Goal: Task Accomplishment & Management: Use online tool/utility

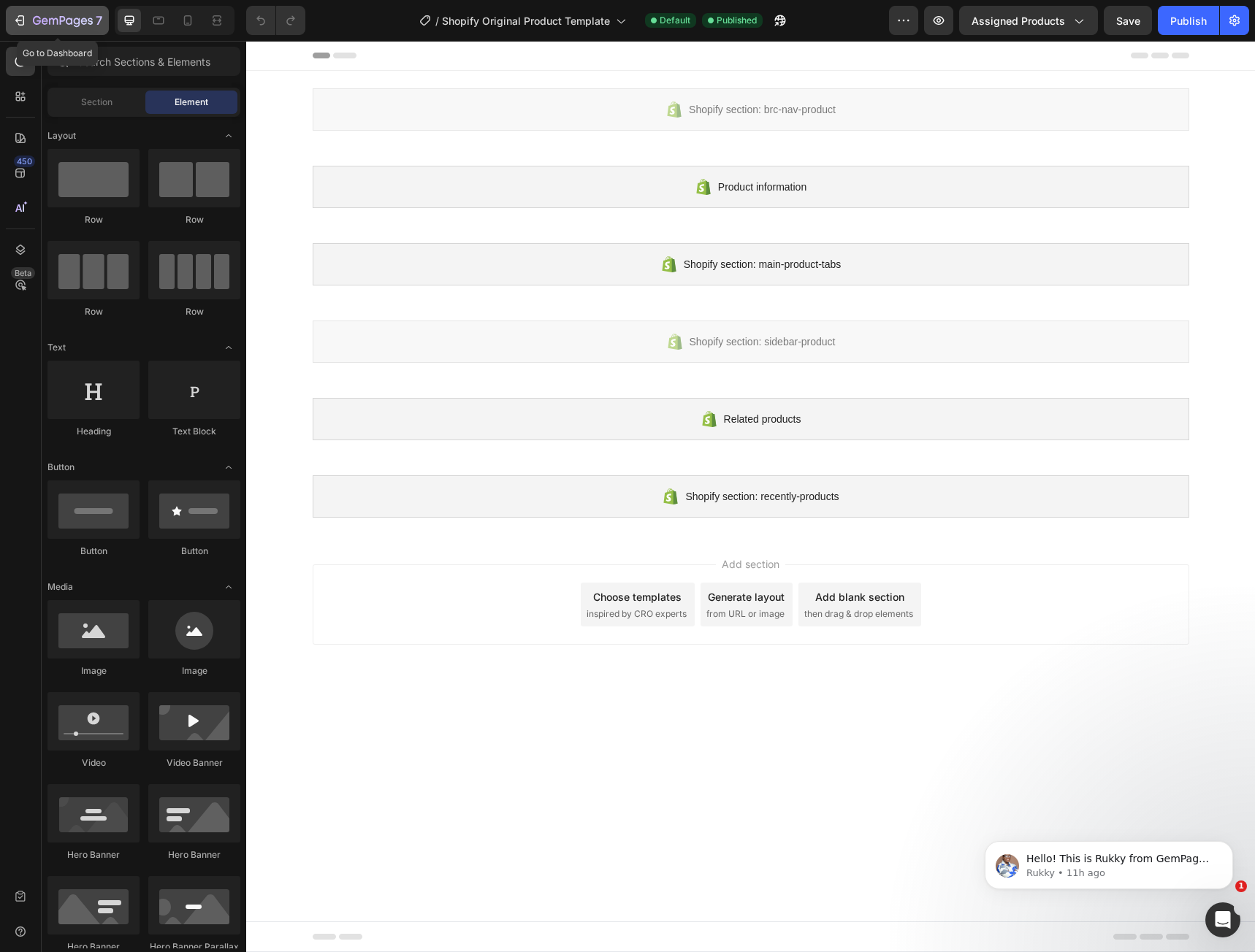
click at [29, 24] on div "7" at bounding box center [57, 20] width 90 height 18
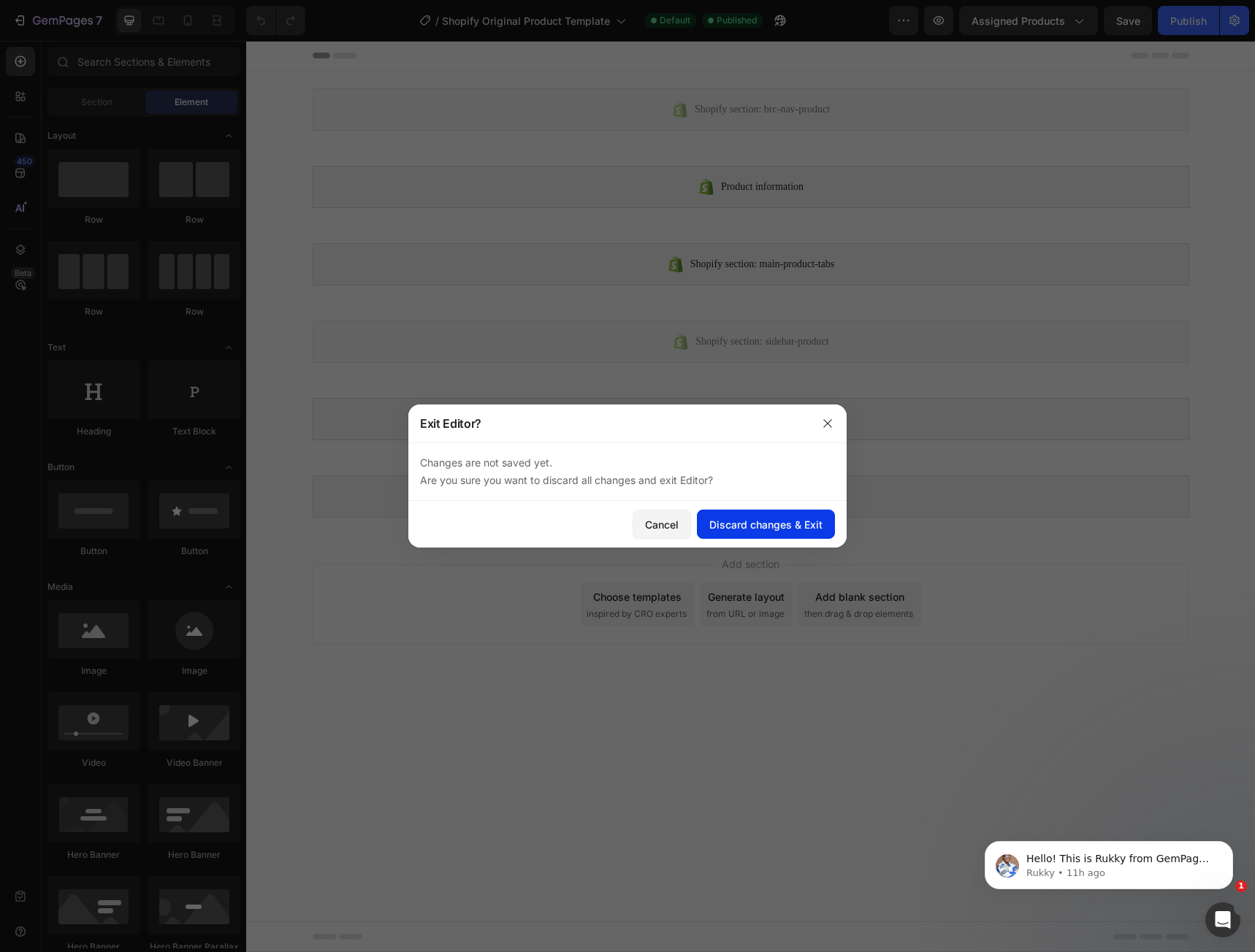
click at [737, 533] on button "Discard changes & Exit" at bounding box center [766, 524] width 138 height 29
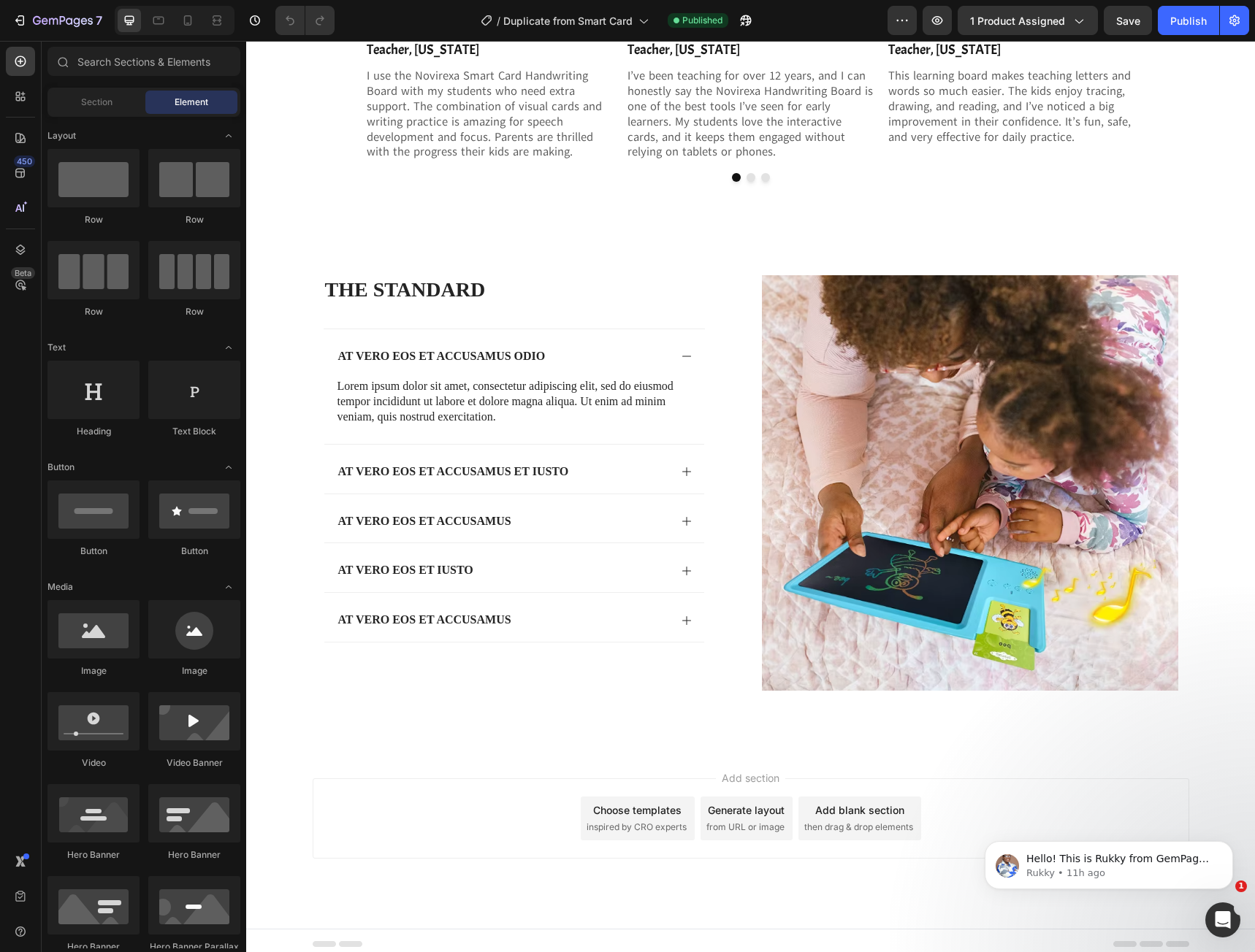
scroll to position [2976, 0]
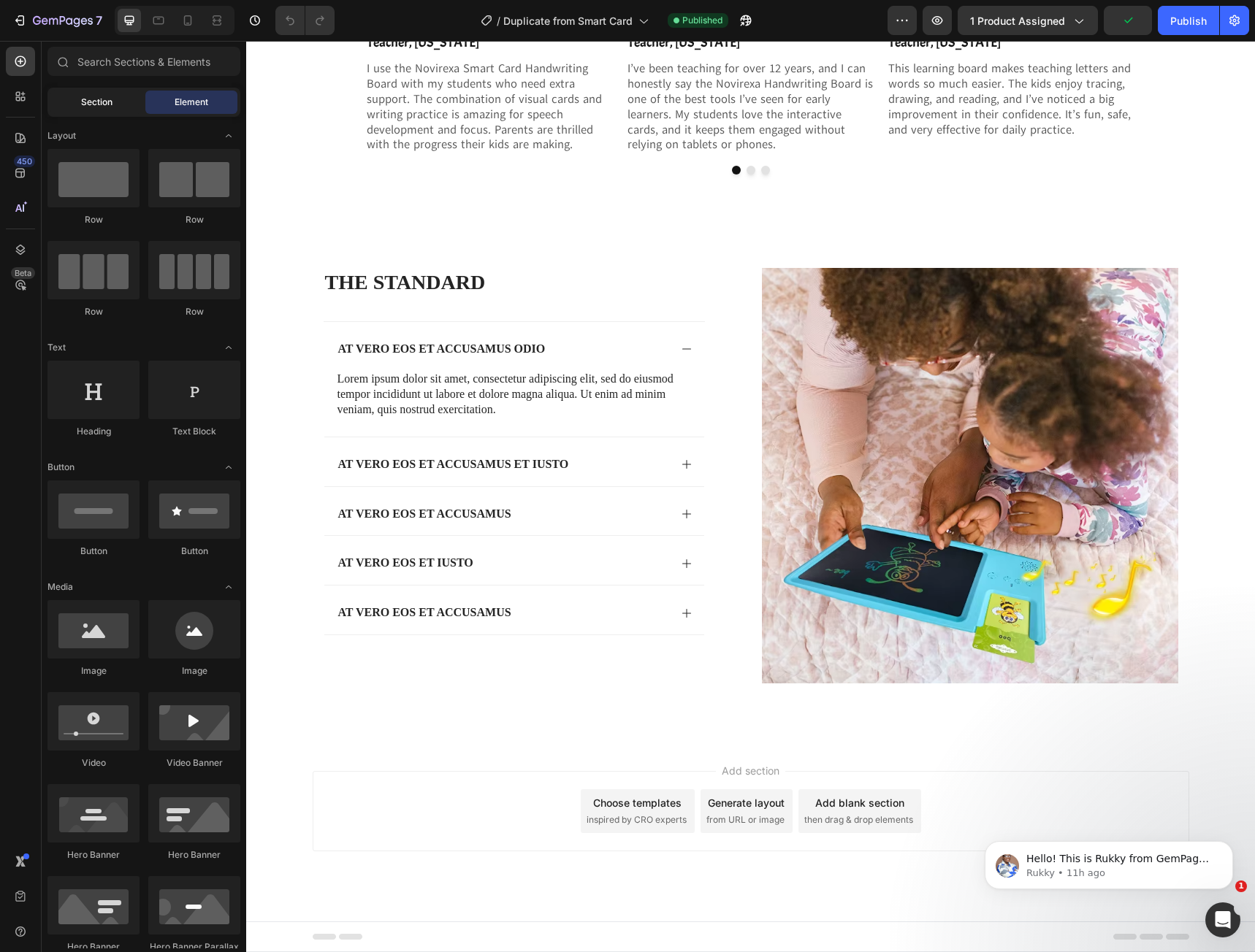
click at [85, 107] on span "Section" at bounding box center [96, 103] width 31 height 13
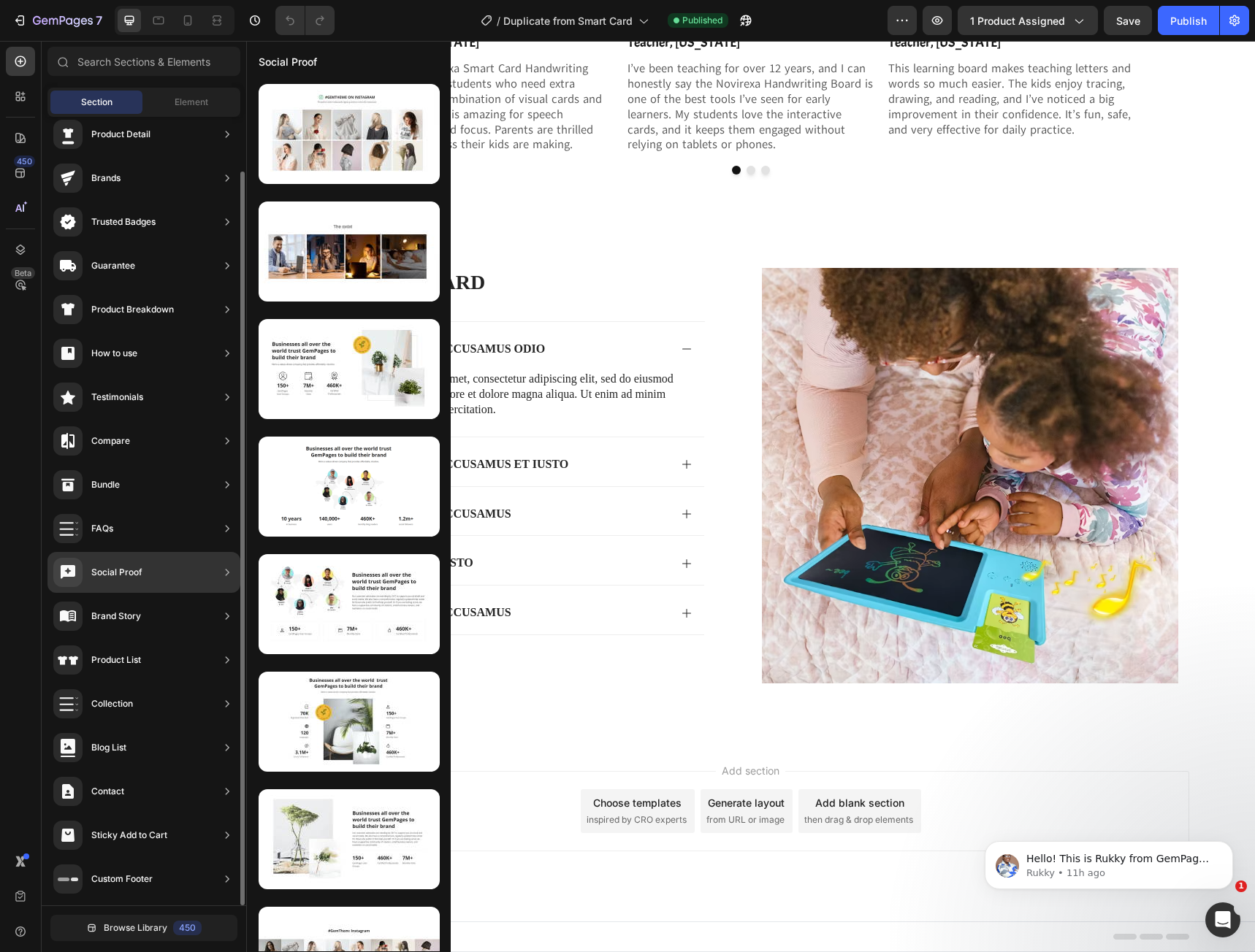
scroll to position [0, 0]
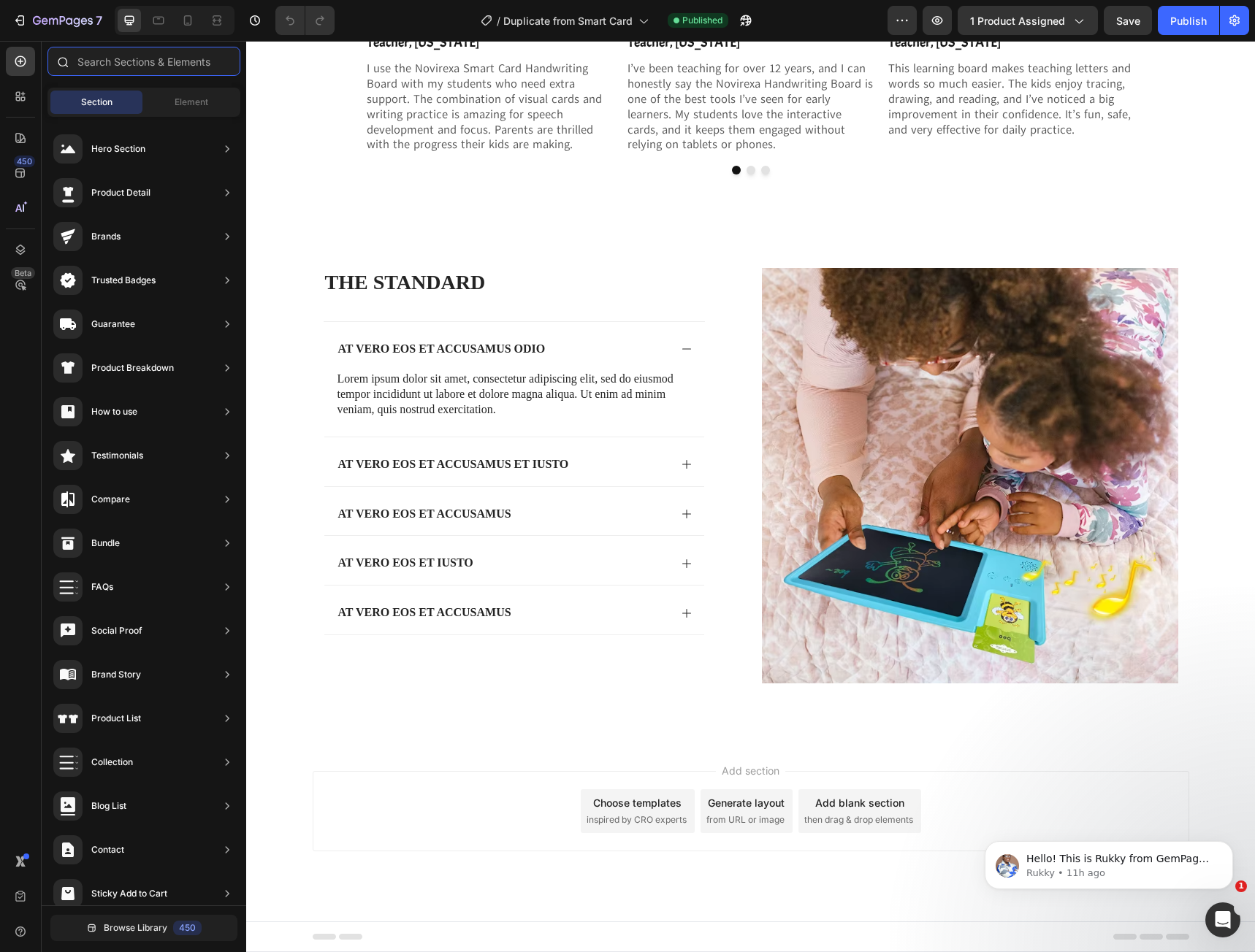
click at [126, 68] on input "text" at bounding box center [143, 61] width 193 height 29
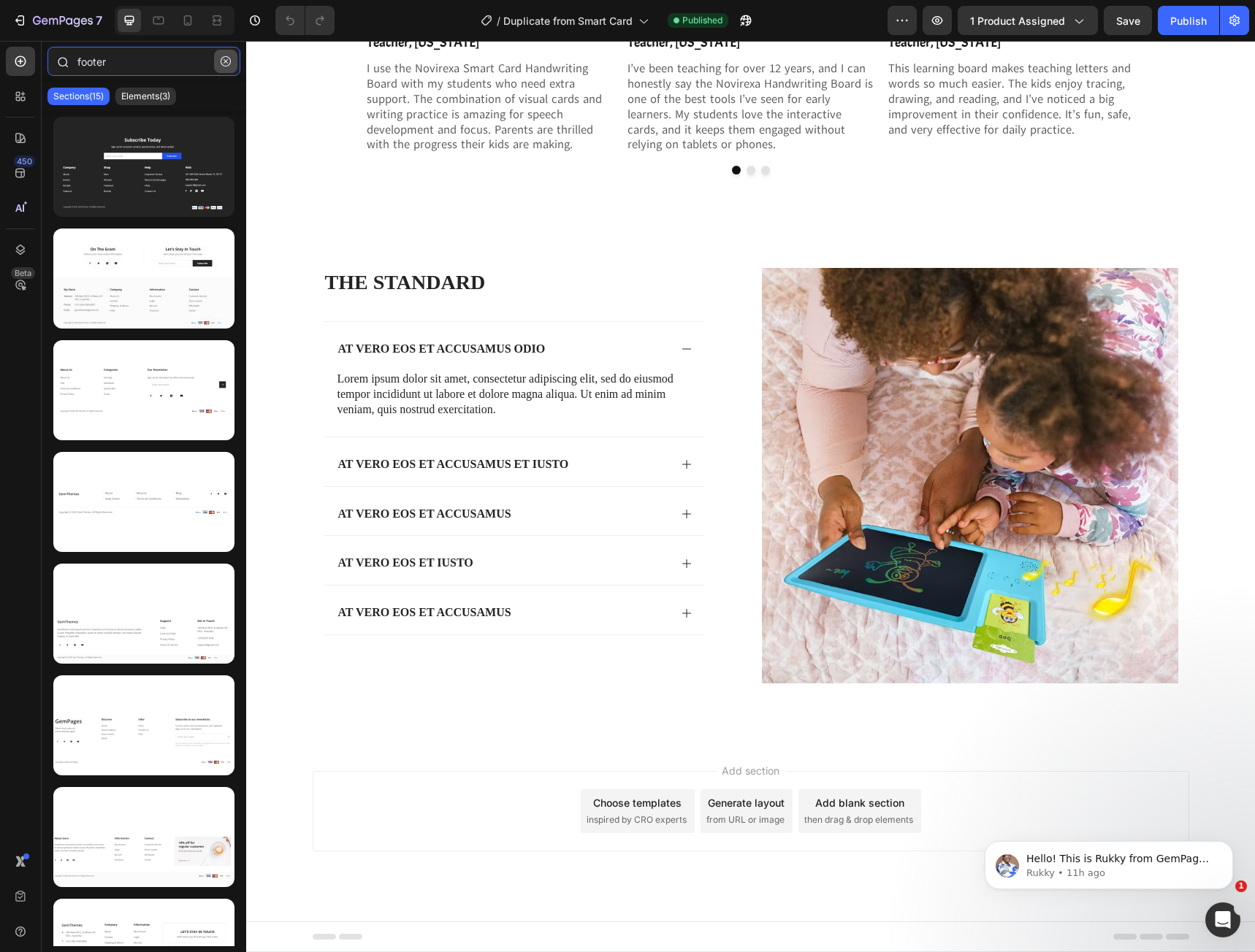
type input "footer"
click at [222, 63] on icon "button" at bounding box center [226, 62] width 10 height 10
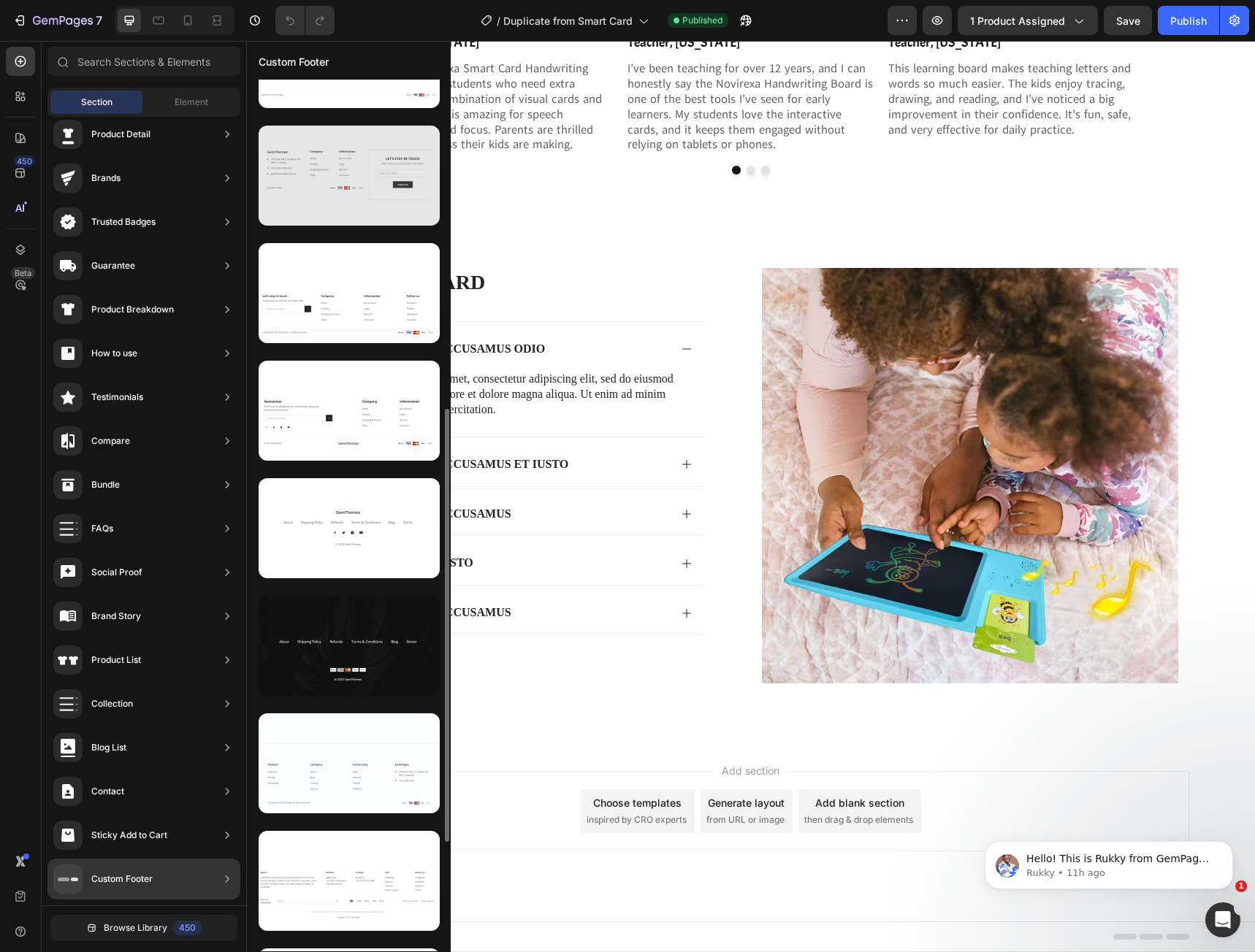
scroll to position [518, 0]
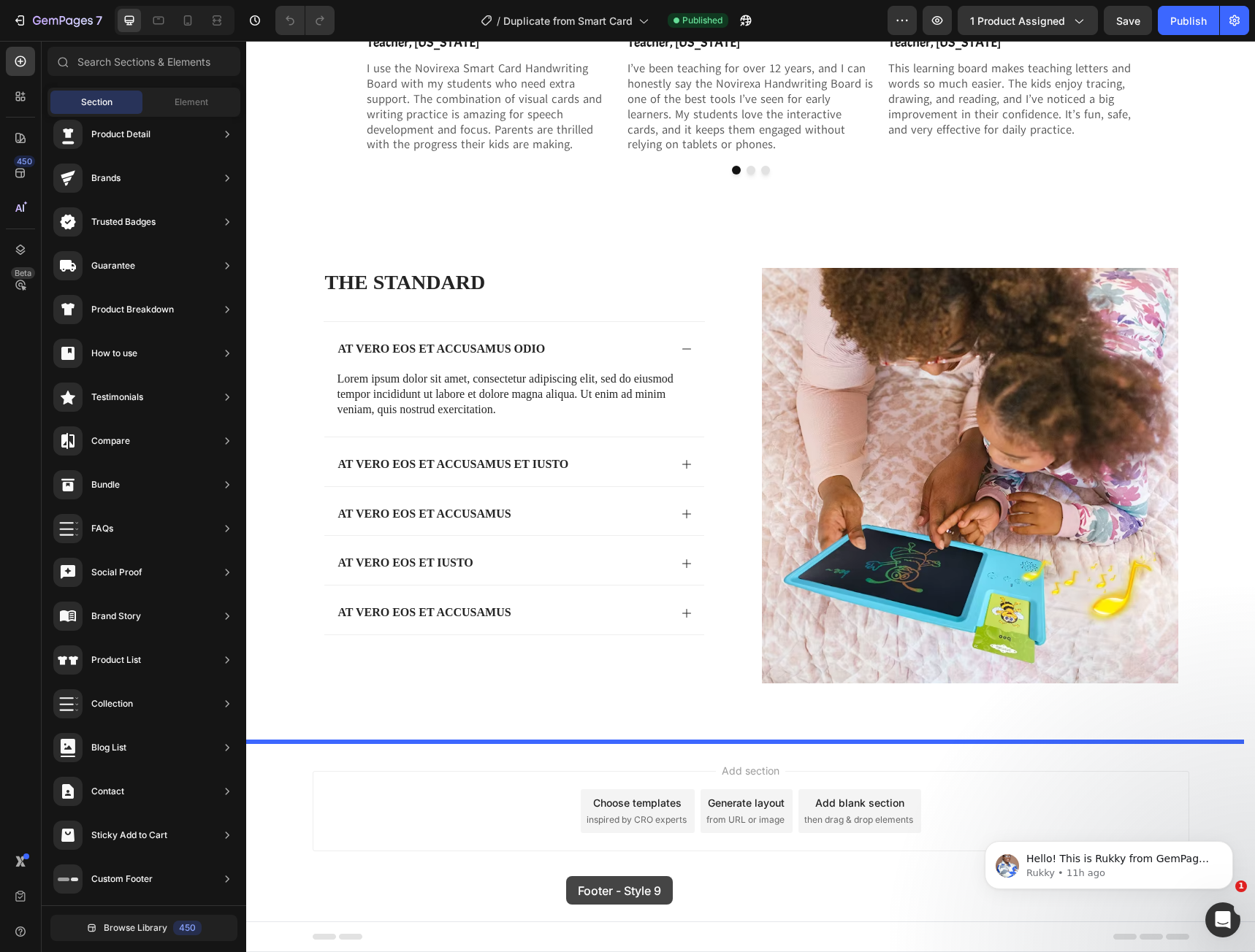
drag, startPoint x: 574, startPoint y: 636, endPoint x: 566, endPoint y: 876, distance: 240.1
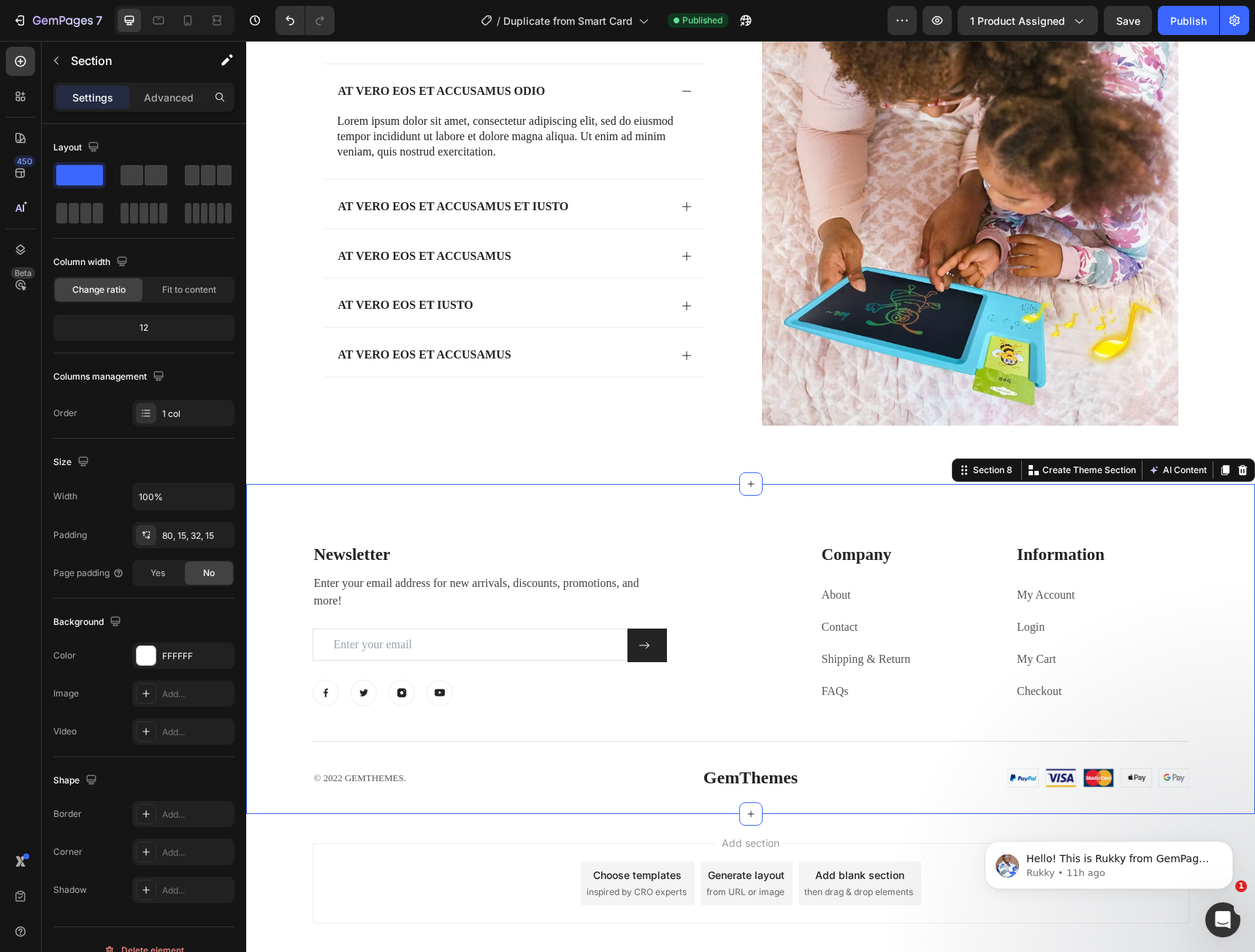
scroll to position [3233, 0]
click at [1139, 30] on button "Save" at bounding box center [1128, 20] width 48 height 29
click at [850, 554] on p "Company" at bounding box center [907, 556] width 171 height 22
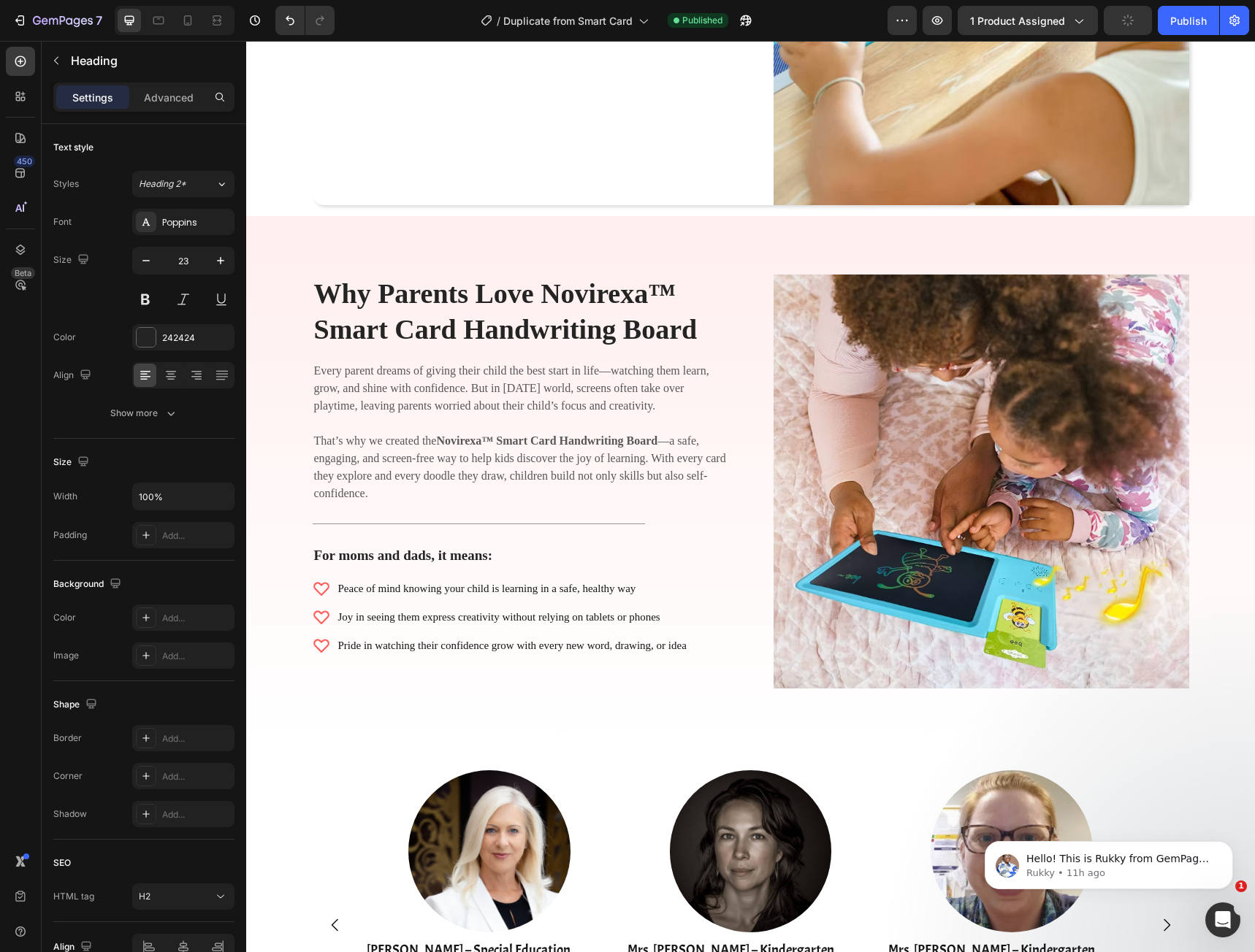
scroll to position [1926, 0]
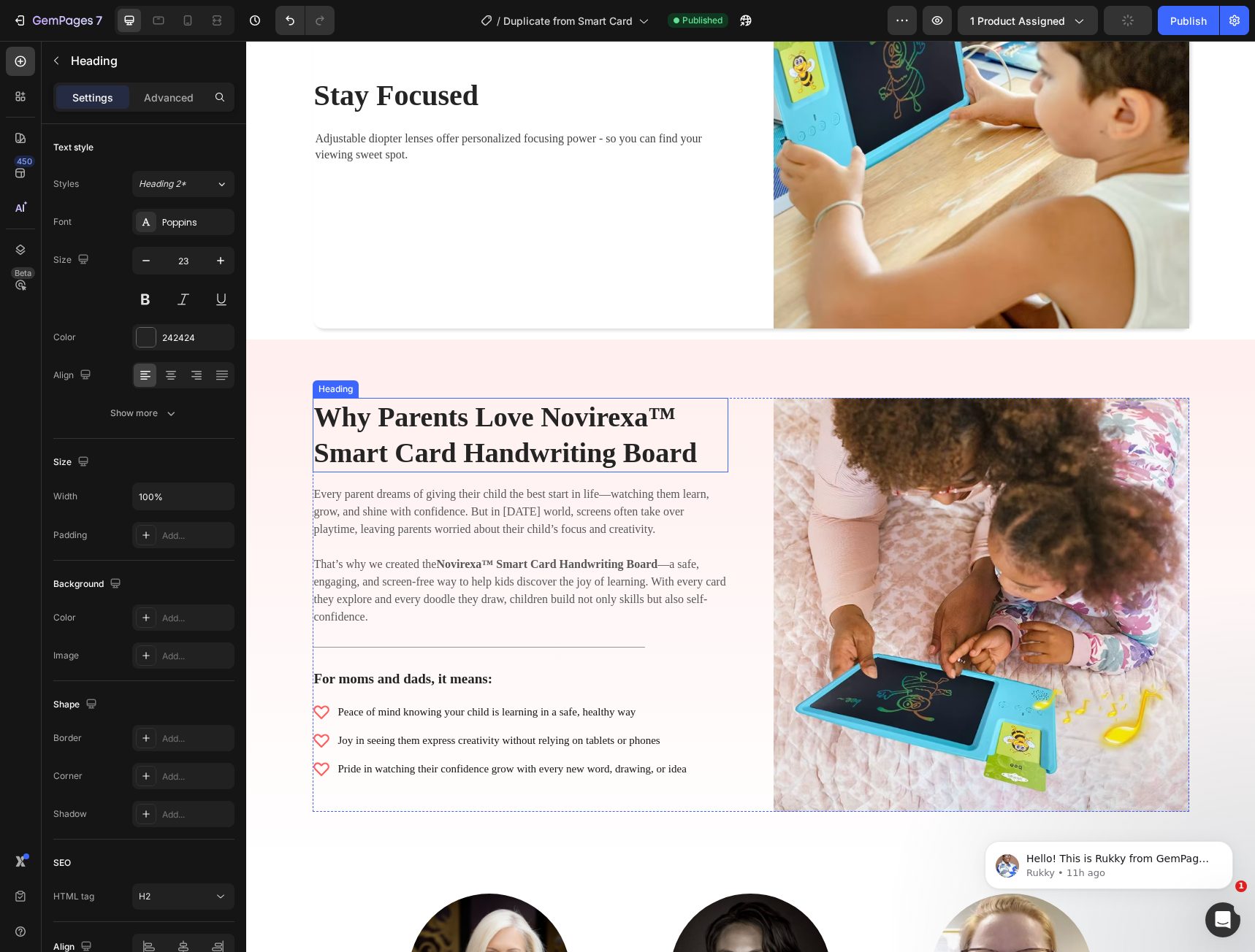
click at [511, 425] on h2 "Why Parents Love Novirexa™ Smart Card Handwriting Board" at bounding box center [520, 435] width 416 height 75
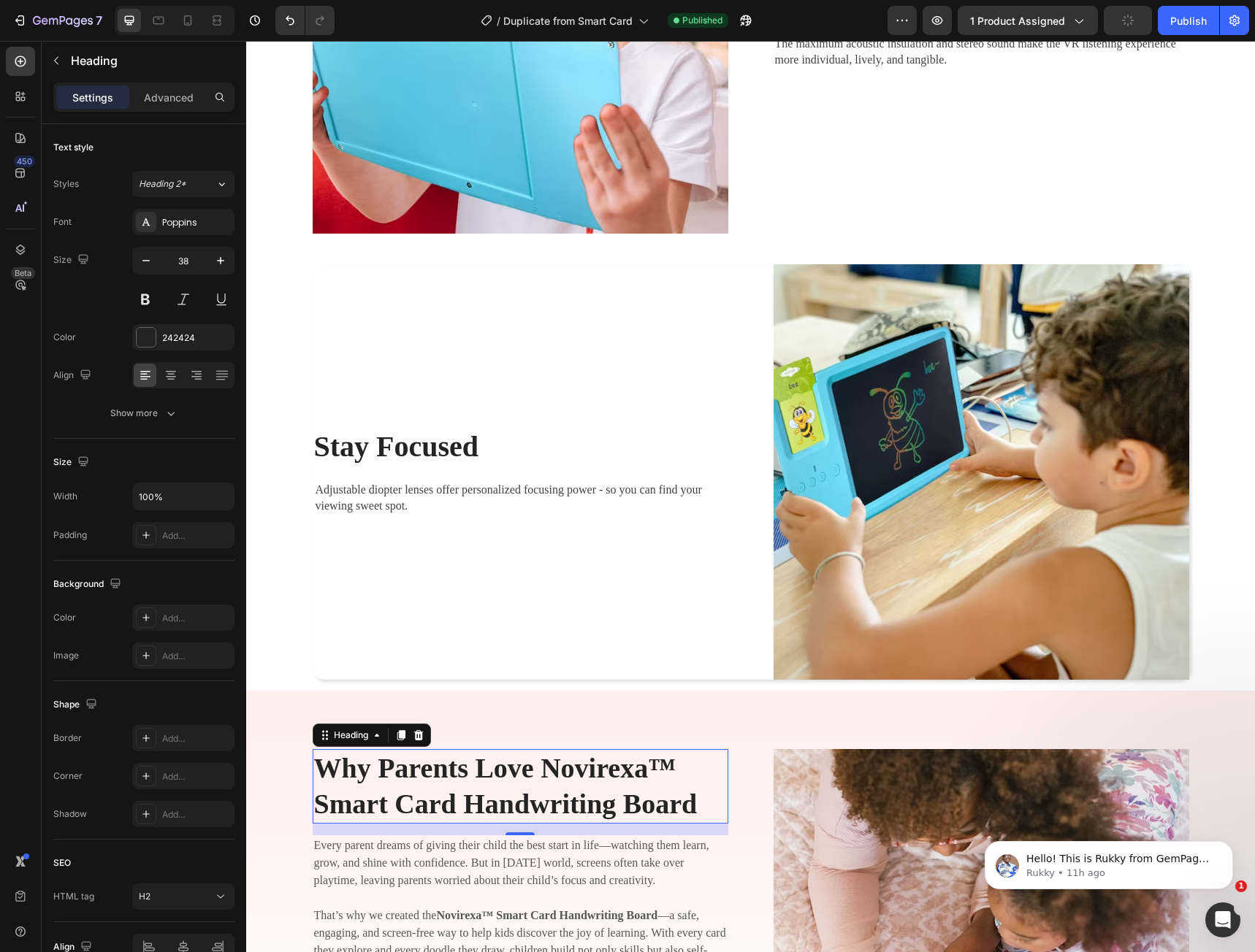
scroll to position [1561, 0]
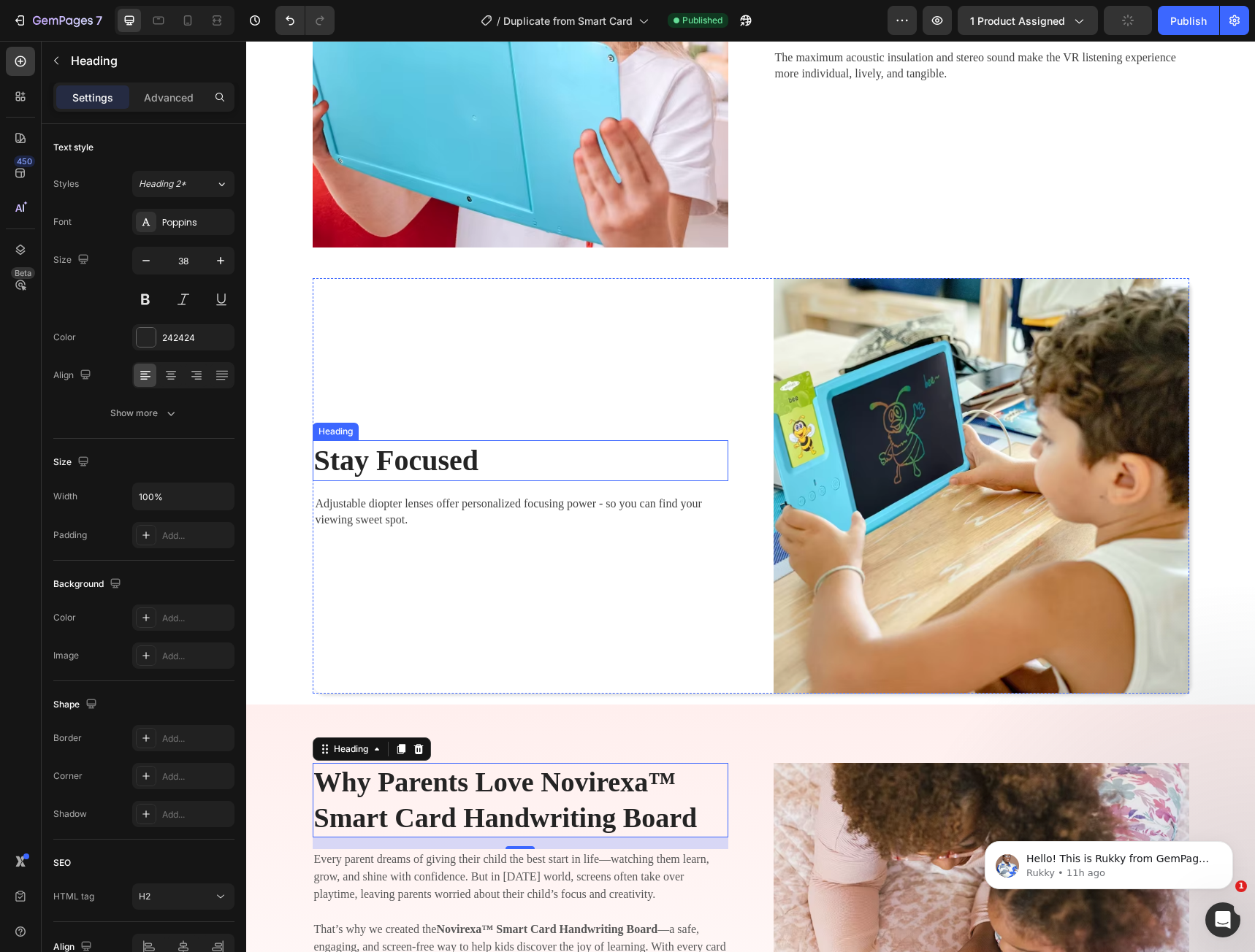
click at [405, 463] on p "Stay Focused" at bounding box center [521, 460] width 413 height 38
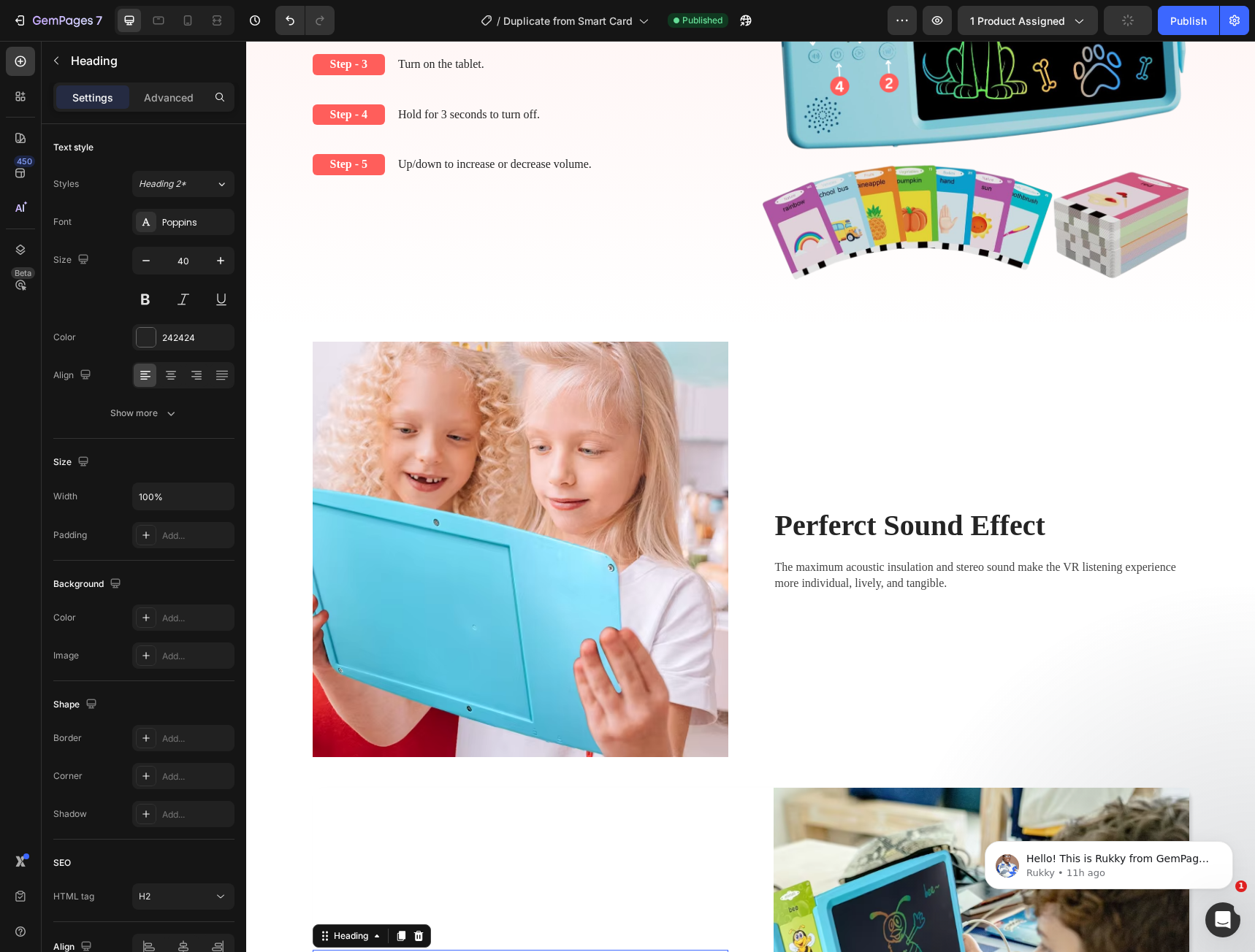
scroll to position [1050, 0]
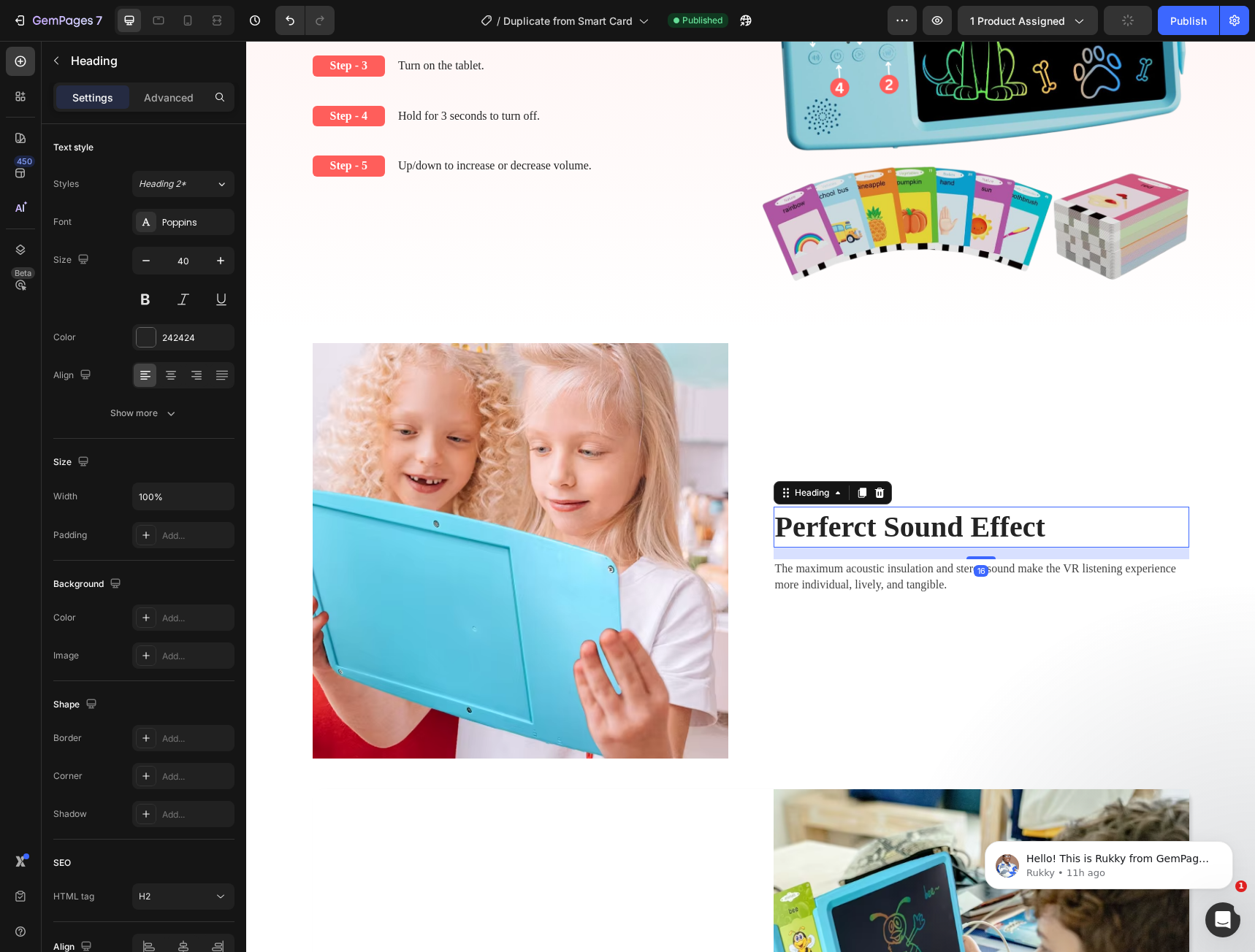
click at [842, 512] on p "Perferct Sound Effect" at bounding box center [982, 527] width 413 height 38
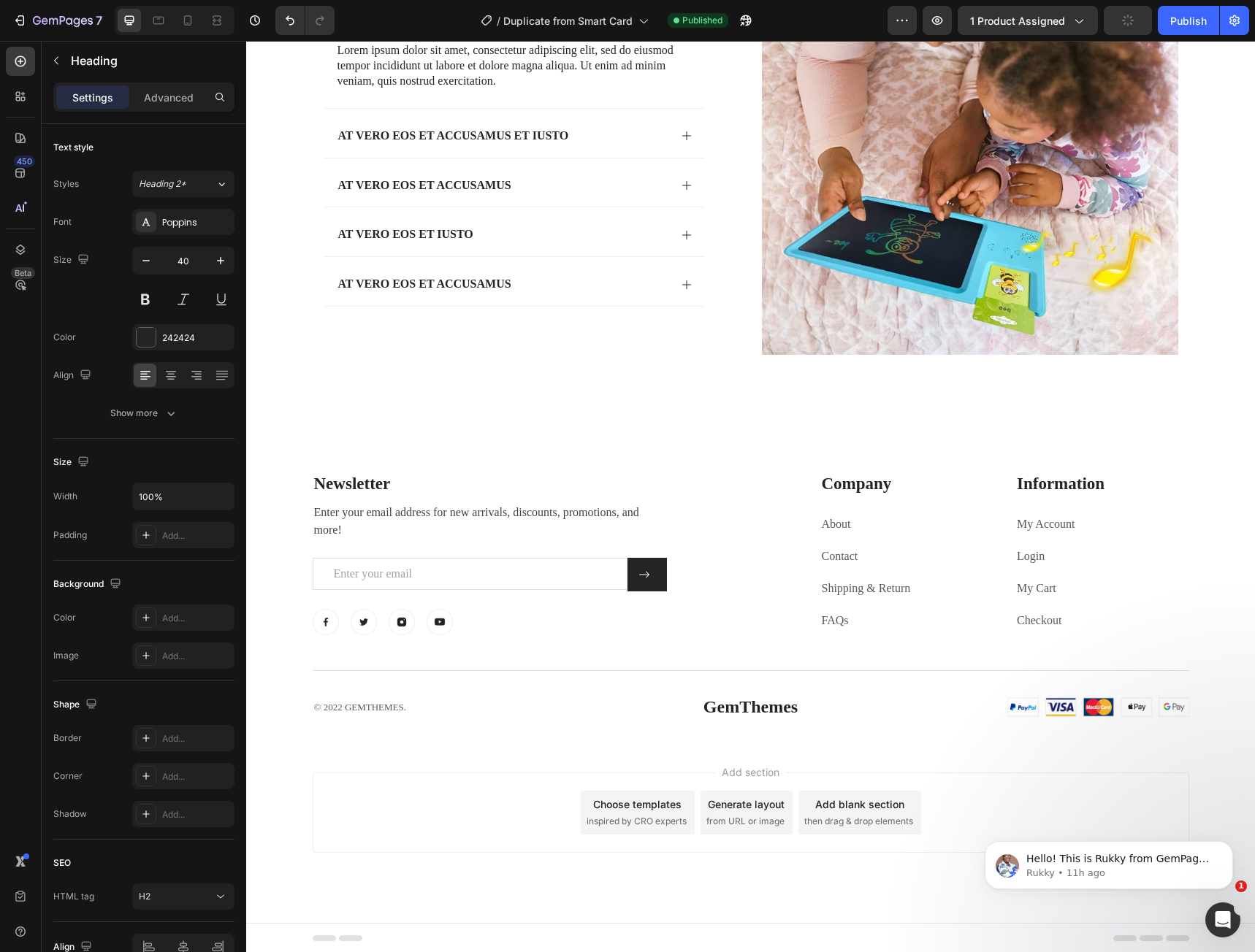
scroll to position [3306, 0]
click at [289, 24] on icon "Undo/Redo" at bounding box center [290, 20] width 8 height 9
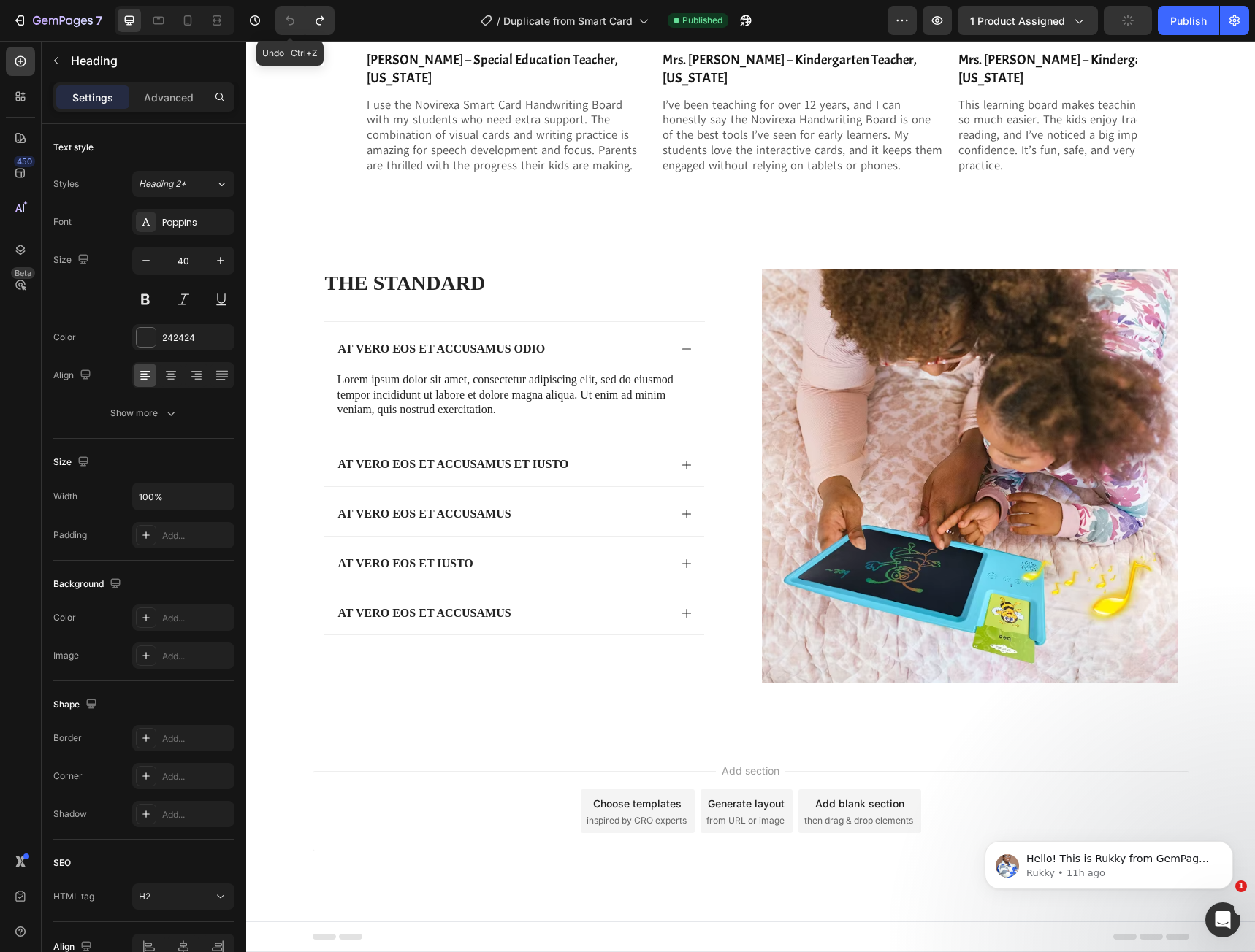
scroll to position [2976, 0]
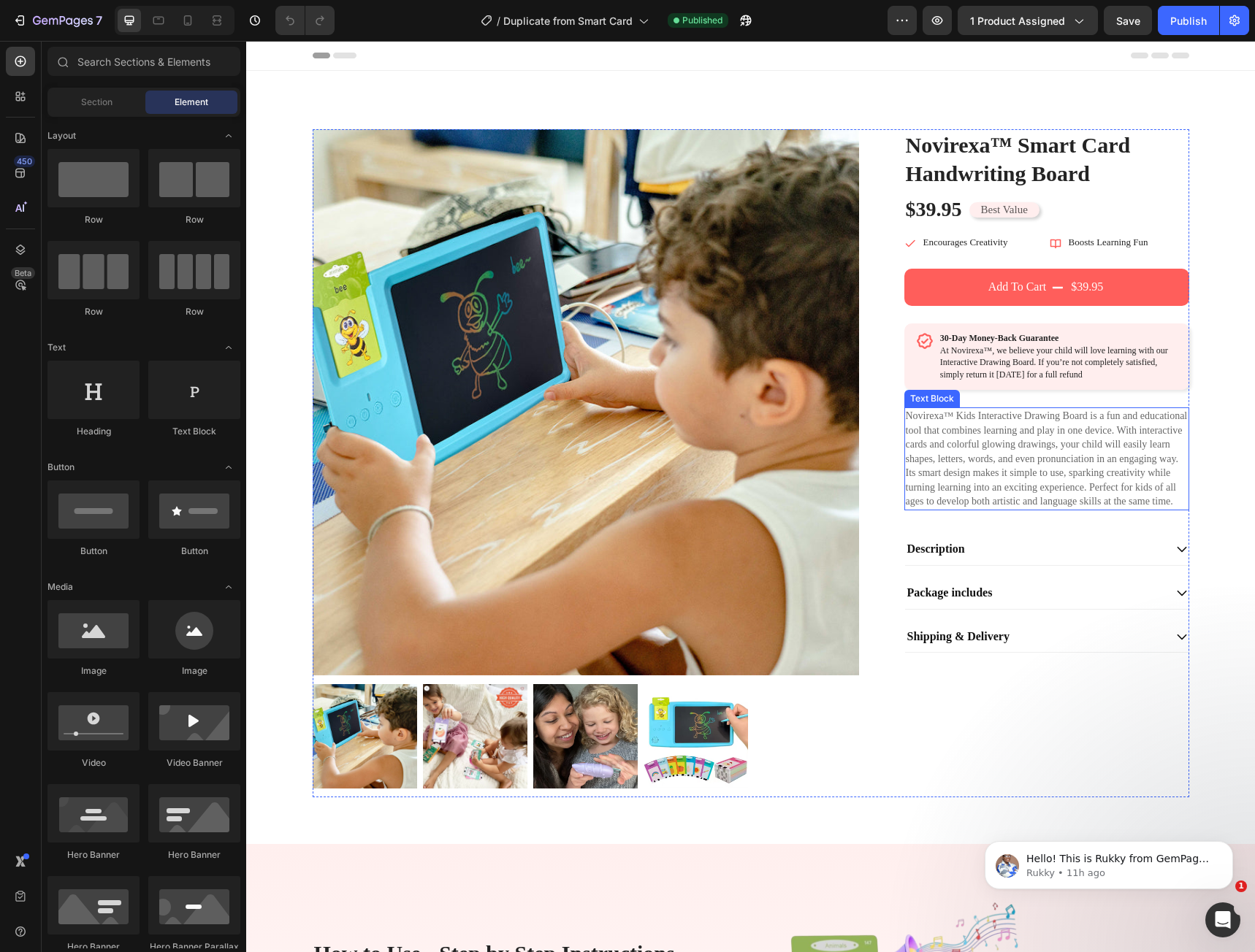
click at [952, 441] on p "Novirexa™ Kids Interactive Drawing Board is a fun and educational tool that com…" at bounding box center [1047, 458] width 282 height 100
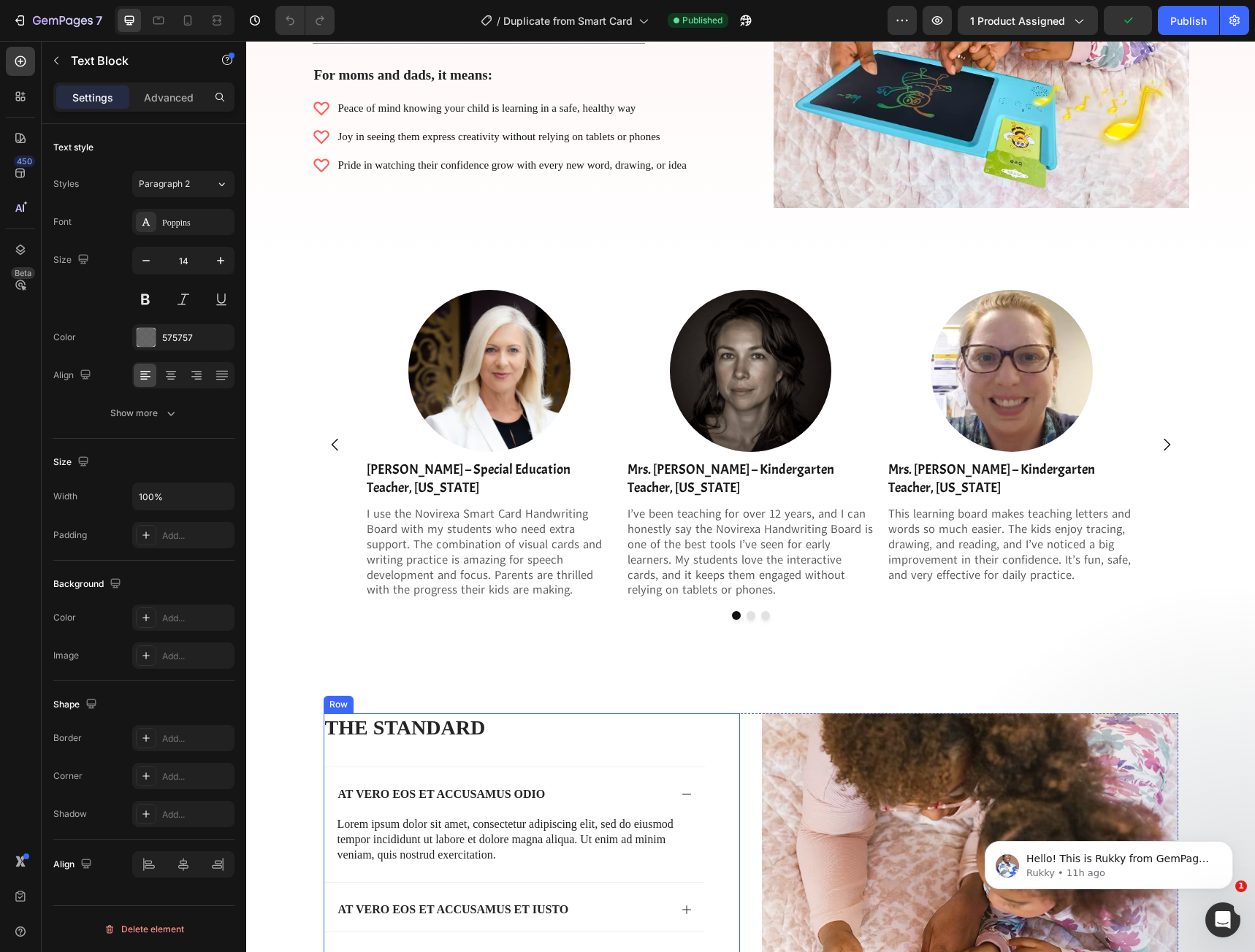
scroll to position [2464, 0]
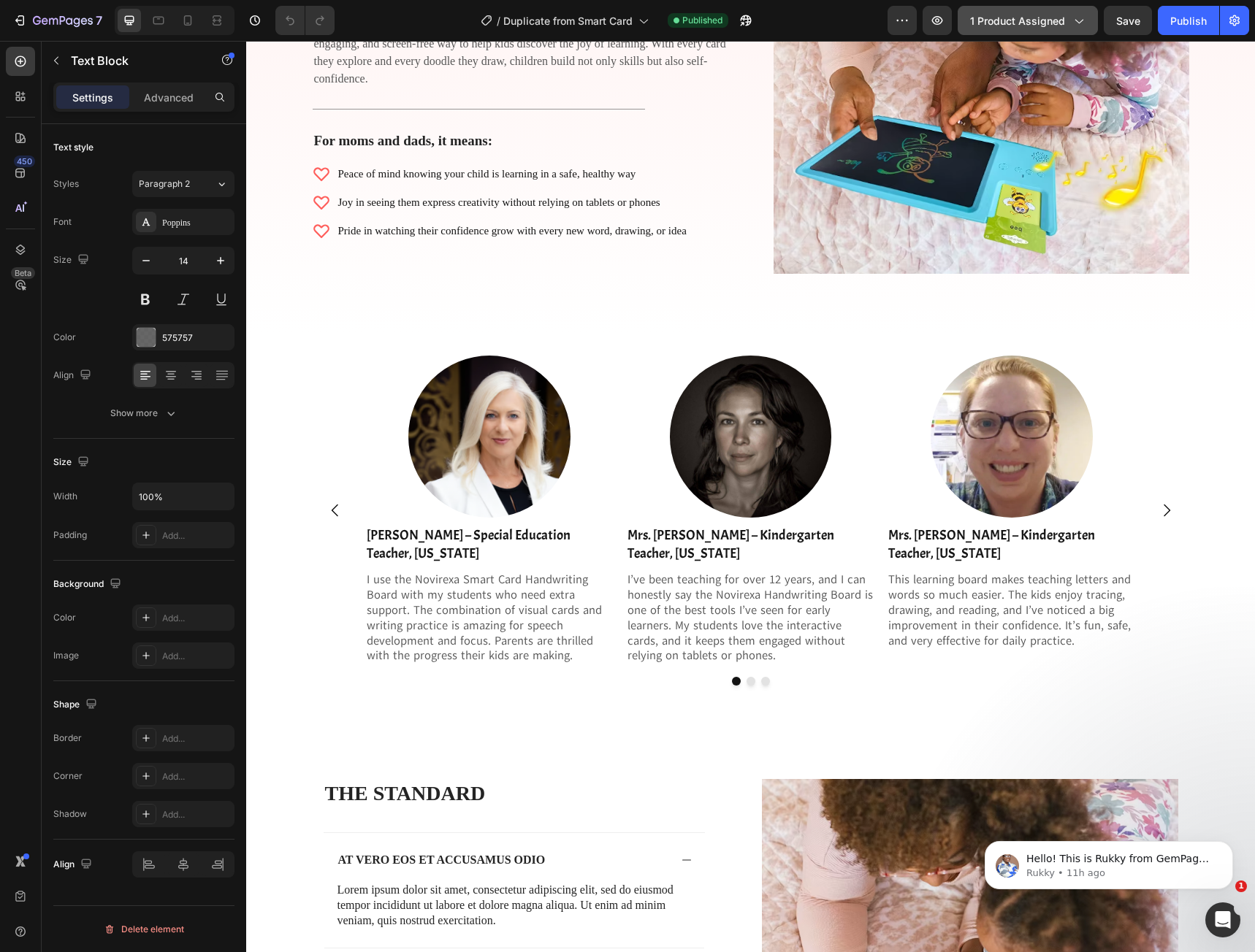
click at [1083, 29] on button "1 product assigned" at bounding box center [1027, 20] width 140 height 29
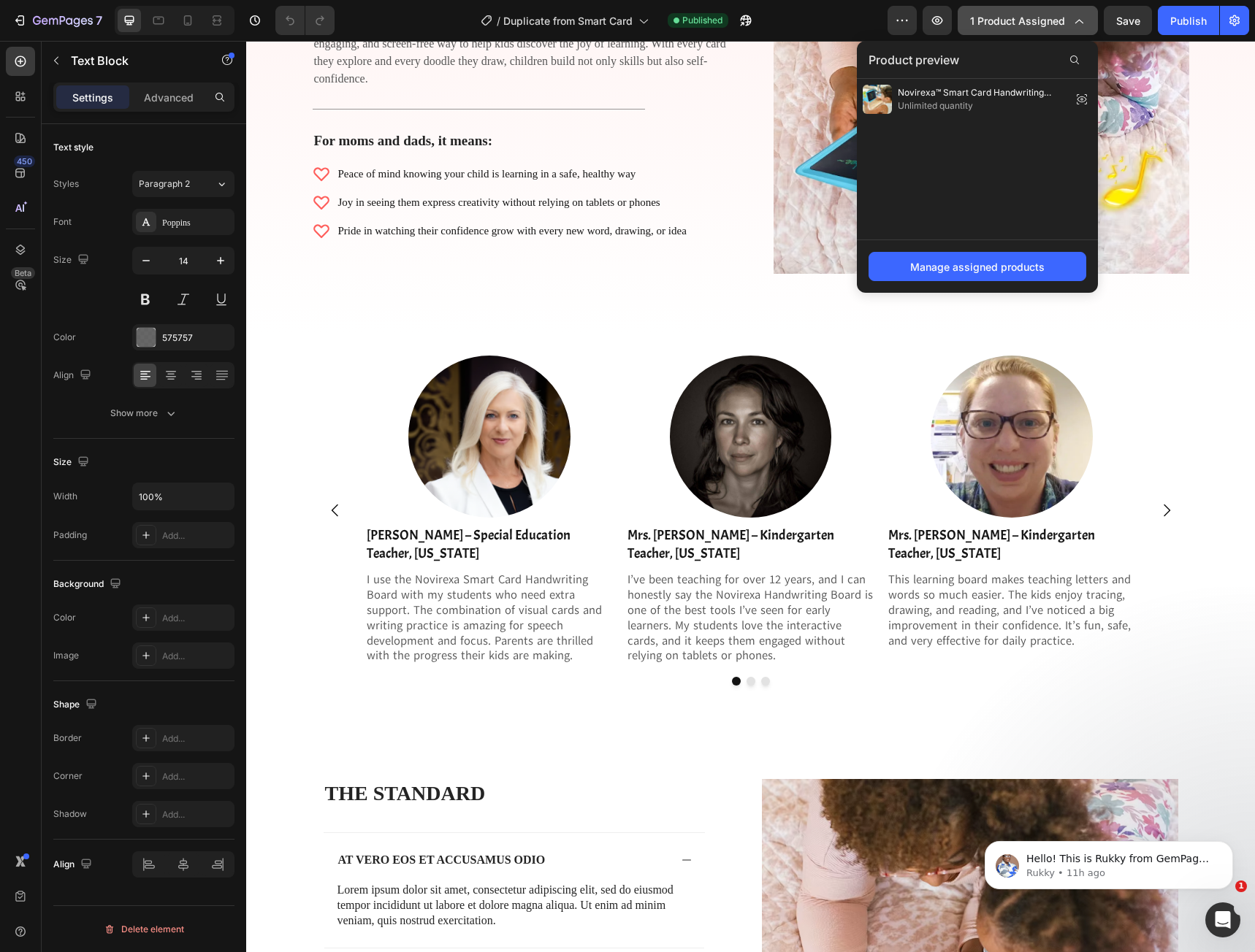
click at [1083, 29] on button "1 product assigned" at bounding box center [1027, 20] width 140 height 29
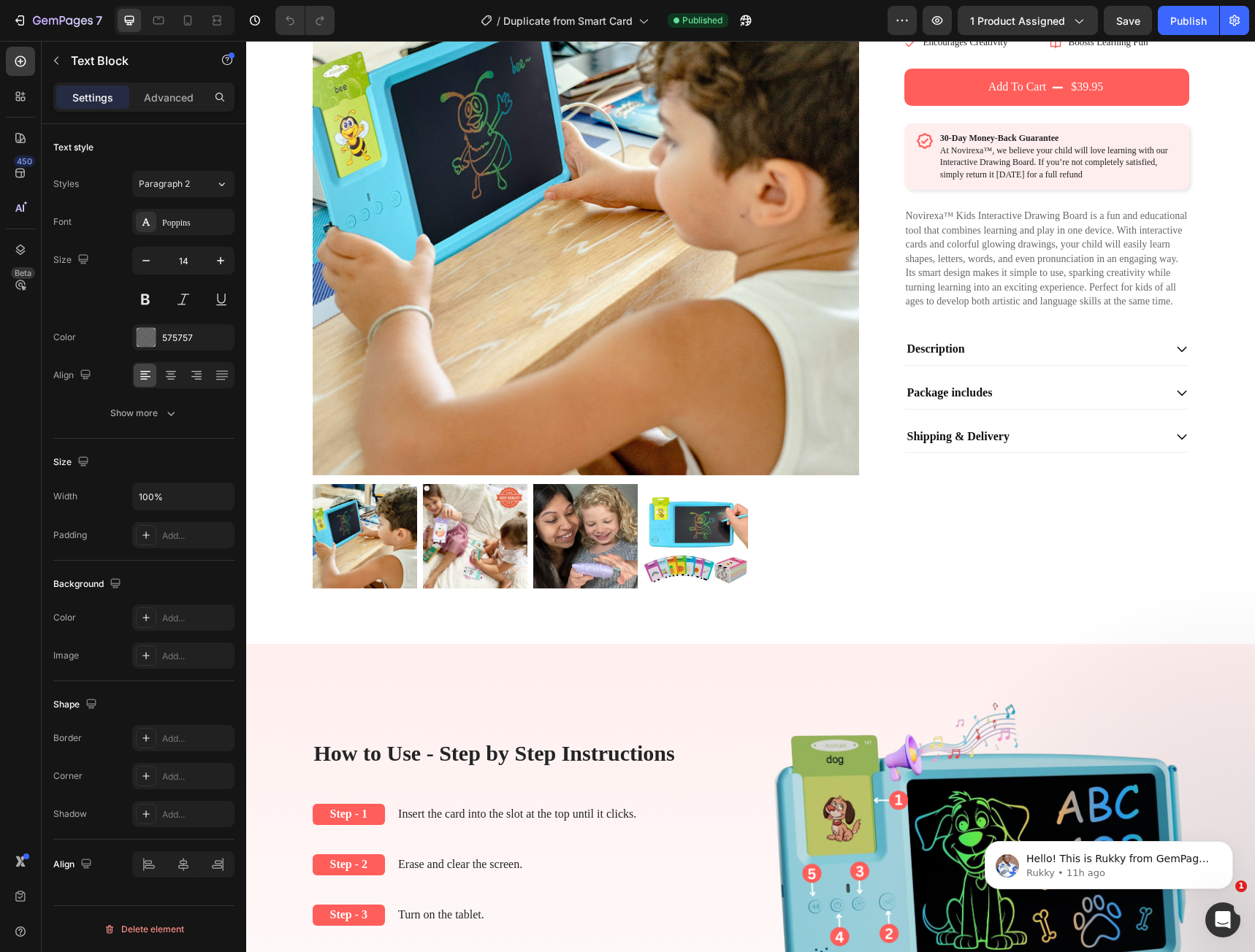
scroll to position [0, 0]
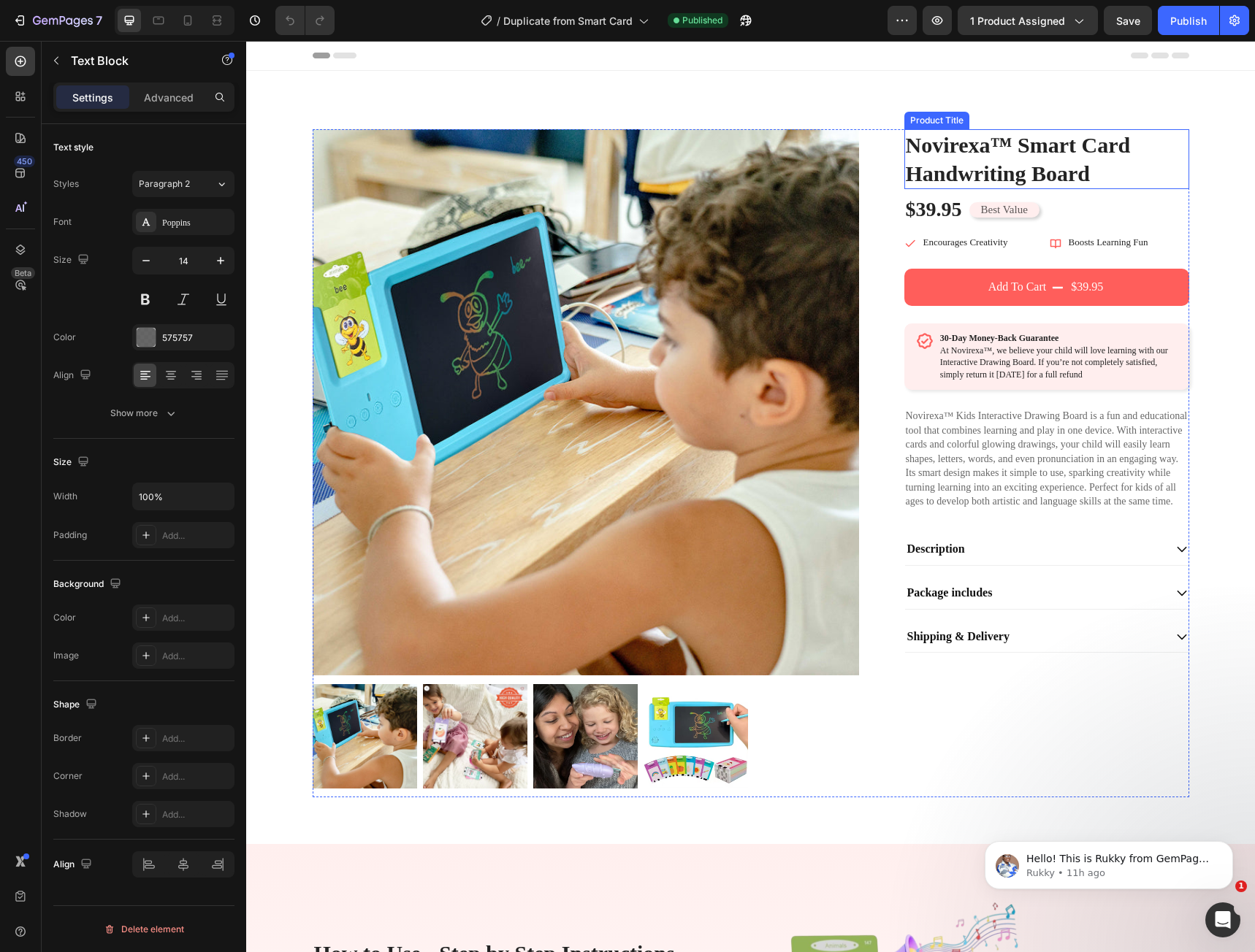
click at [948, 164] on h1 "Novirexa™ Smart Card Handwriting Board" at bounding box center [1047, 158] width 285 height 60
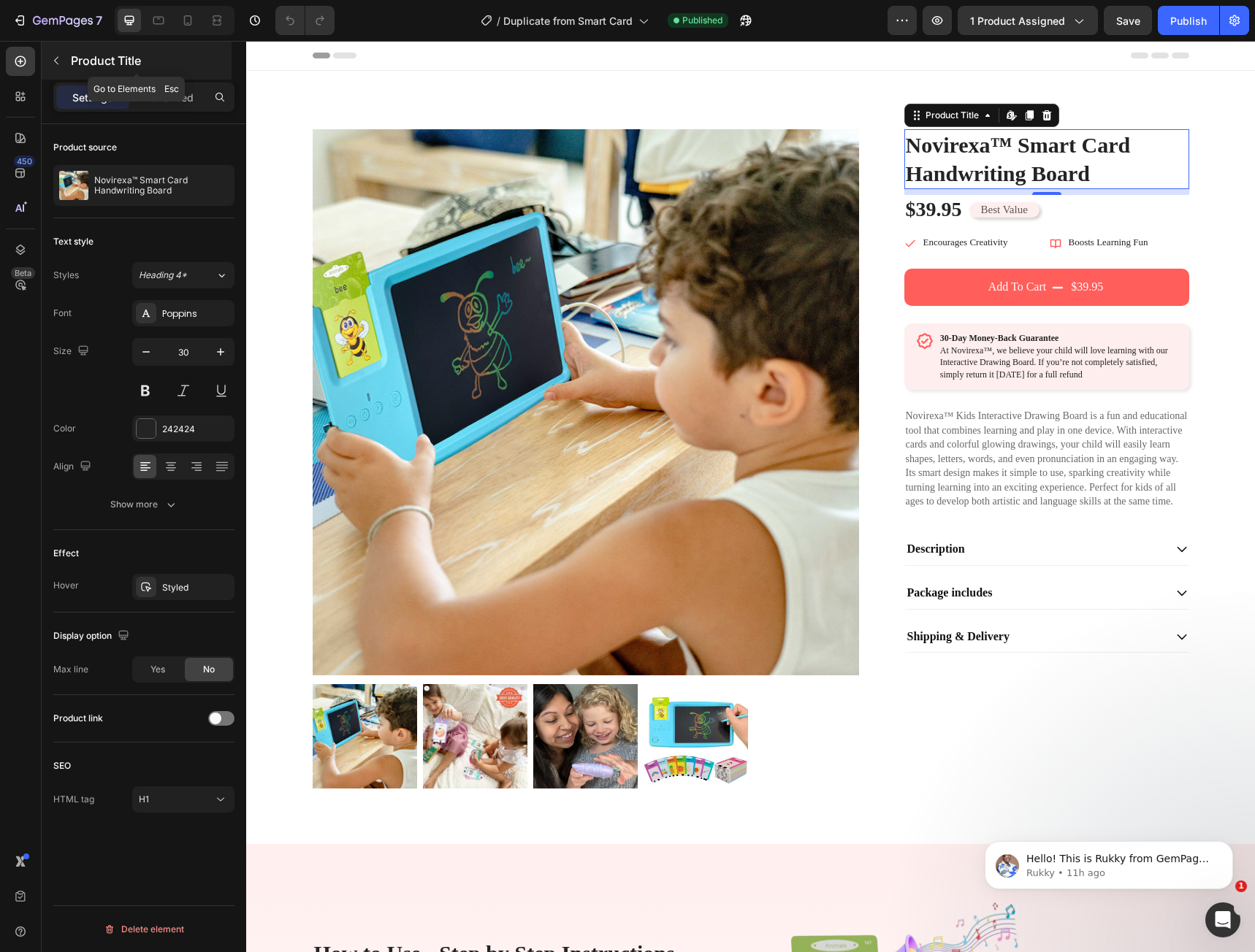
click at [49, 67] on button "button" at bounding box center [56, 61] width 24 height 24
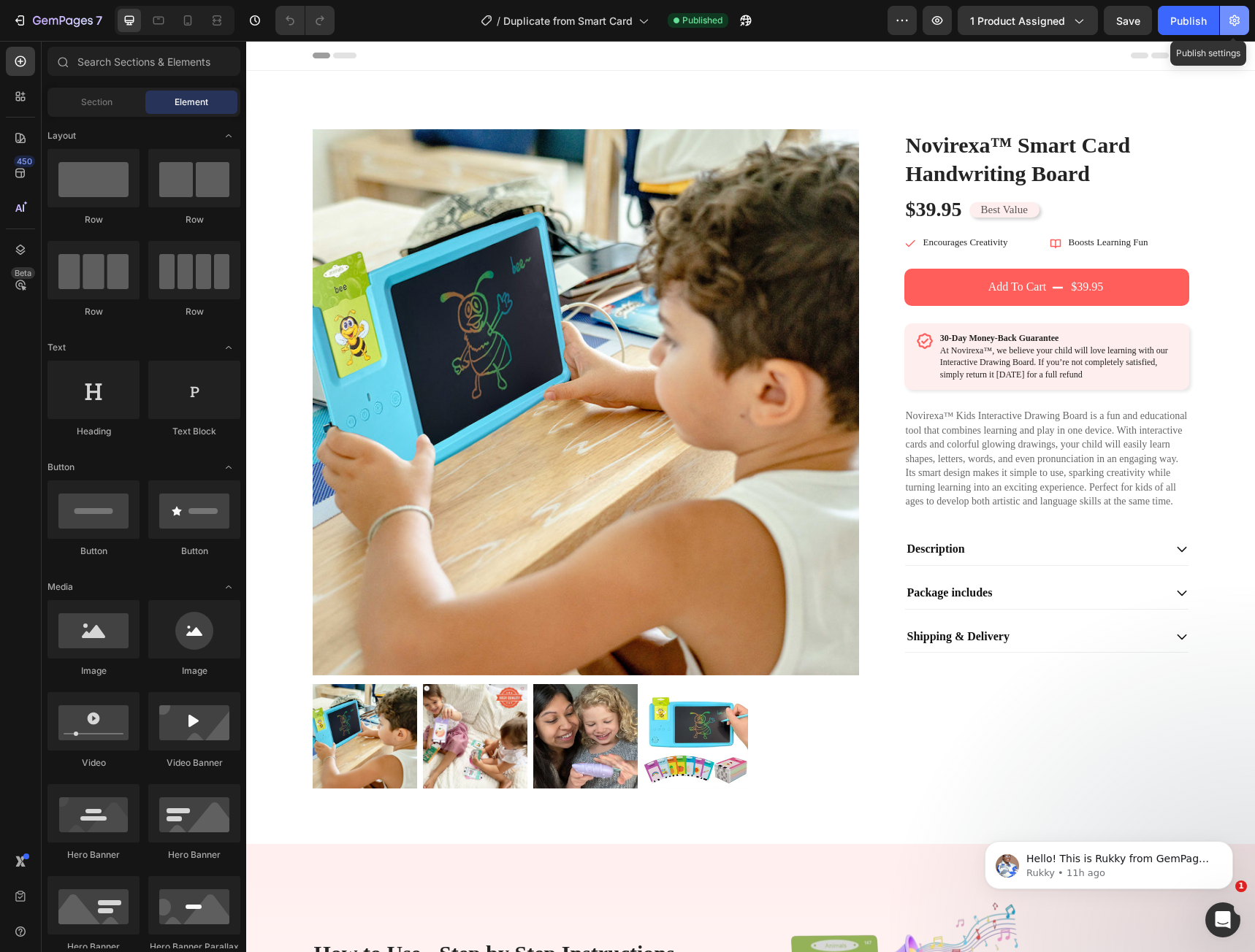
click at [1227, 29] on button "button" at bounding box center [1235, 20] width 29 height 29
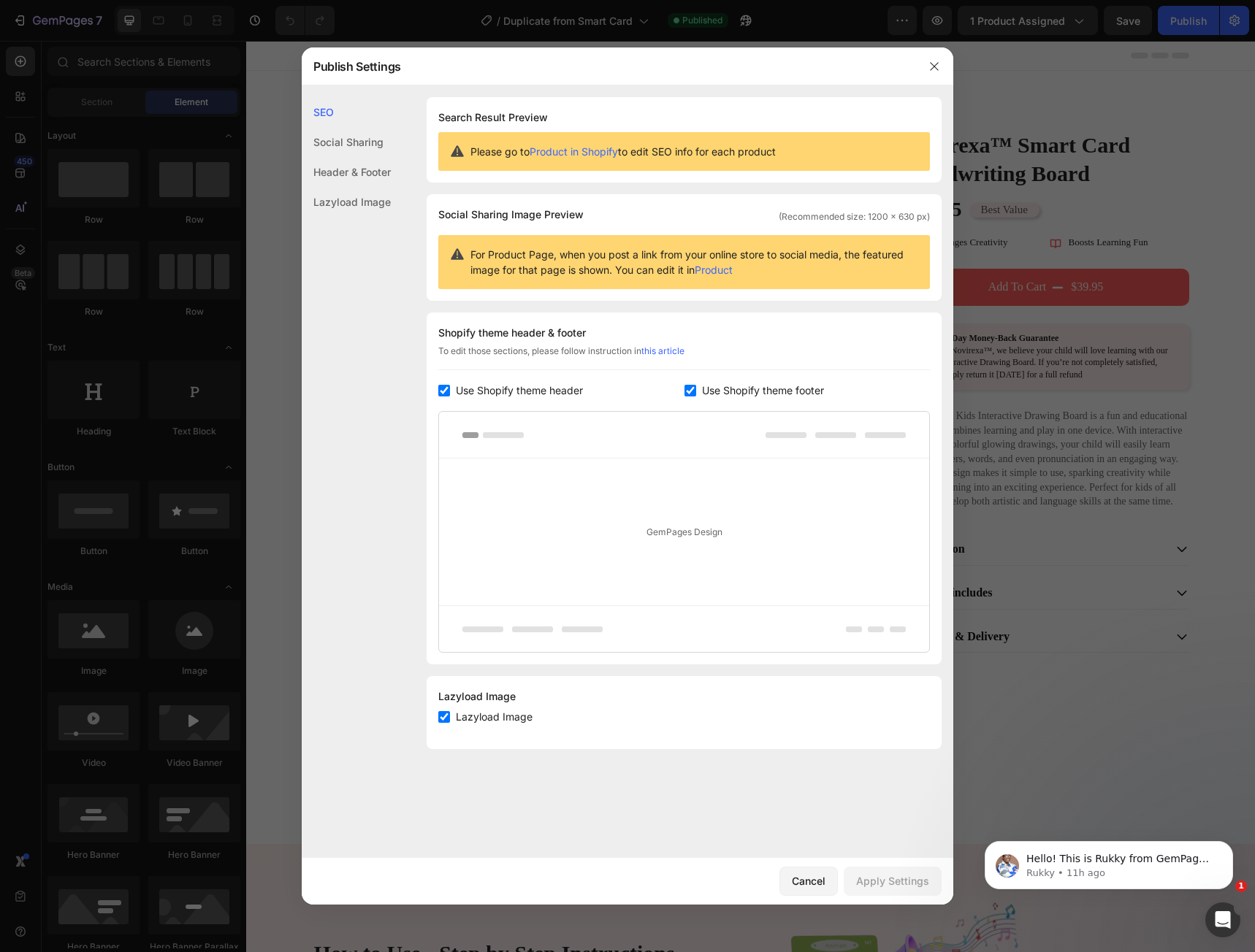
click at [350, 157] on div "Social Sharing" at bounding box center [346, 172] width 89 height 30
click at [353, 187] on div "Header & Footer" at bounding box center [346, 202] width 89 height 30
drag, startPoint x: 934, startPoint y: 71, endPoint x: 464, endPoint y: 96, distance: 470.7
click at [934, 70] on icon "button" at bounding box center [935, 67] width 12 height 12
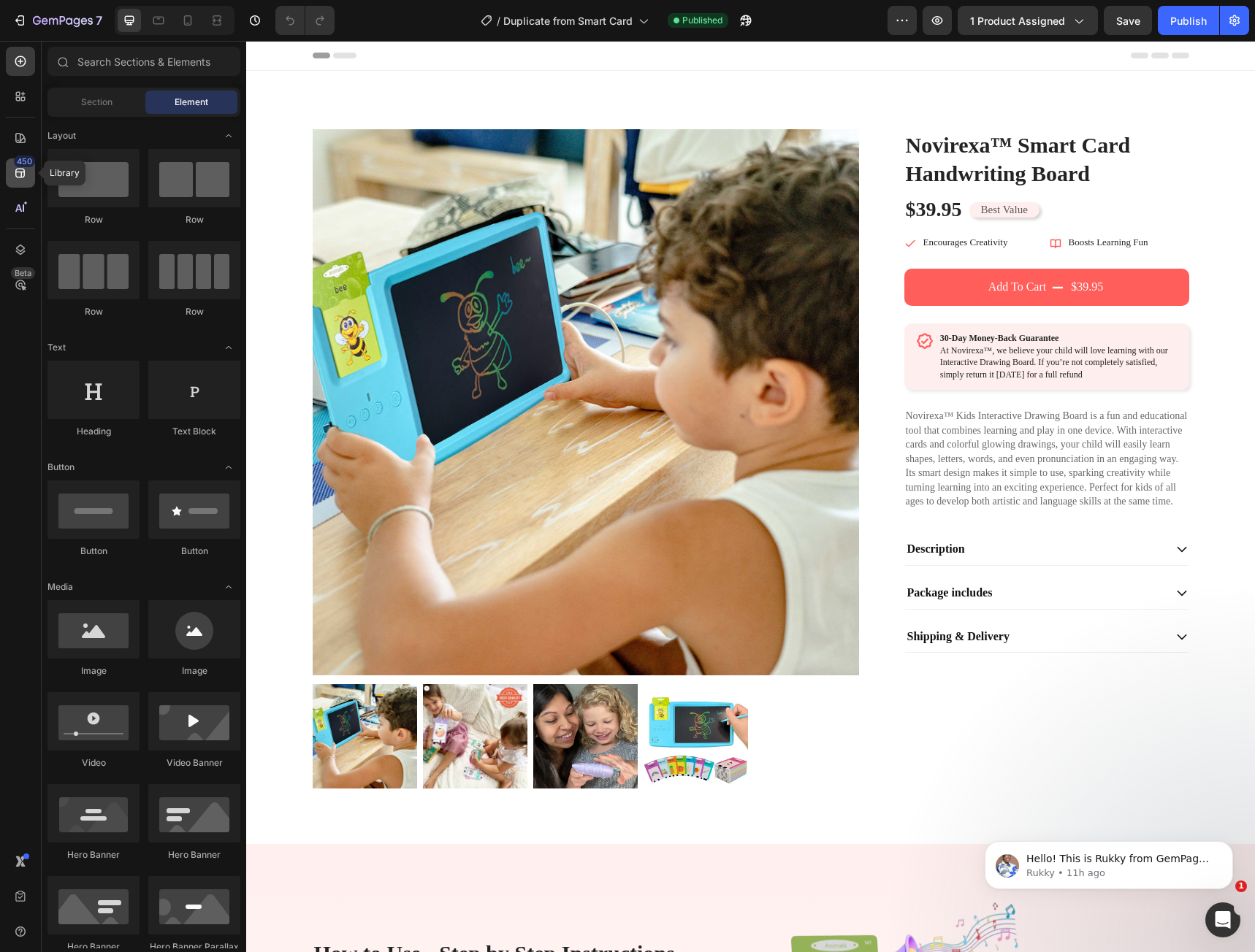
click at [22, 184] on div "450" at bounding box center [20, 173] width 29 height 29
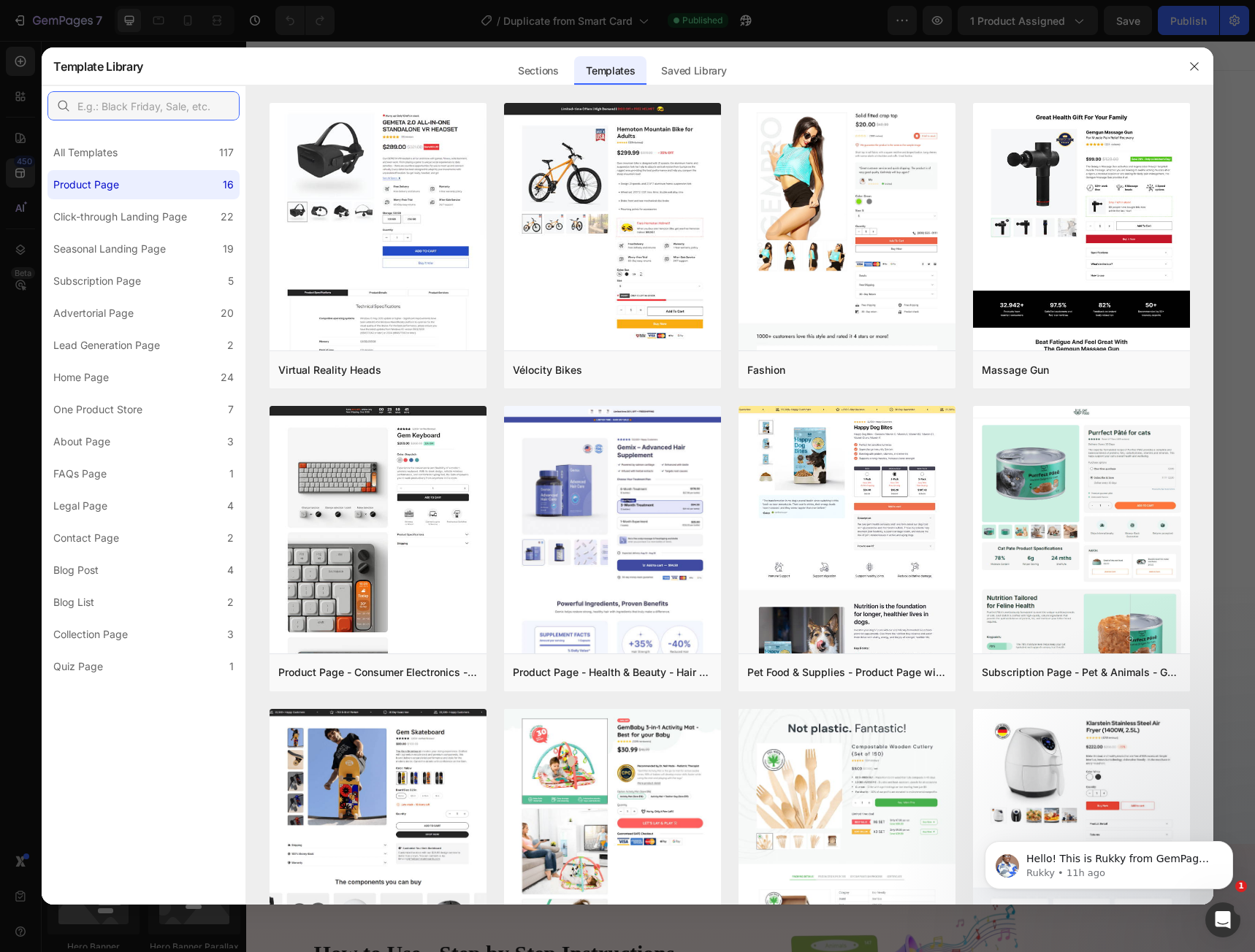
click at [151, 114] on input "text" at bounding box center [143, 105] width 192 height 29
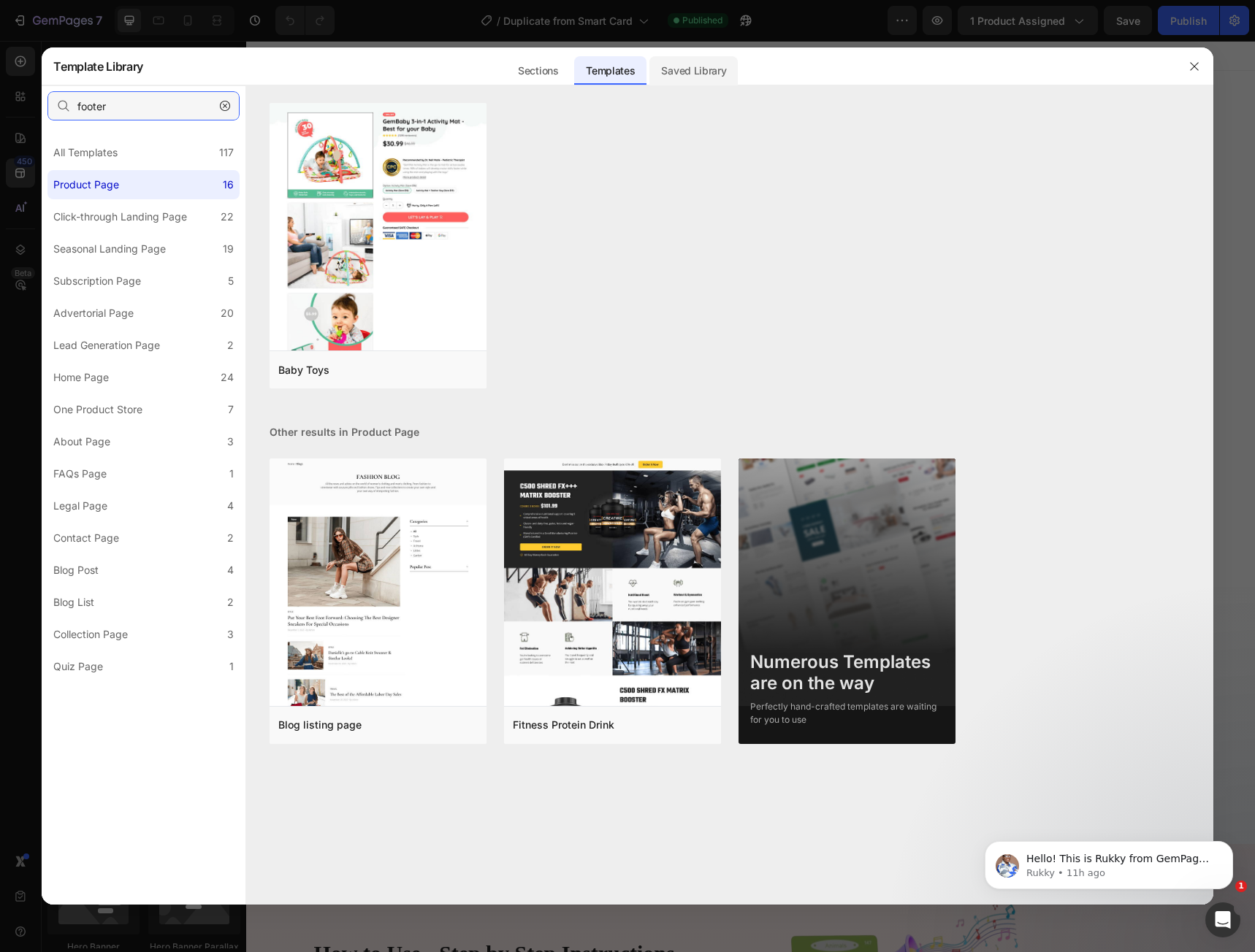
type input "footer"
click at [664, 78] on div "Saved Library" at bounding box center [694, 71] width 88 height 29
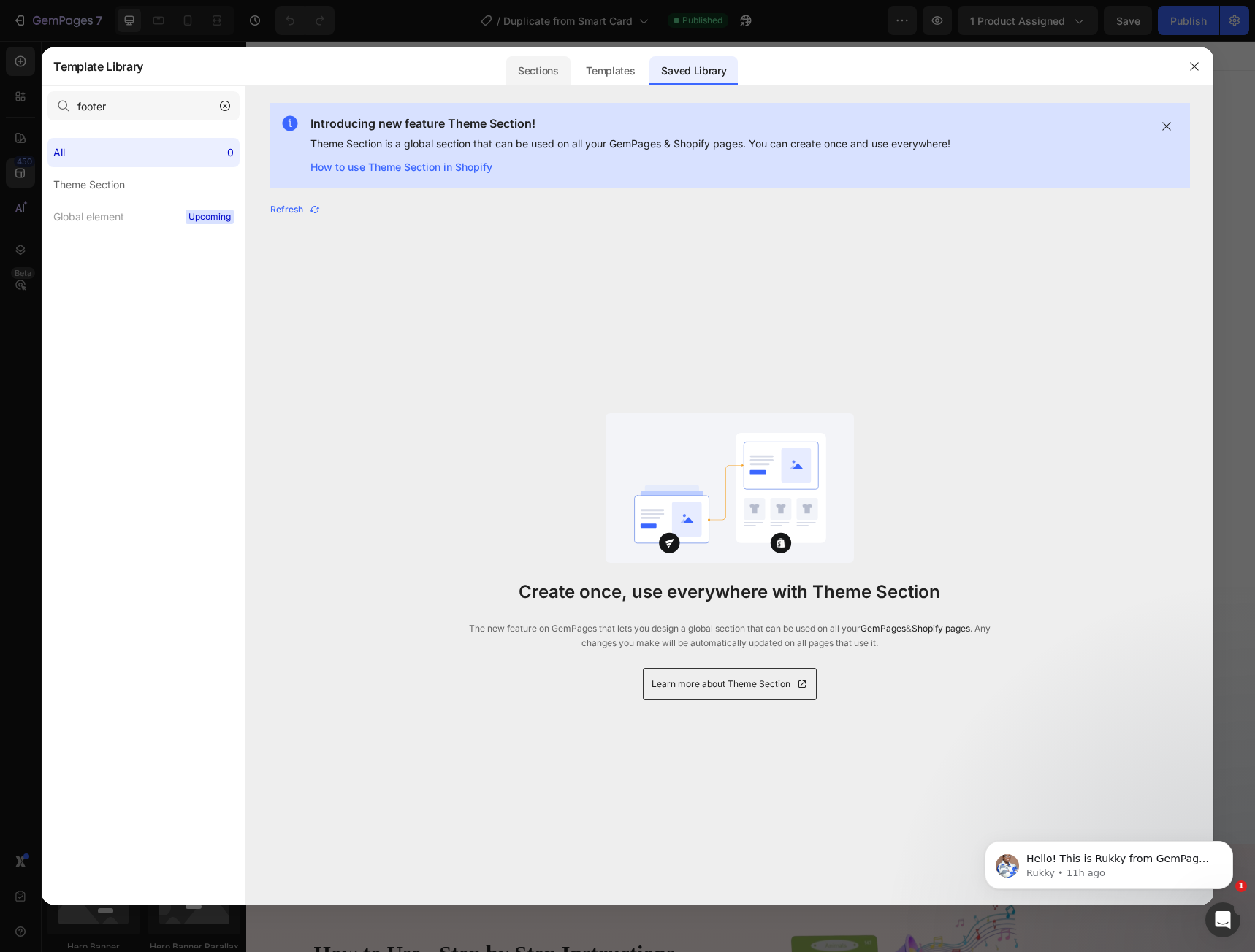
click at [544, 78] on div "Sections" at bounding box center [538, 71] width 63 height 29
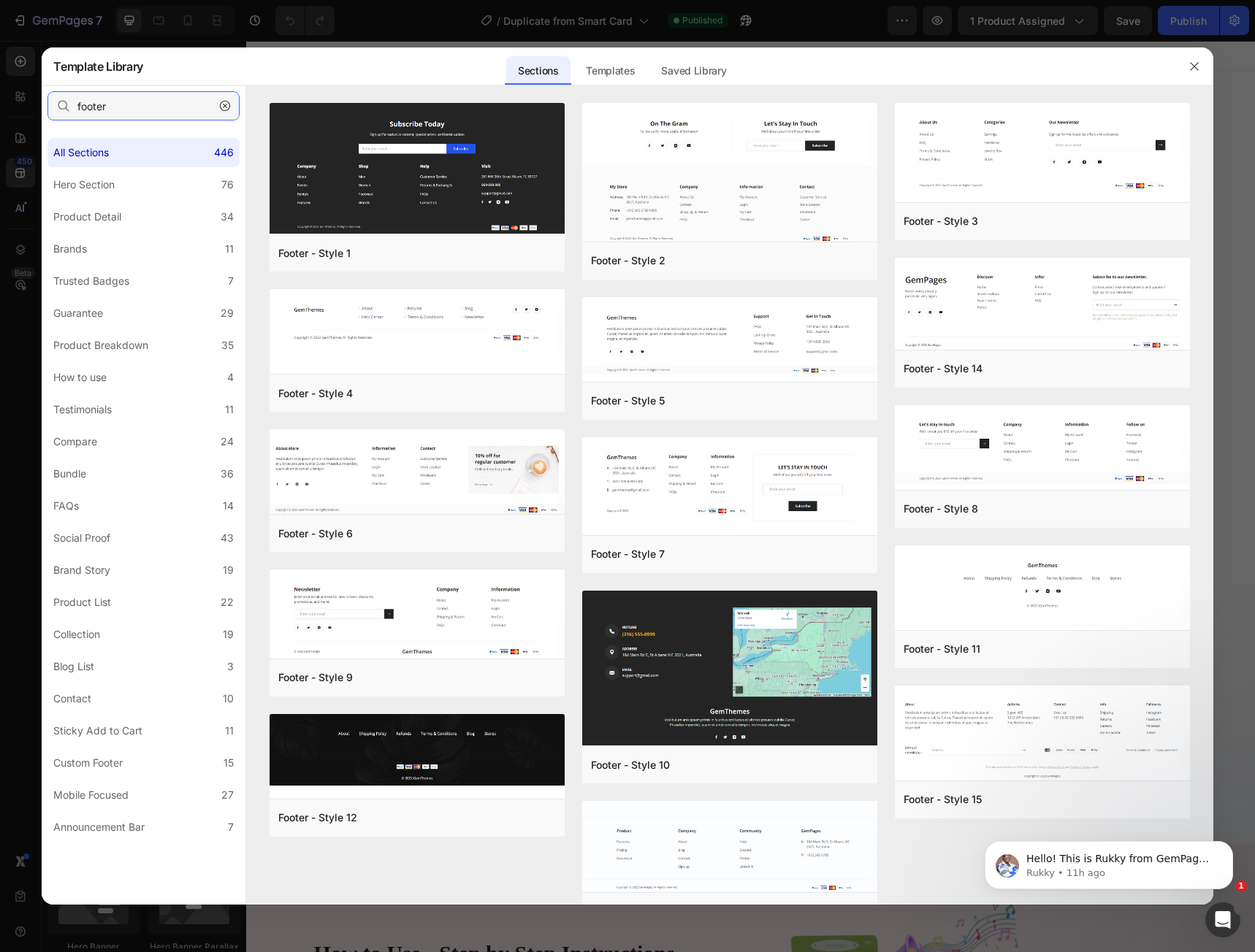
click at [118, 112] on input "footer" at bounding box center [143, 105] width 192 height 29
click at [1184, 67] on button "button" at bounding box center [1195, 67] width 24 height 24
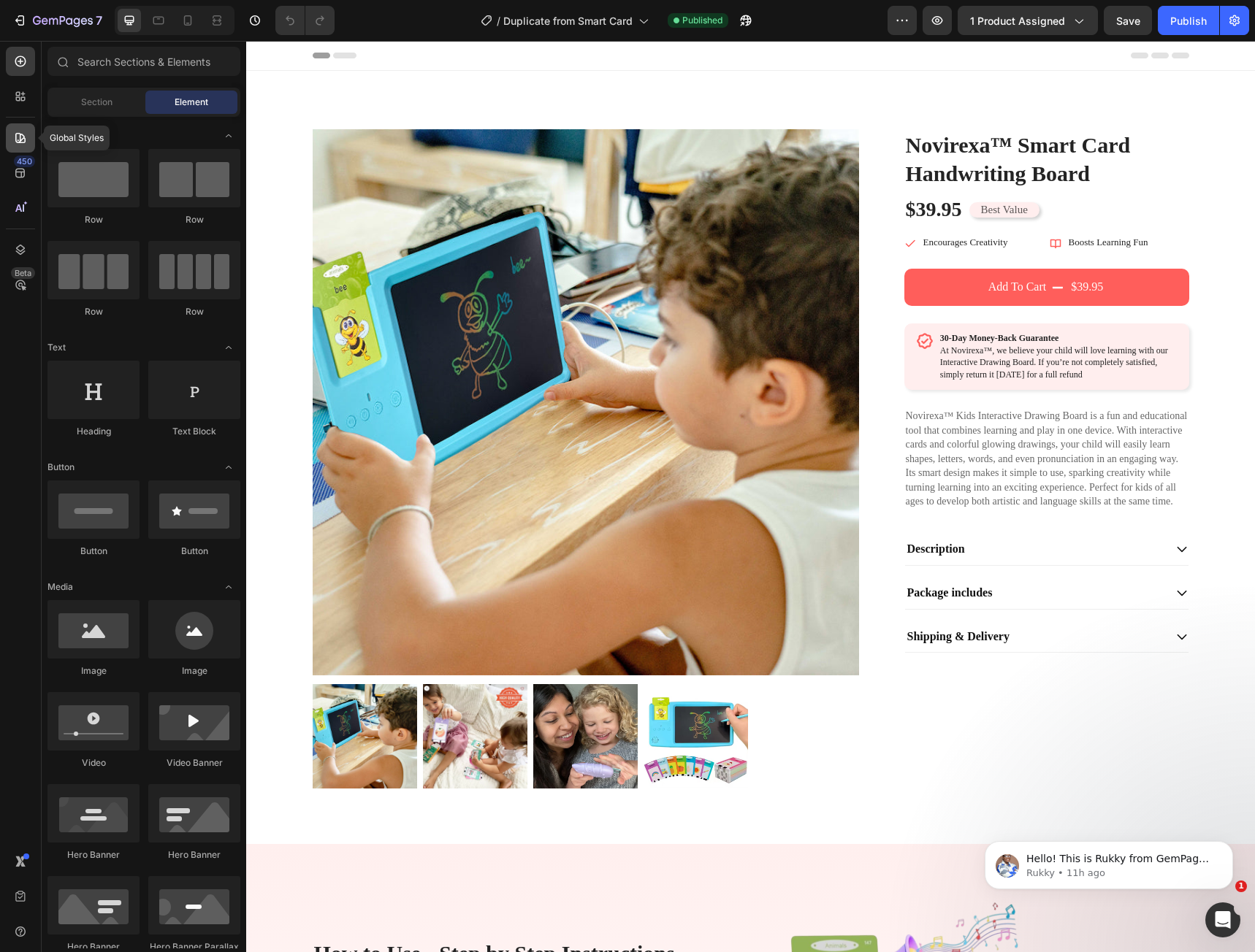
click at [18, 151] on div at bounding box center [20, 138] width 29 height 29
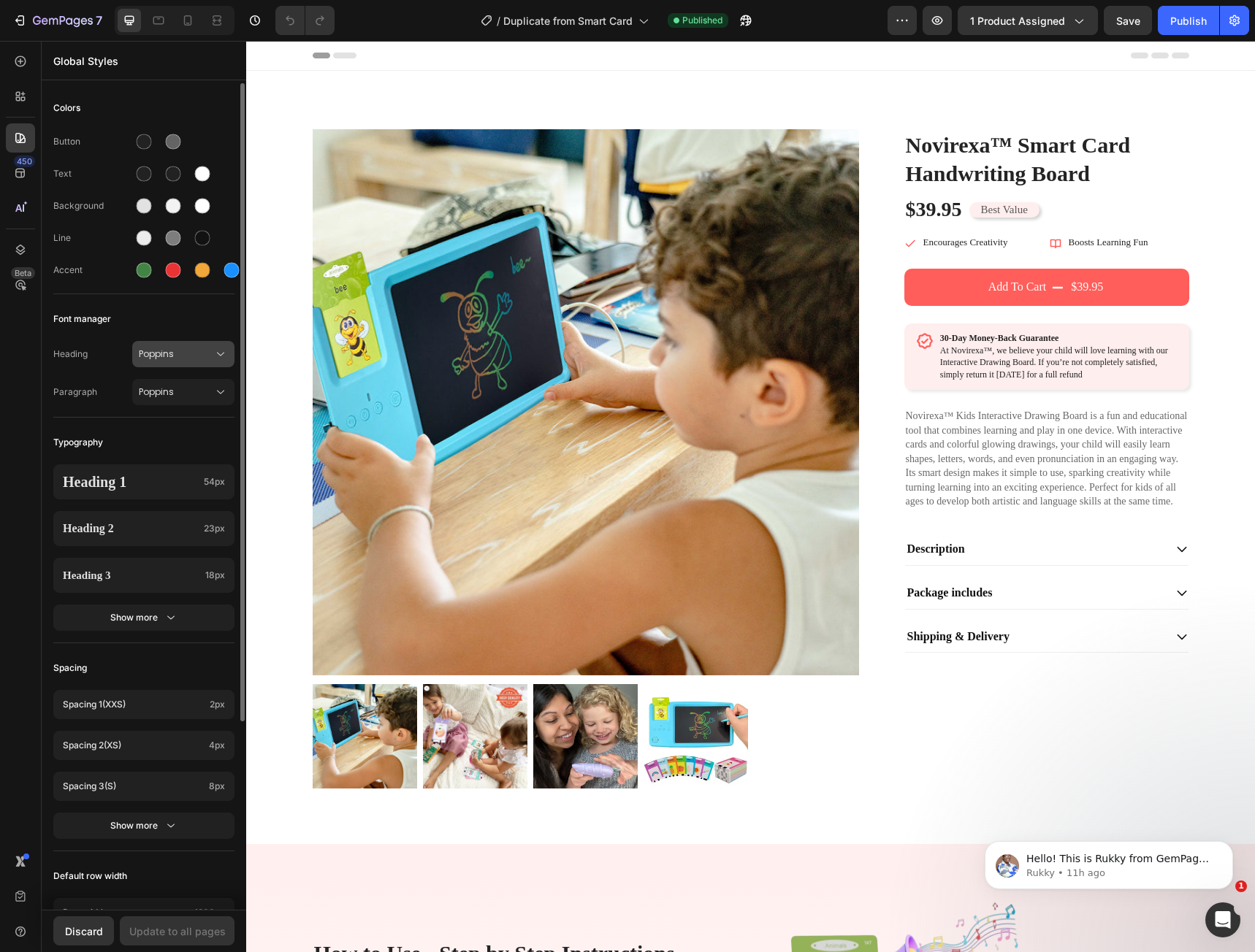
click at [159, 350] on span "Poppins" at bounding box center [176, 355] width 74 height 13
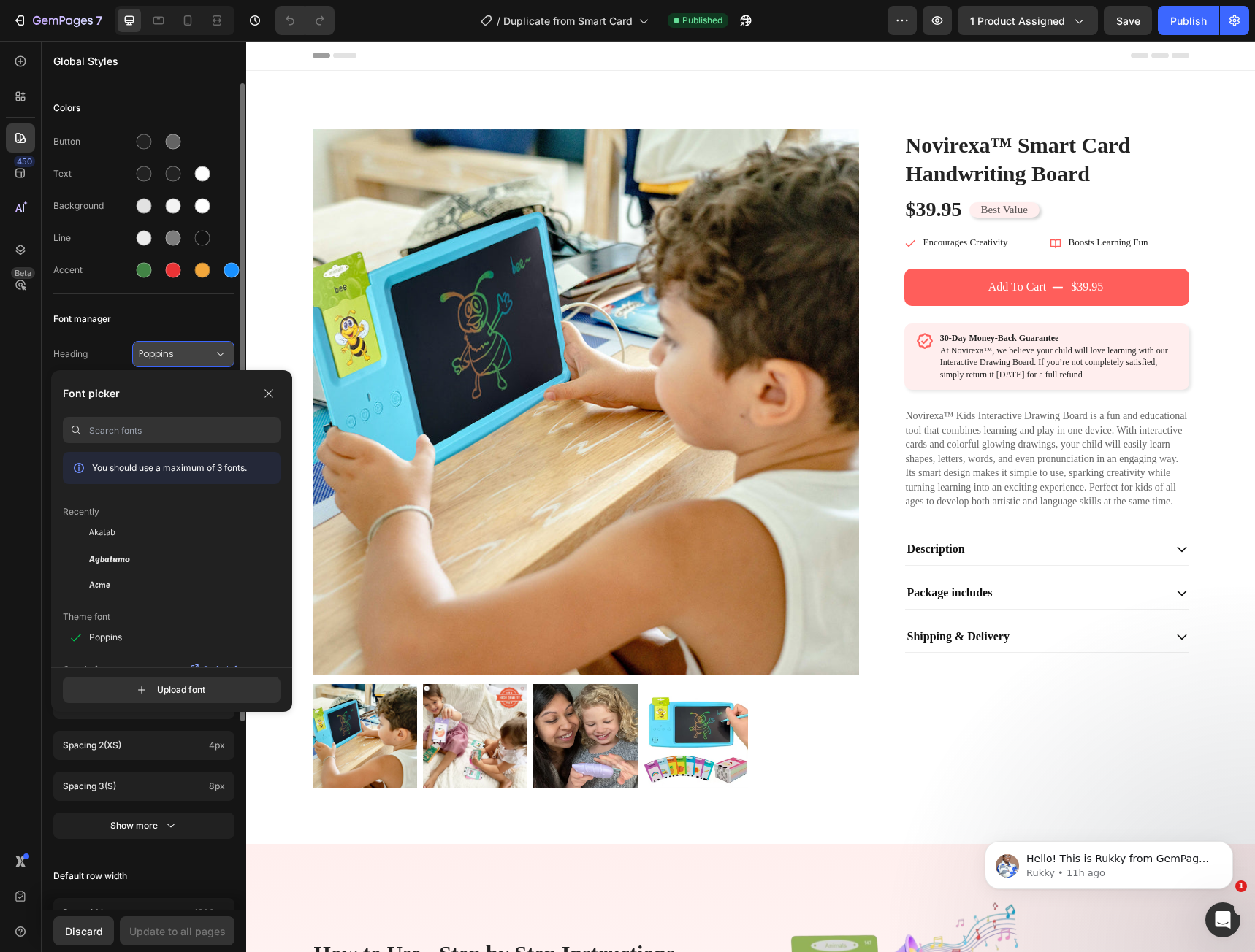
click at [158, 350] on span "Poppins" at bounding box center [176, 355] width 74 height 13
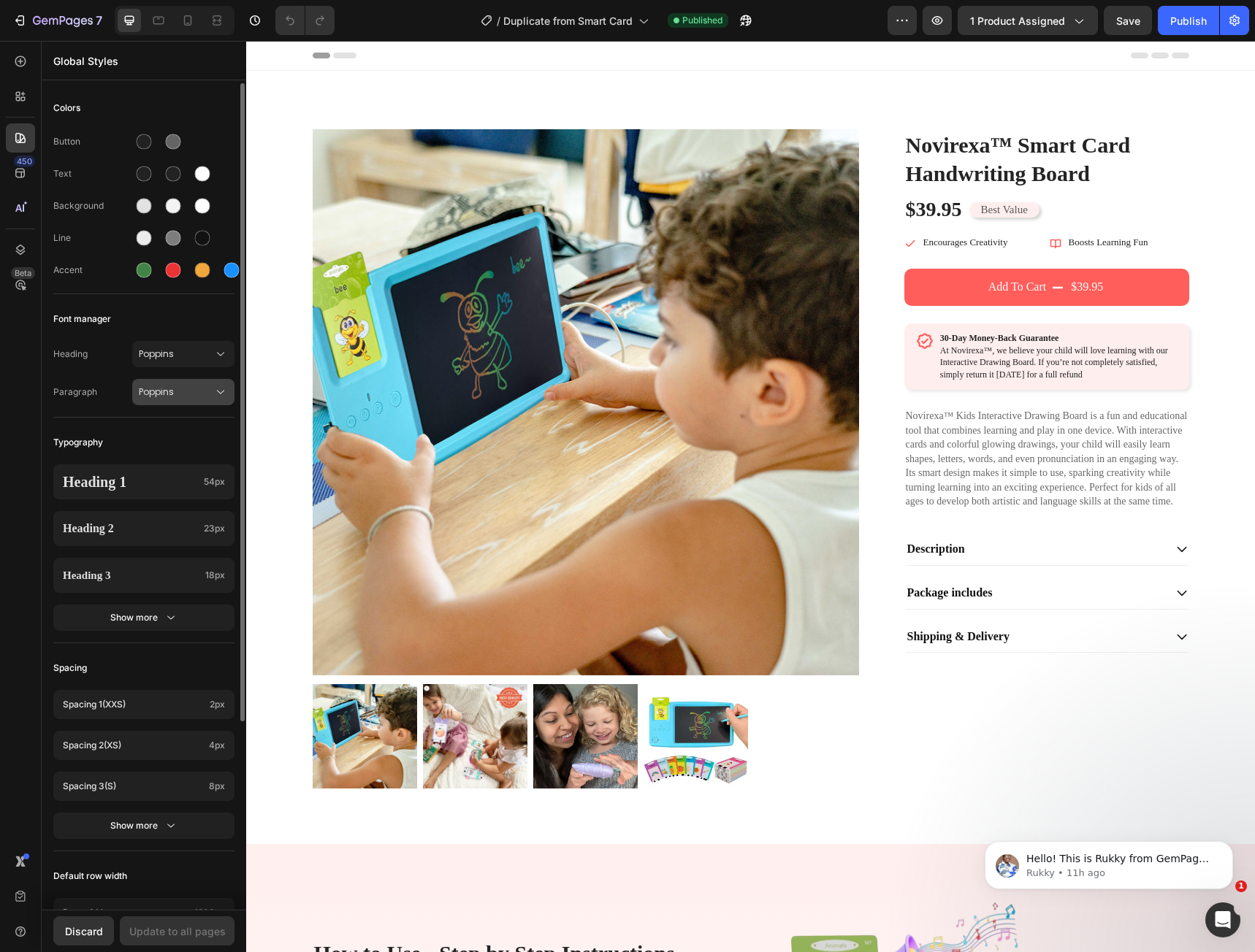
click at [158, 390] on span "Poppins" at bounding box center [176, 393] width 74 height 13
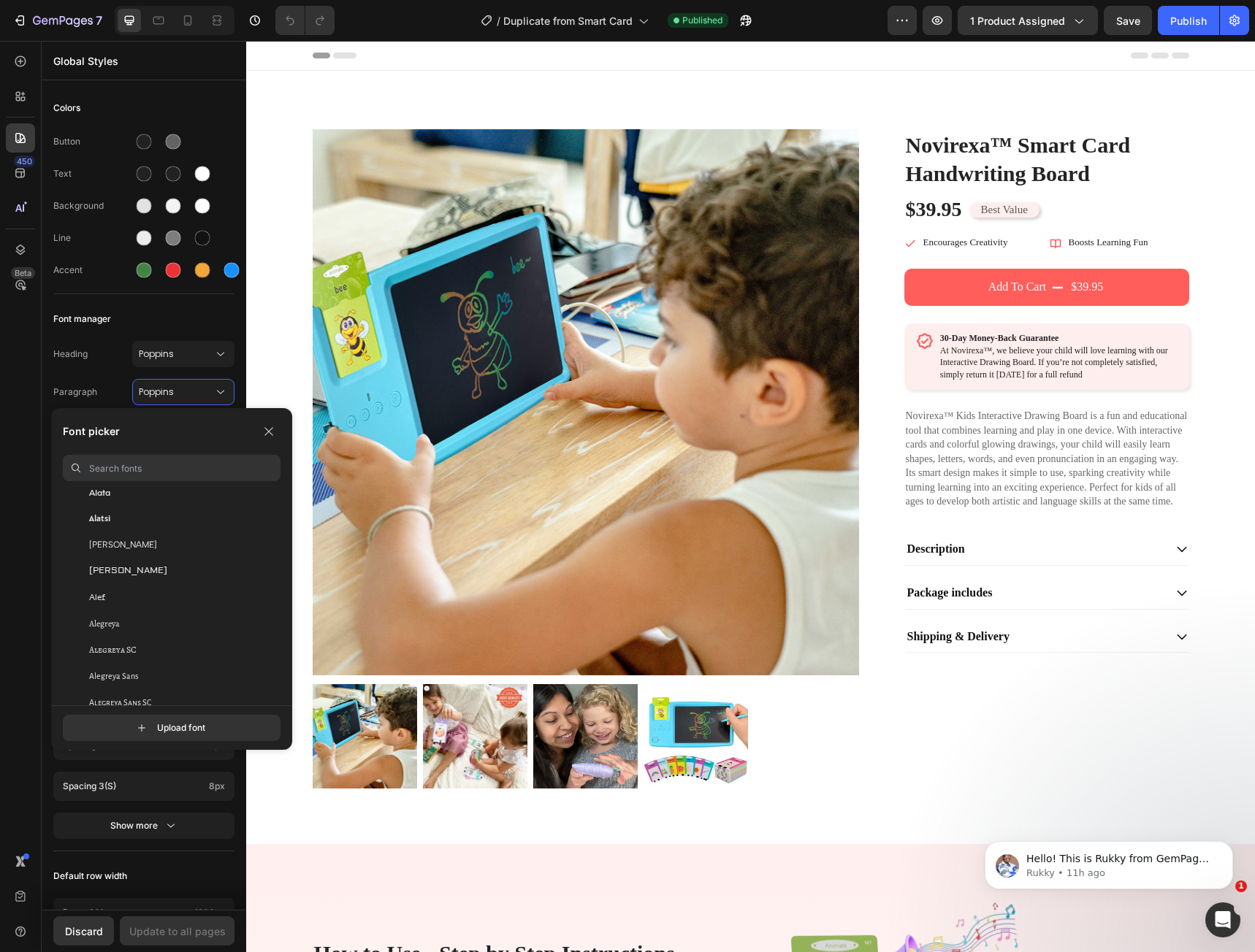
scroll to position [804, 0]
click at [109, 473] on input at bounding box center [185, 468] width 191 height 26
paste input "Roboto"
type input "Roboto"
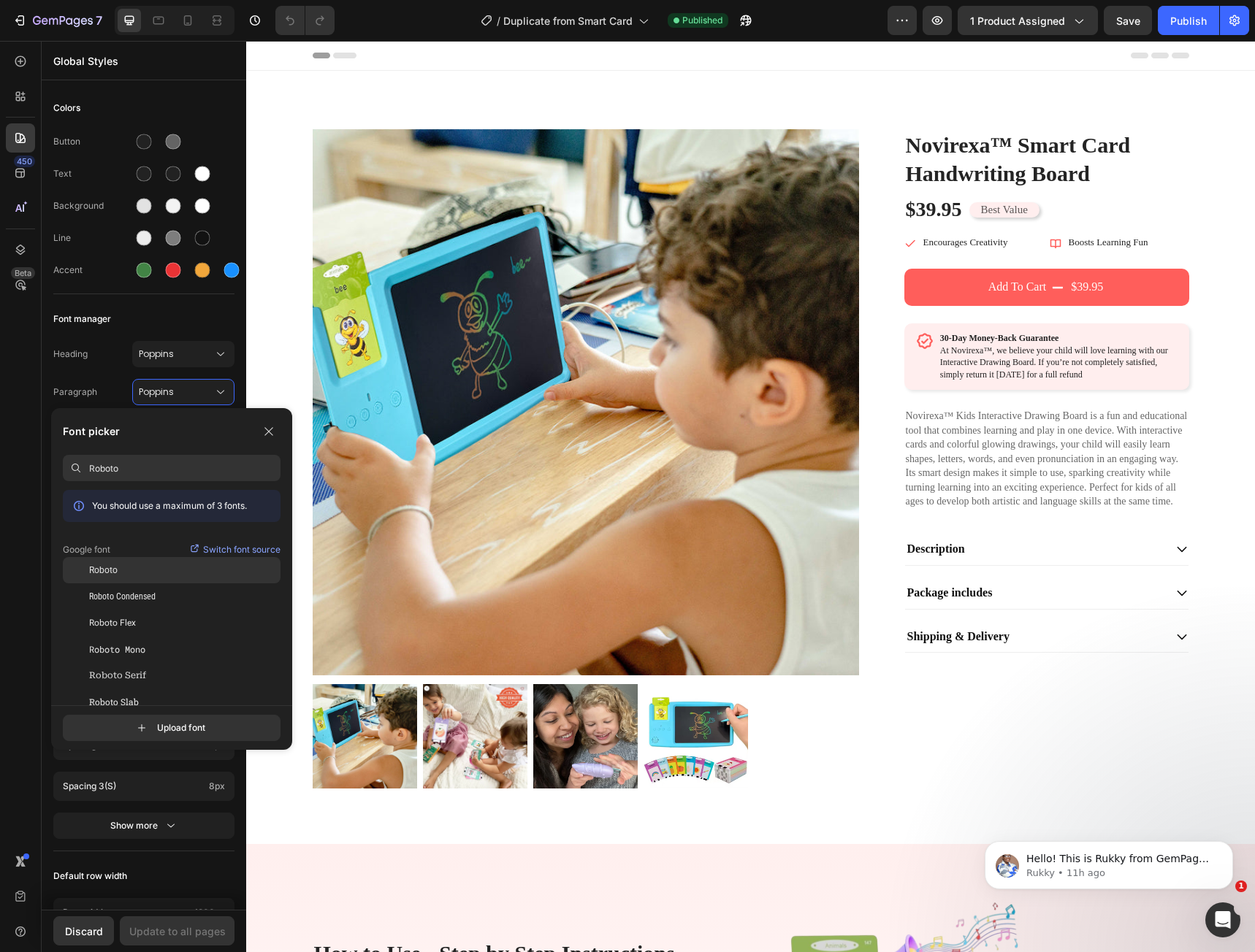
click at [137, 567] on div "Roboto" at bounding box center [185, 570] width 191 height 13
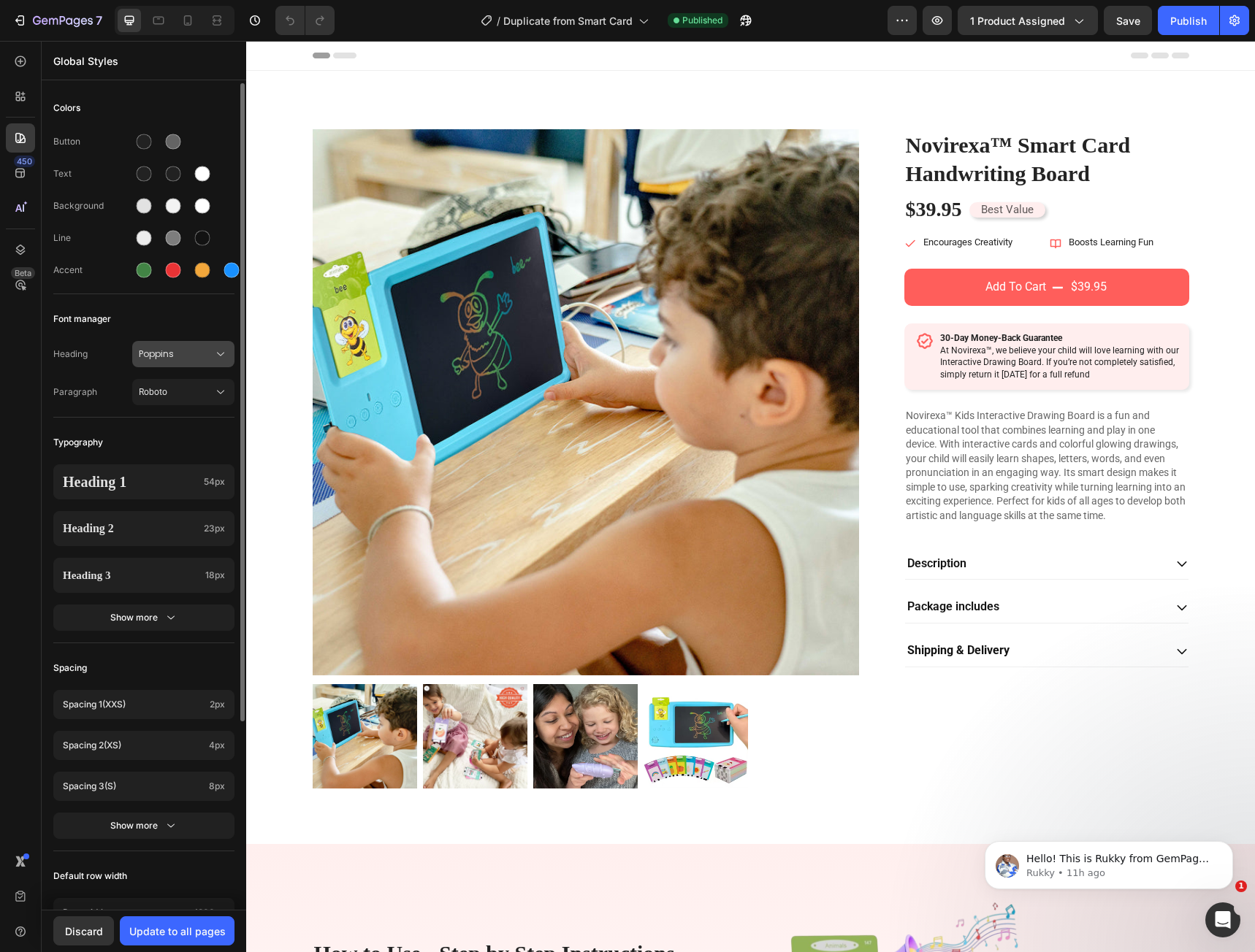
click at [162, 355] on span "Poppins" at bounding box center [176, 355] width 74 height 13
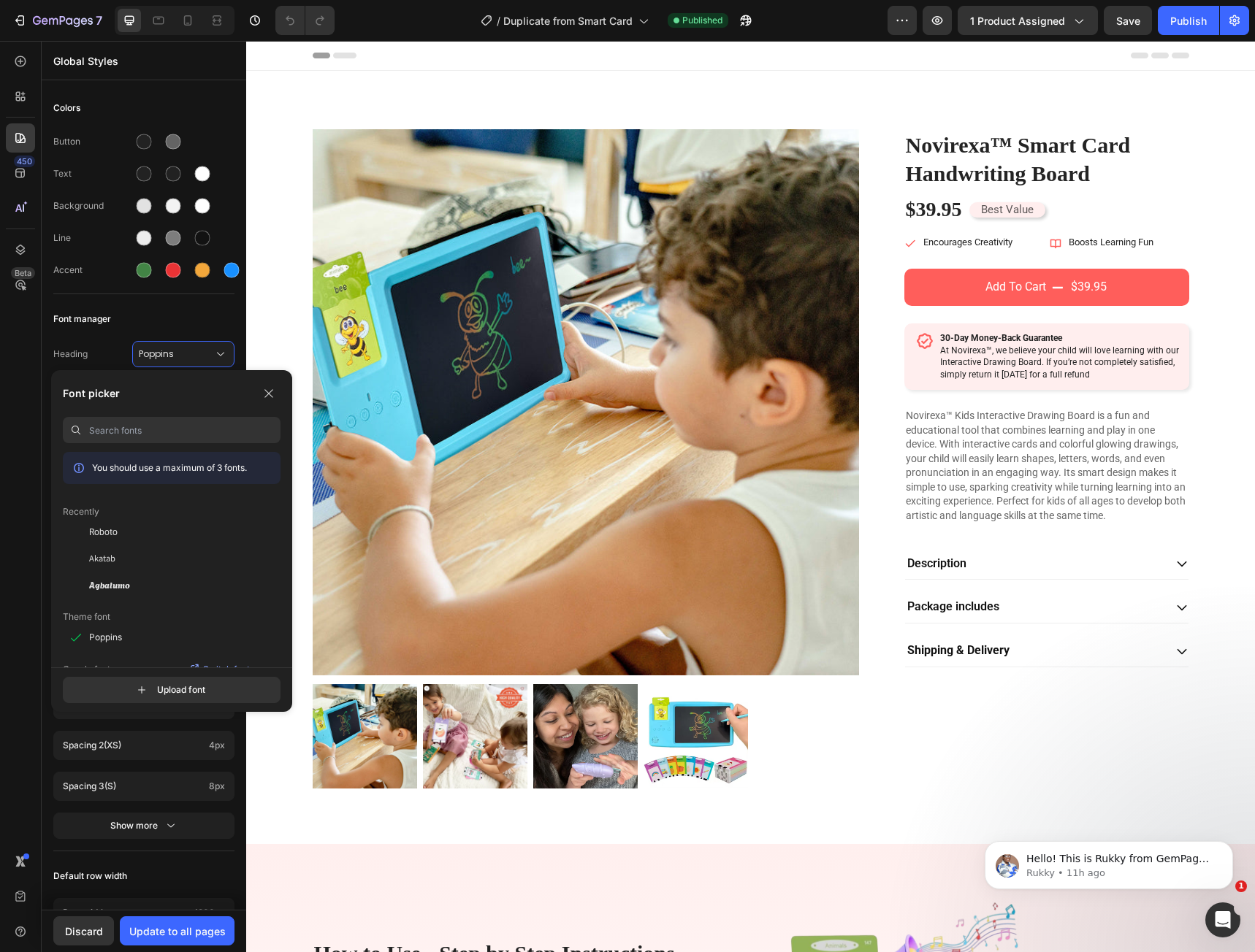
paste input "Roboto"
type input "Roboto"
click at [150, 535] on div "Roboto" at bounding box center [185, 532] width 191 height 13
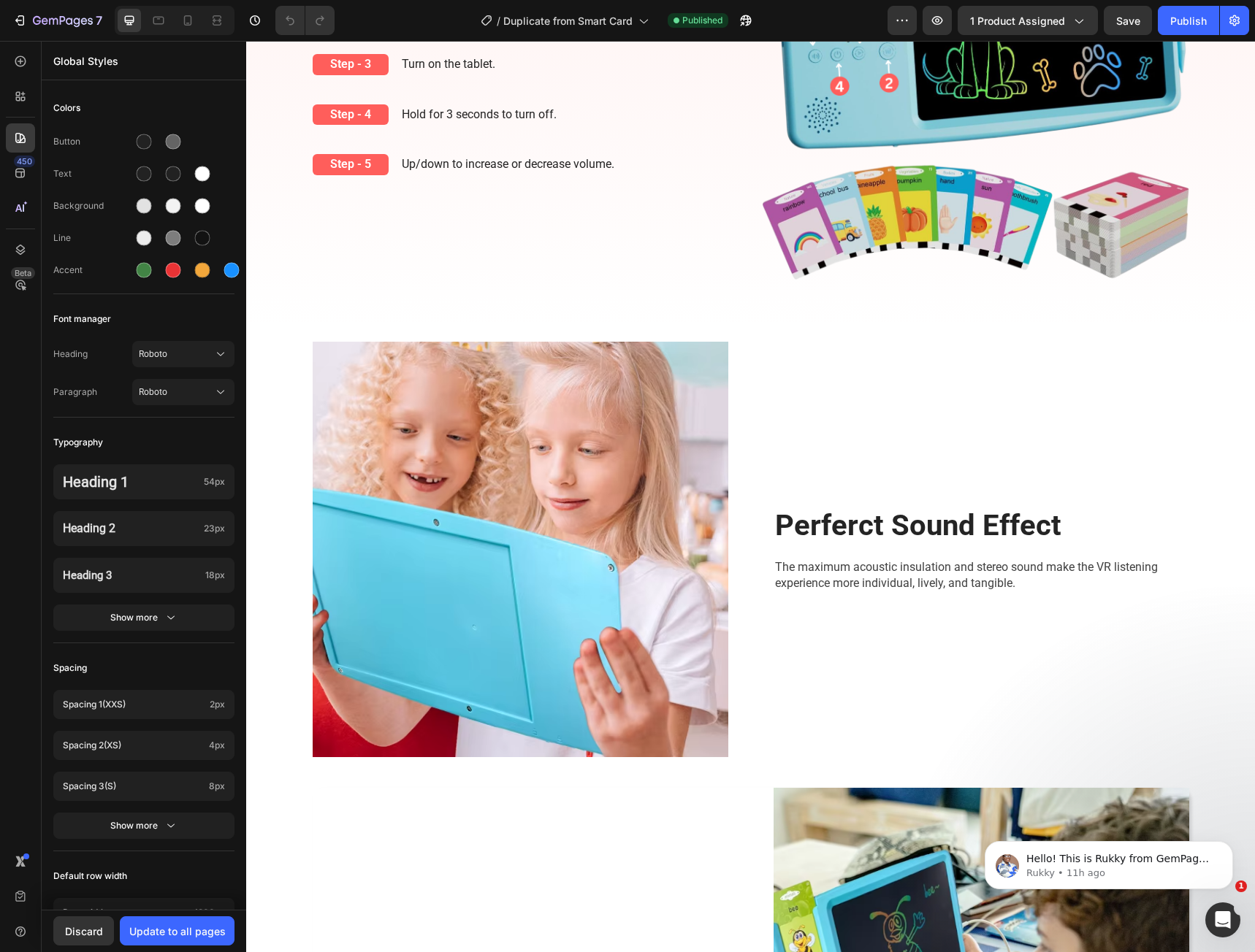
scroll to position [1242, 0]
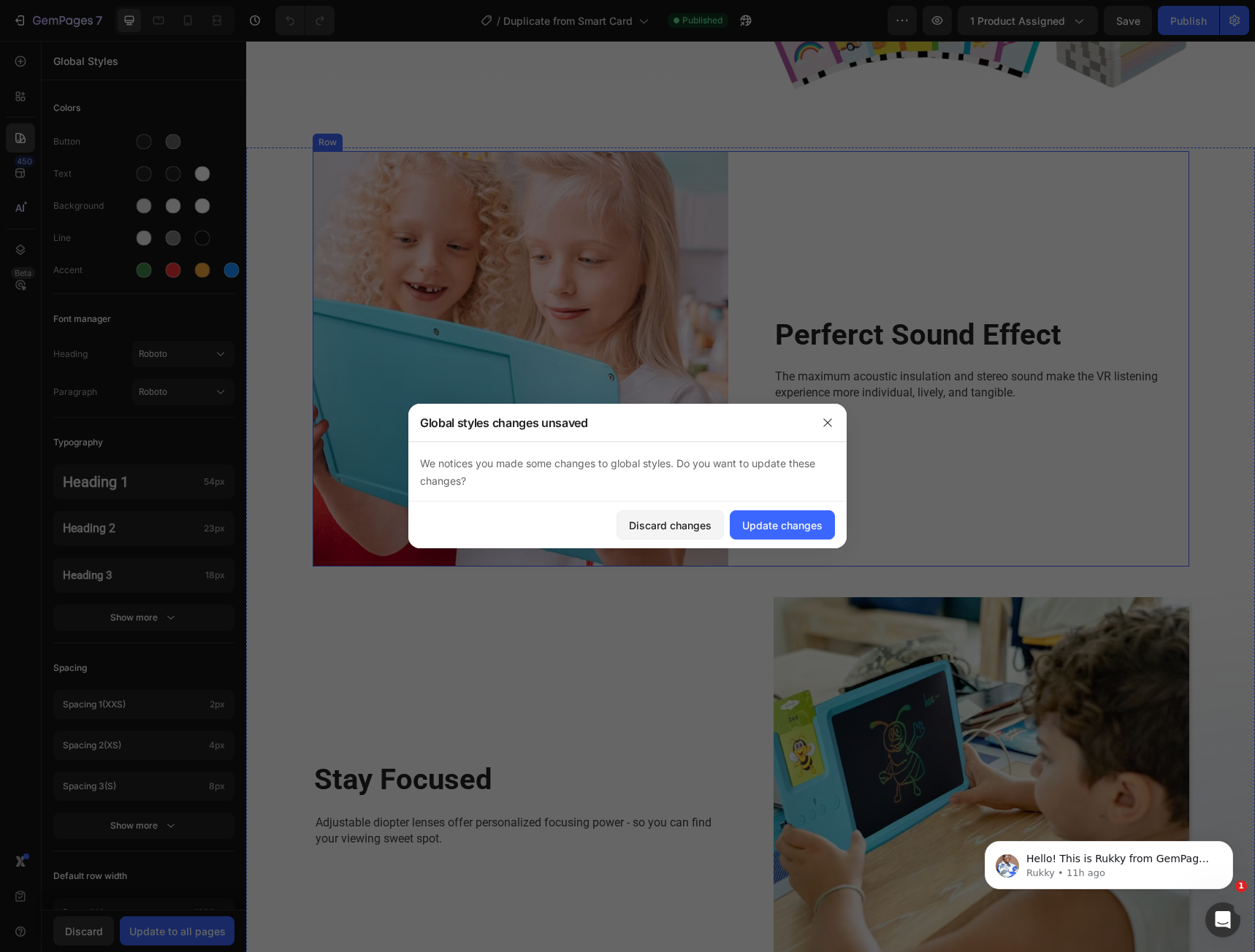
click at [818, 414] on div "Perferct Sound Effect Heading The maximum acoustic insulation and stereo sound …" at bounding box center [981, 358] width 416 height 415
click at [767, 532] on div "Update changes" at bounding box center [782, 526] width 80 height 15
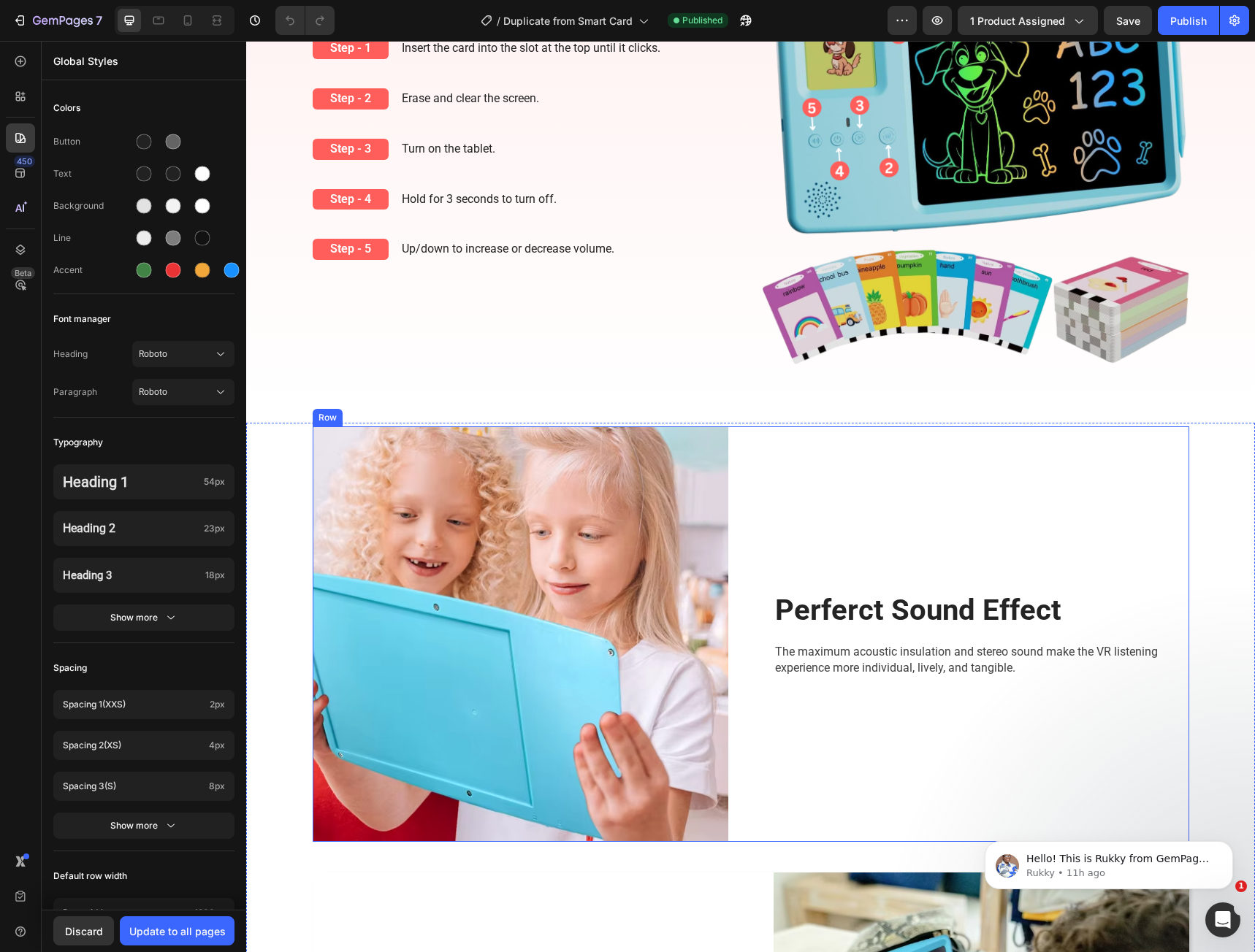
scroll to position [876, 0]
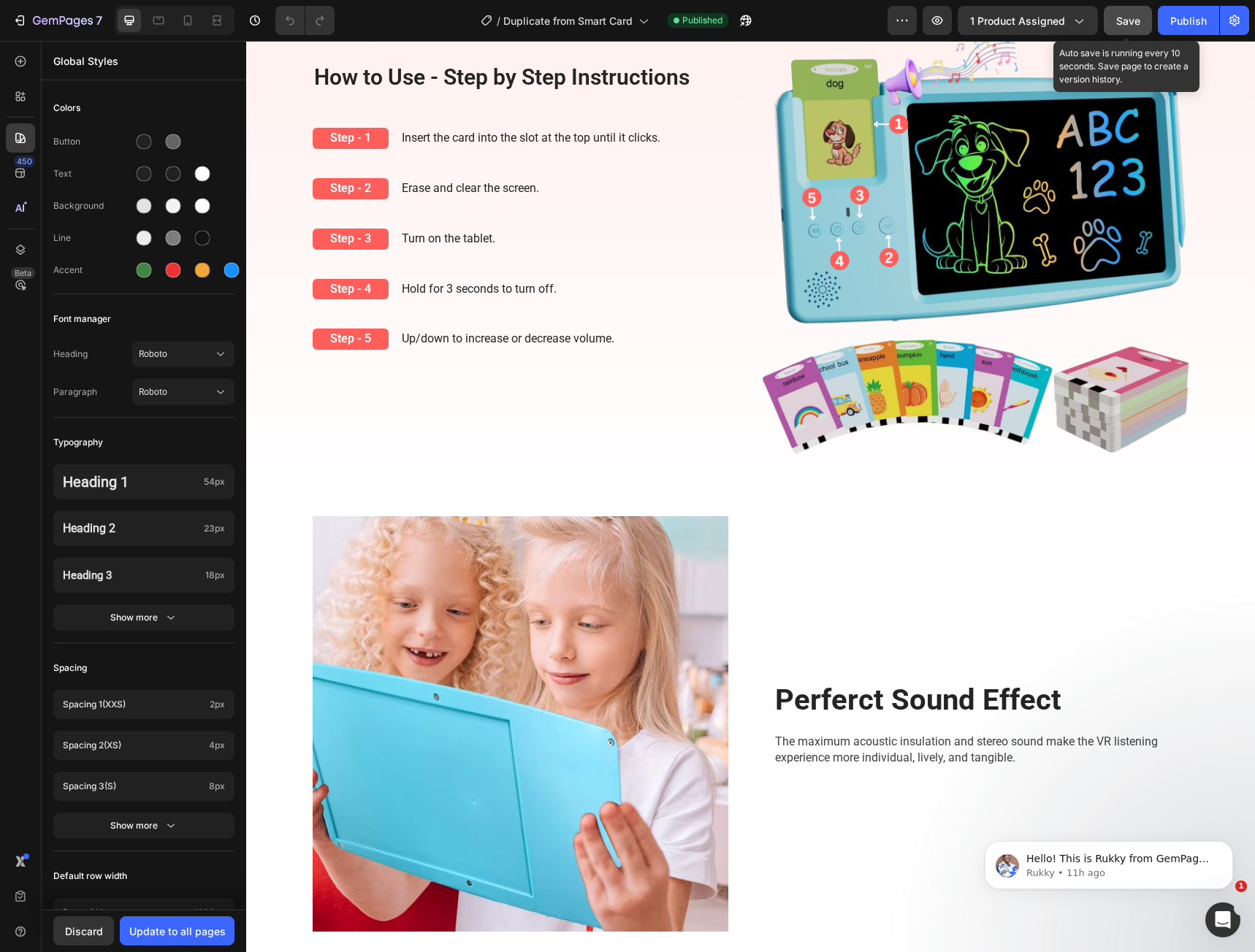
click at [1120, 29] on button "Save" at bounding box center [1128, 20] width 48 height 29
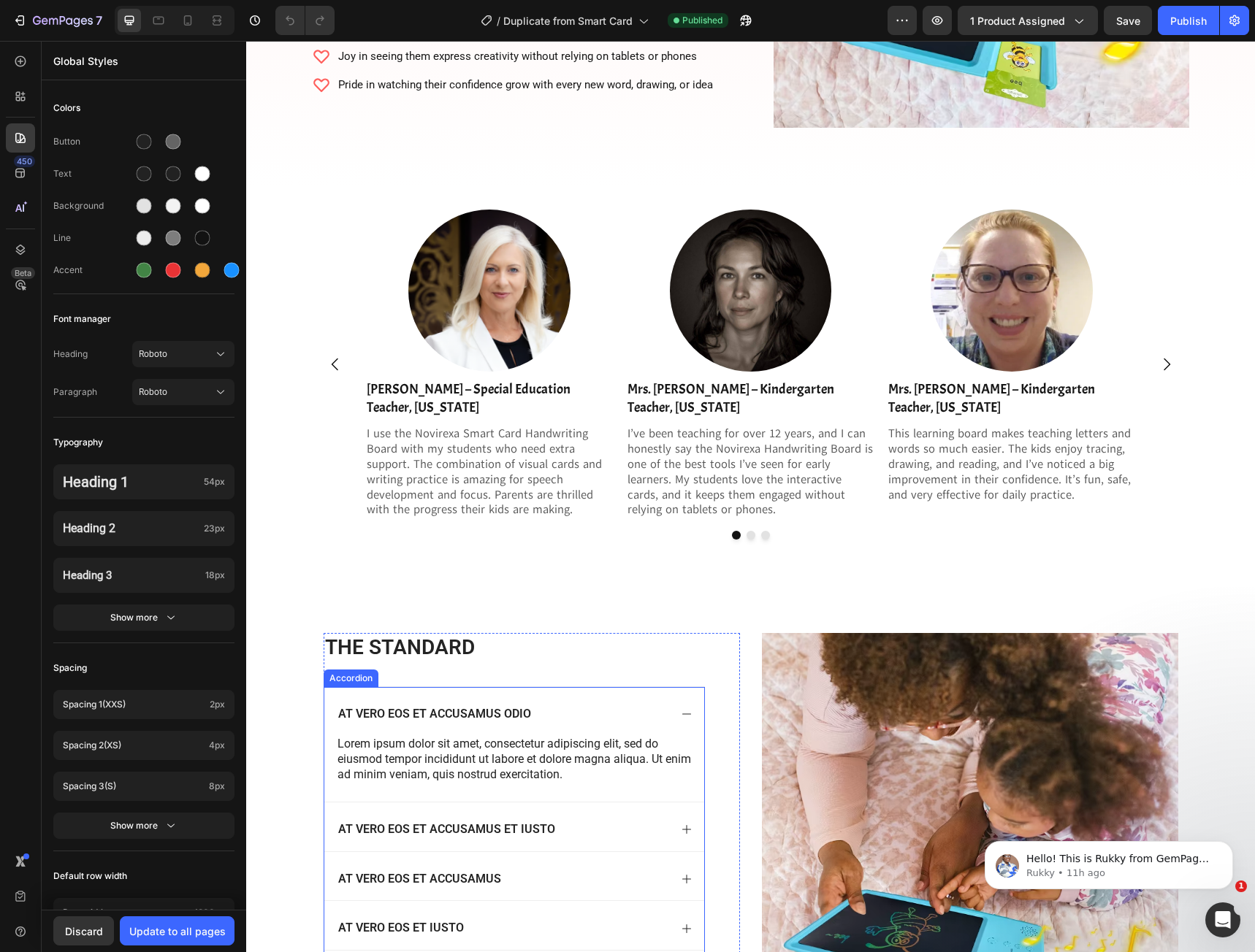
scroll to position [2538, 0]
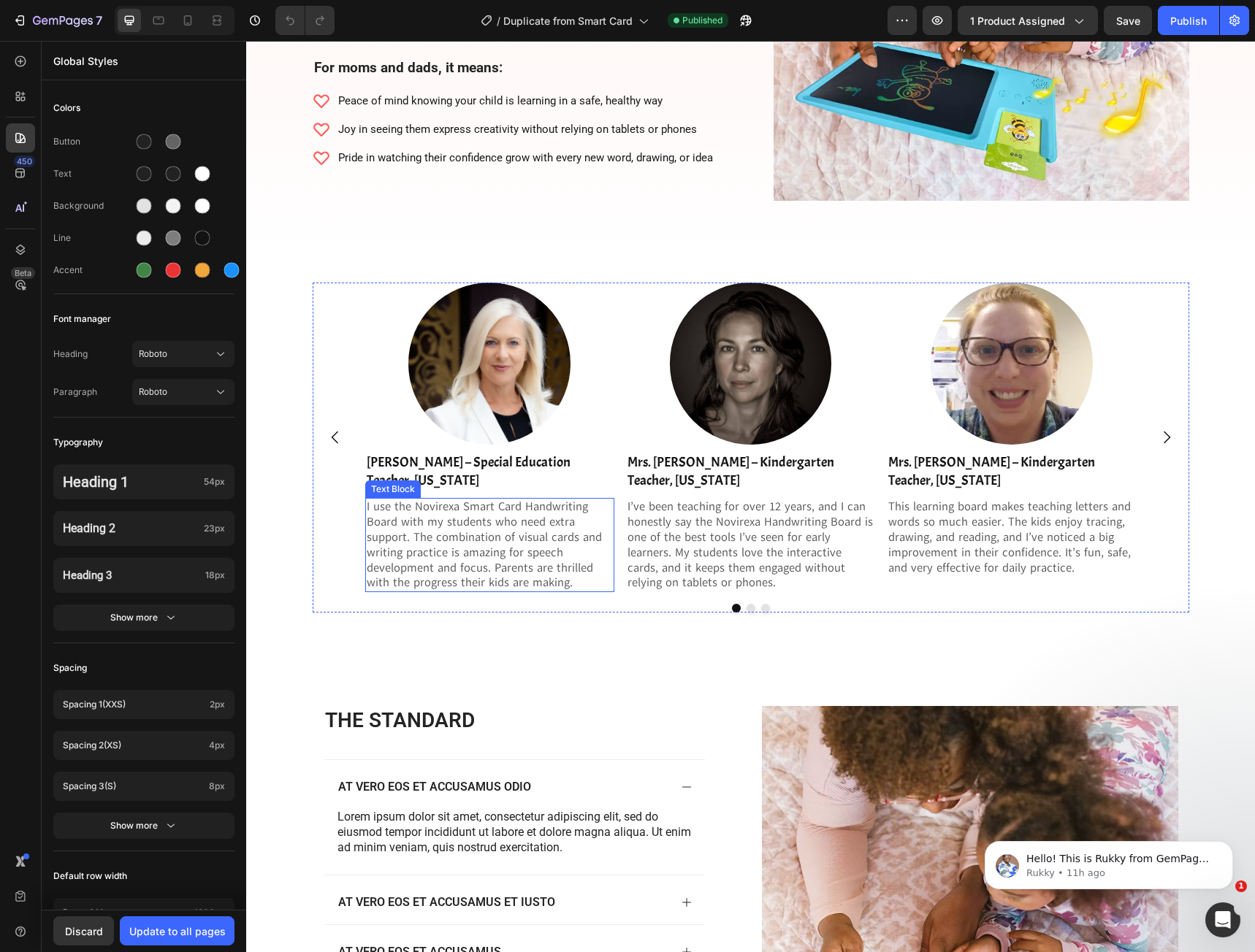
click at [534, 542] on p "I use the Novirexa Smart Card Handwriting Board with my students who need extra…" at bounding box center [490, 545] width 246 height 91
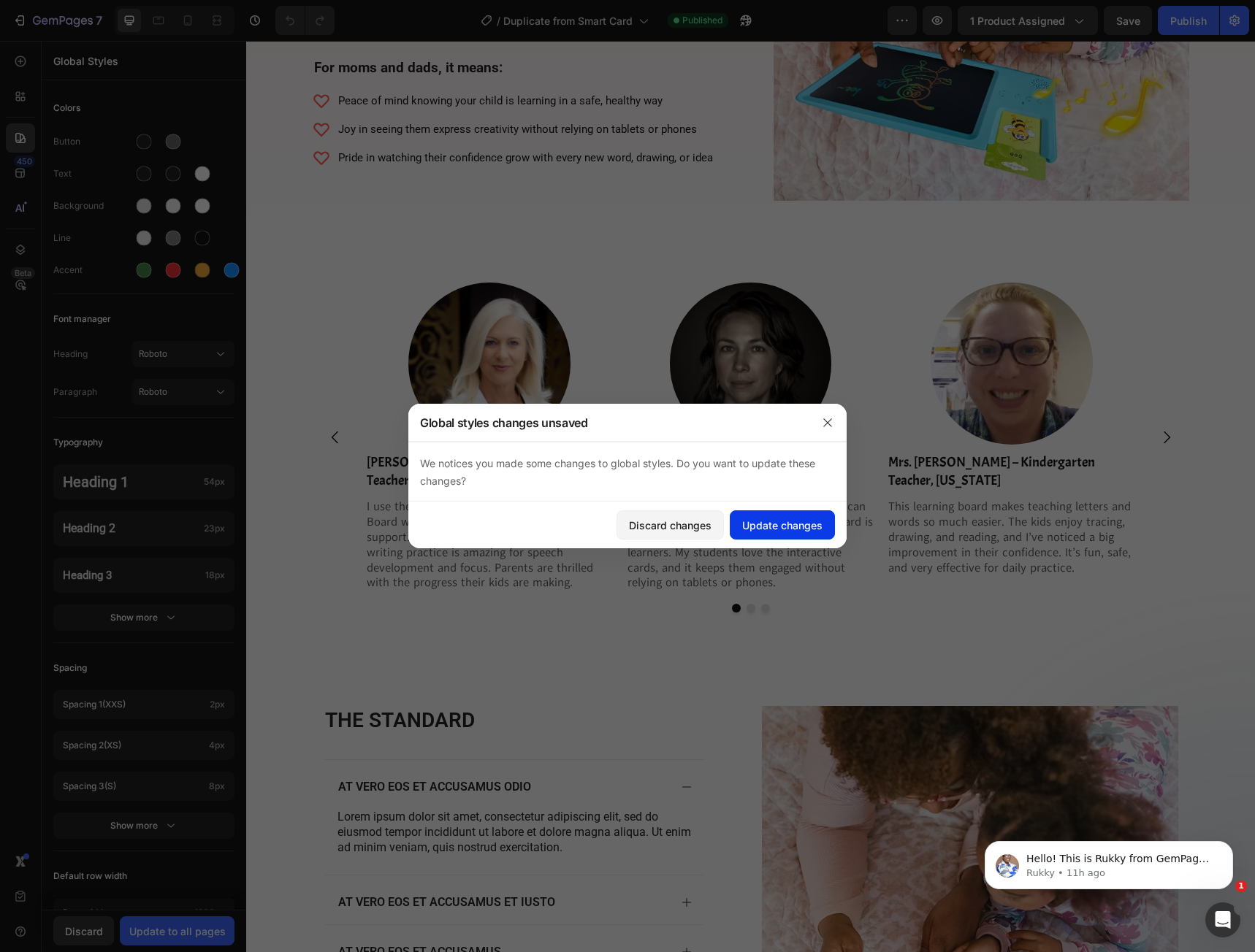
click at [735, 528] on button "Update changes" at bounding box center [782, 525] width 105 height 29
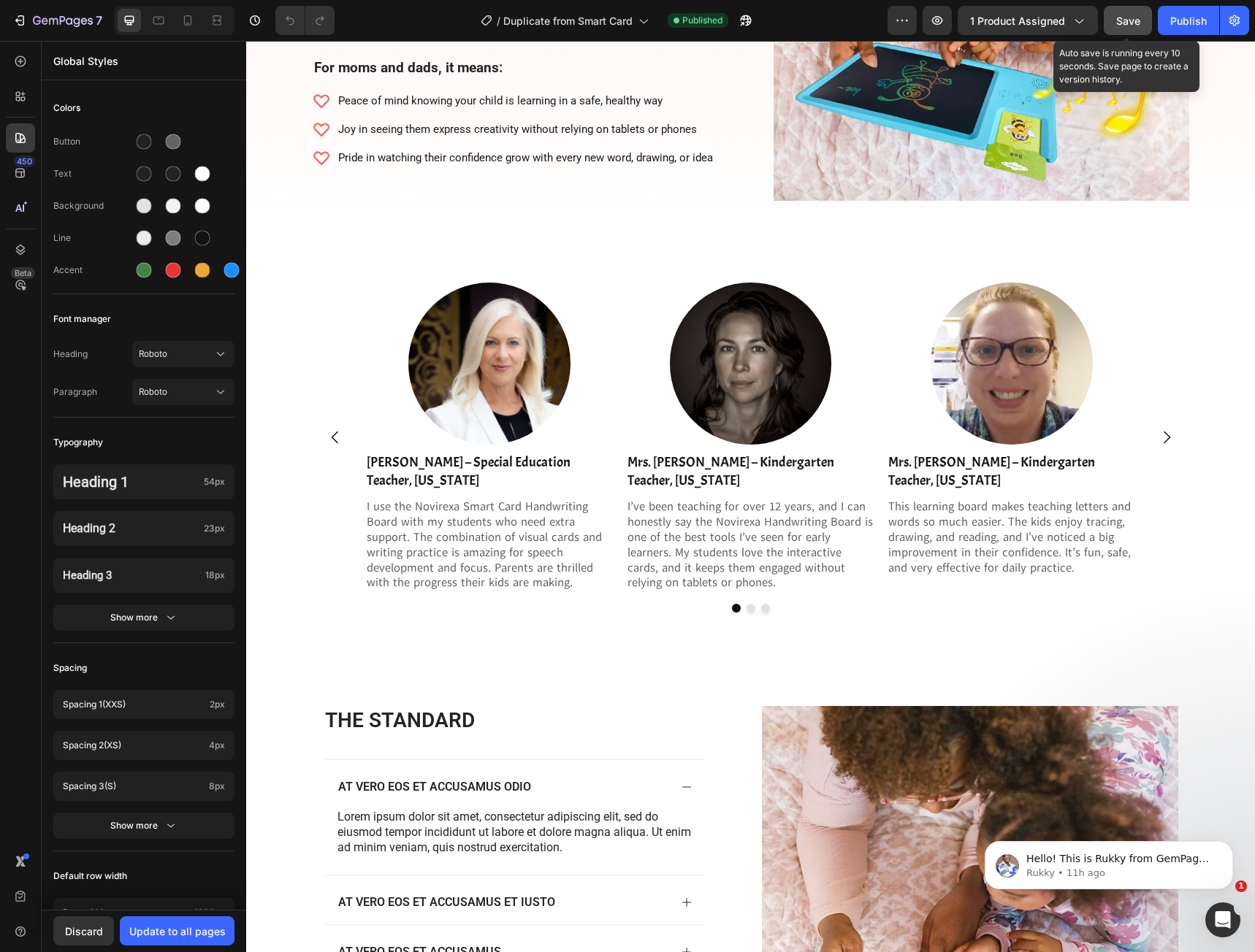
click at [1131, 24] on span "Save" at bounding box center [1129, 20] width 24 height 13
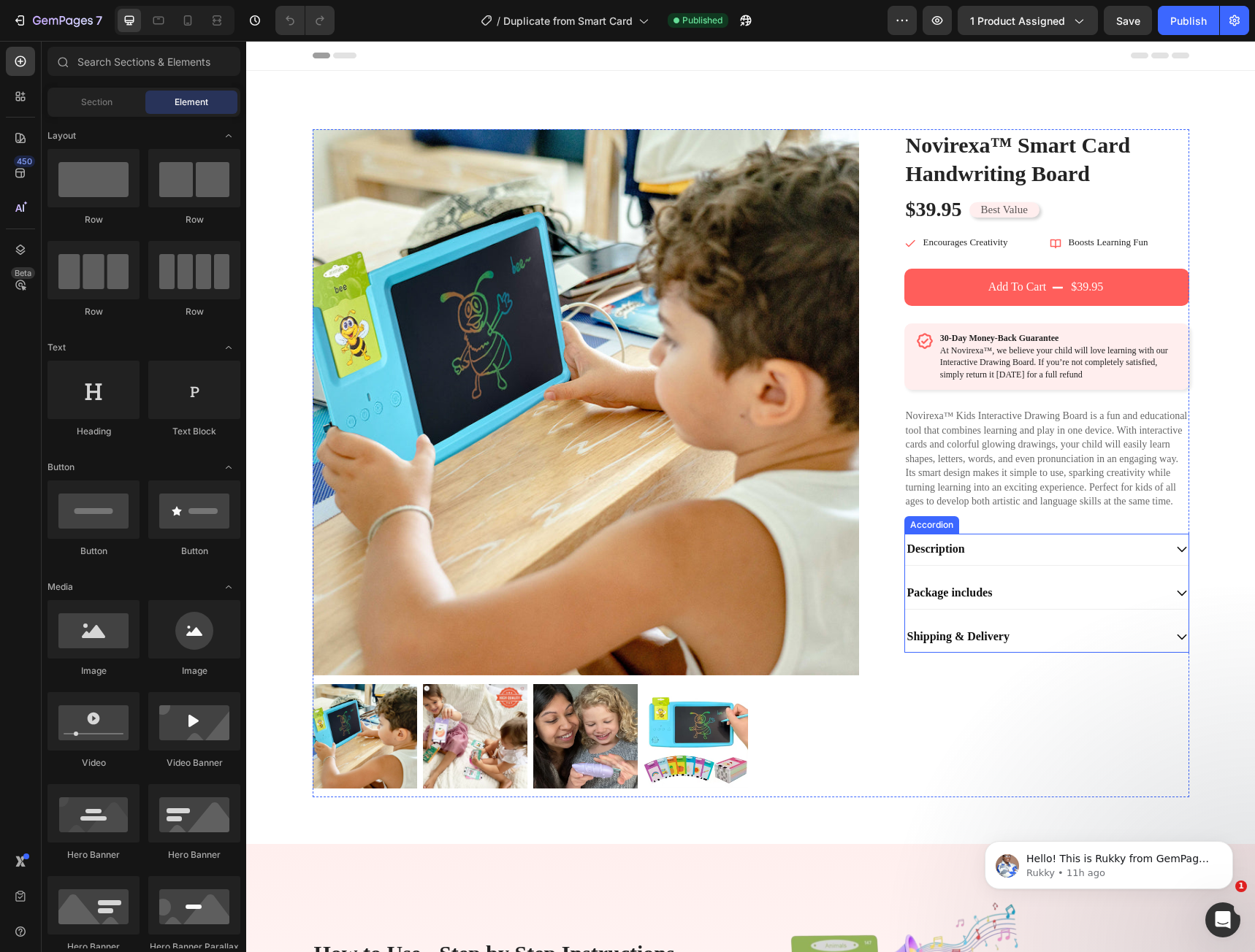
click at [928, 556] on p "Description" at bounding box center [936, 549] width 57 height 15
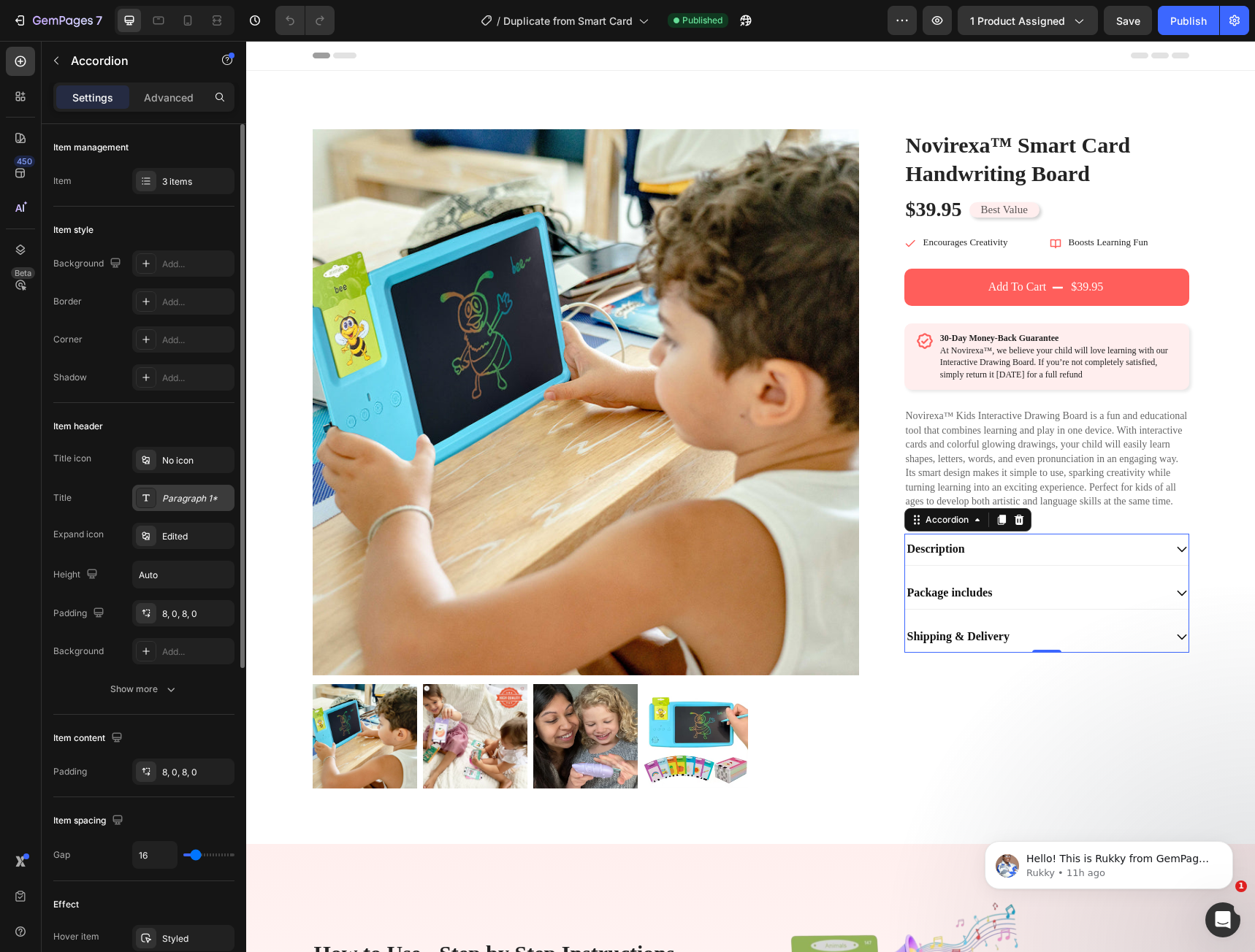
click at [170, 511] on div "Paragraph 1*" at bounding box center [183, 498] width 102 height 26
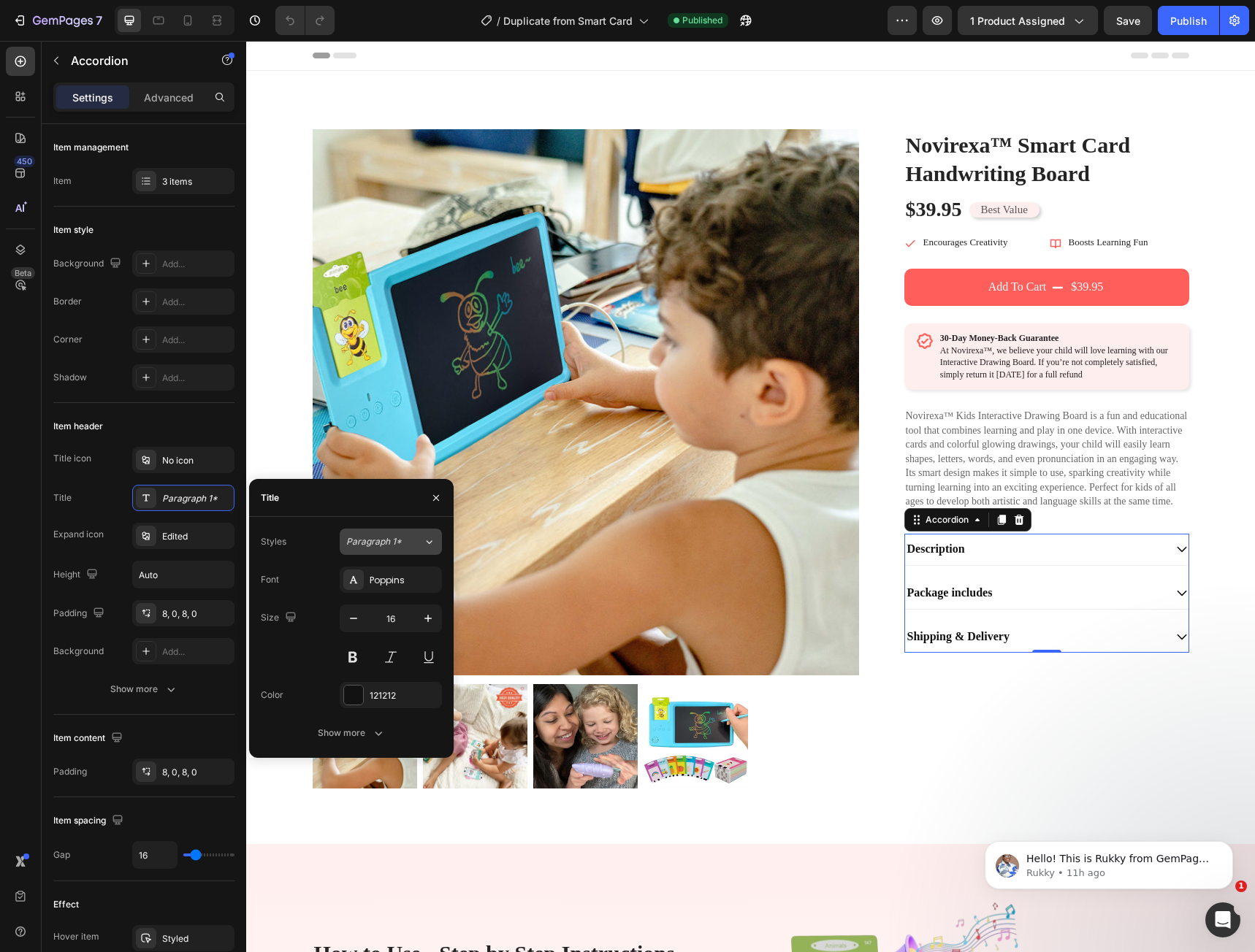
click at [380, 542] on span "Paragraph 1*" at bounding box center [374, 542] width 56 height 13
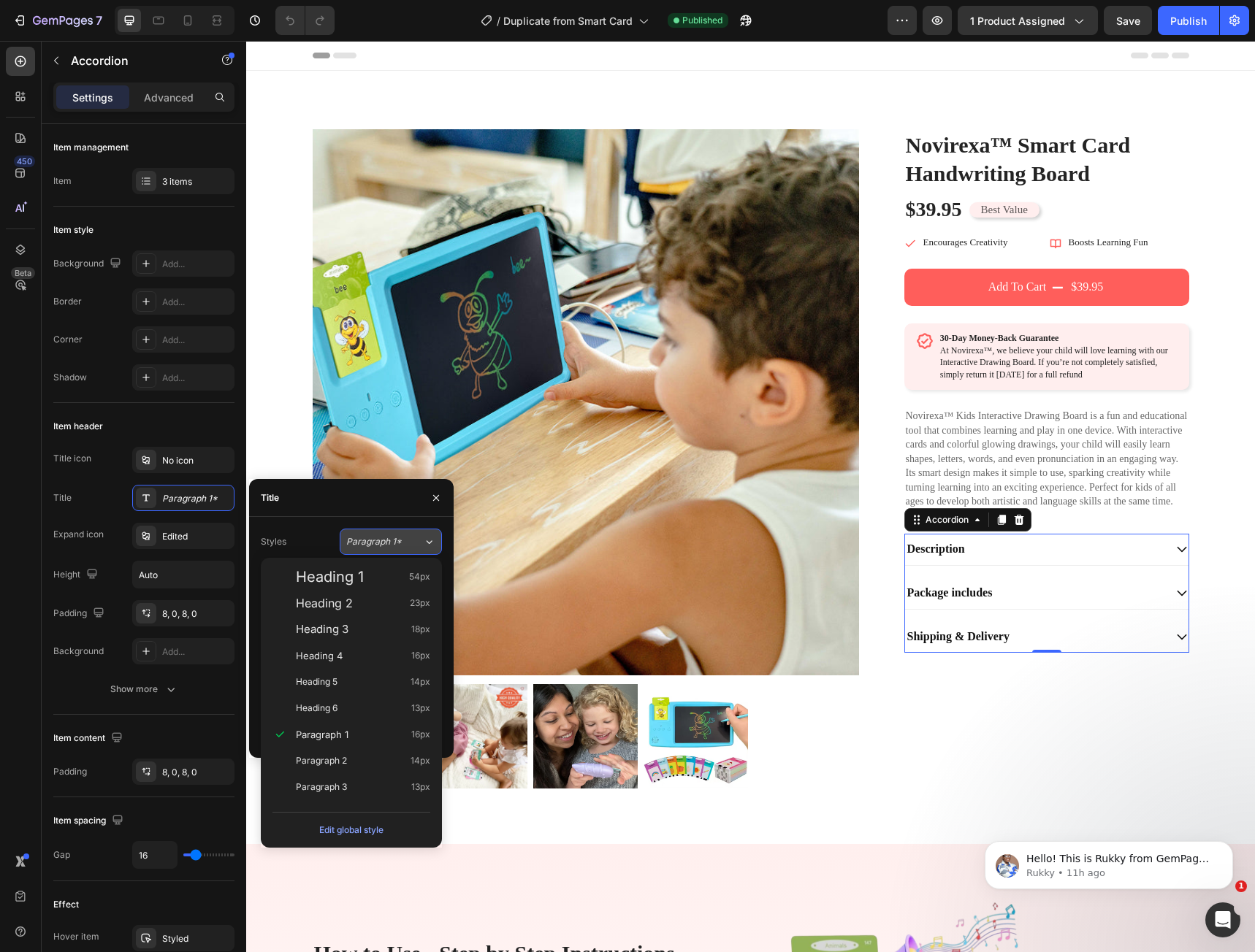
click at [380, 542] on span "Paragraph 1*" at bounding box center [374, 542] width 56 height 13
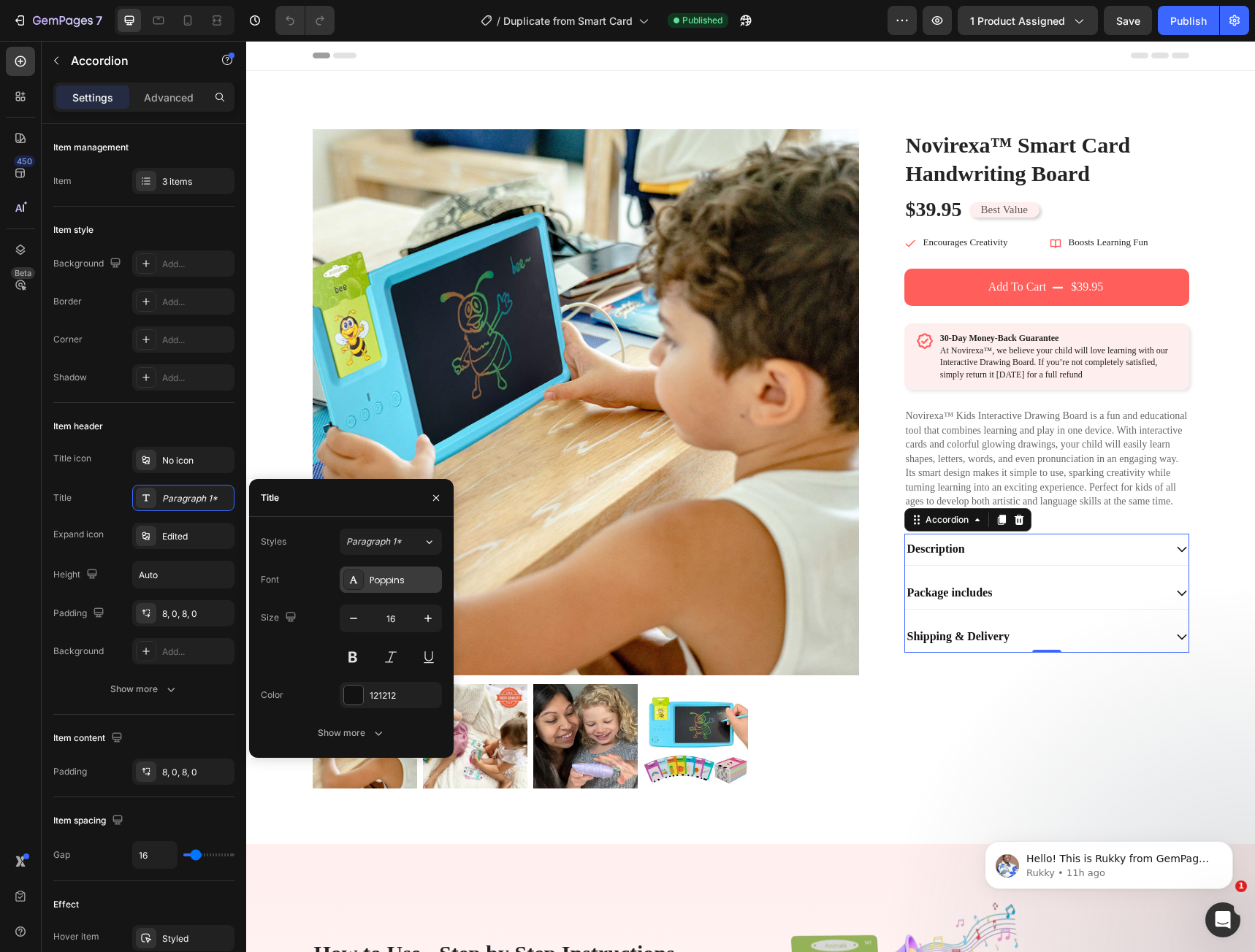
click at [387, 590] on div "Poppins" at bounding box center [390, 580] width 102 height 26
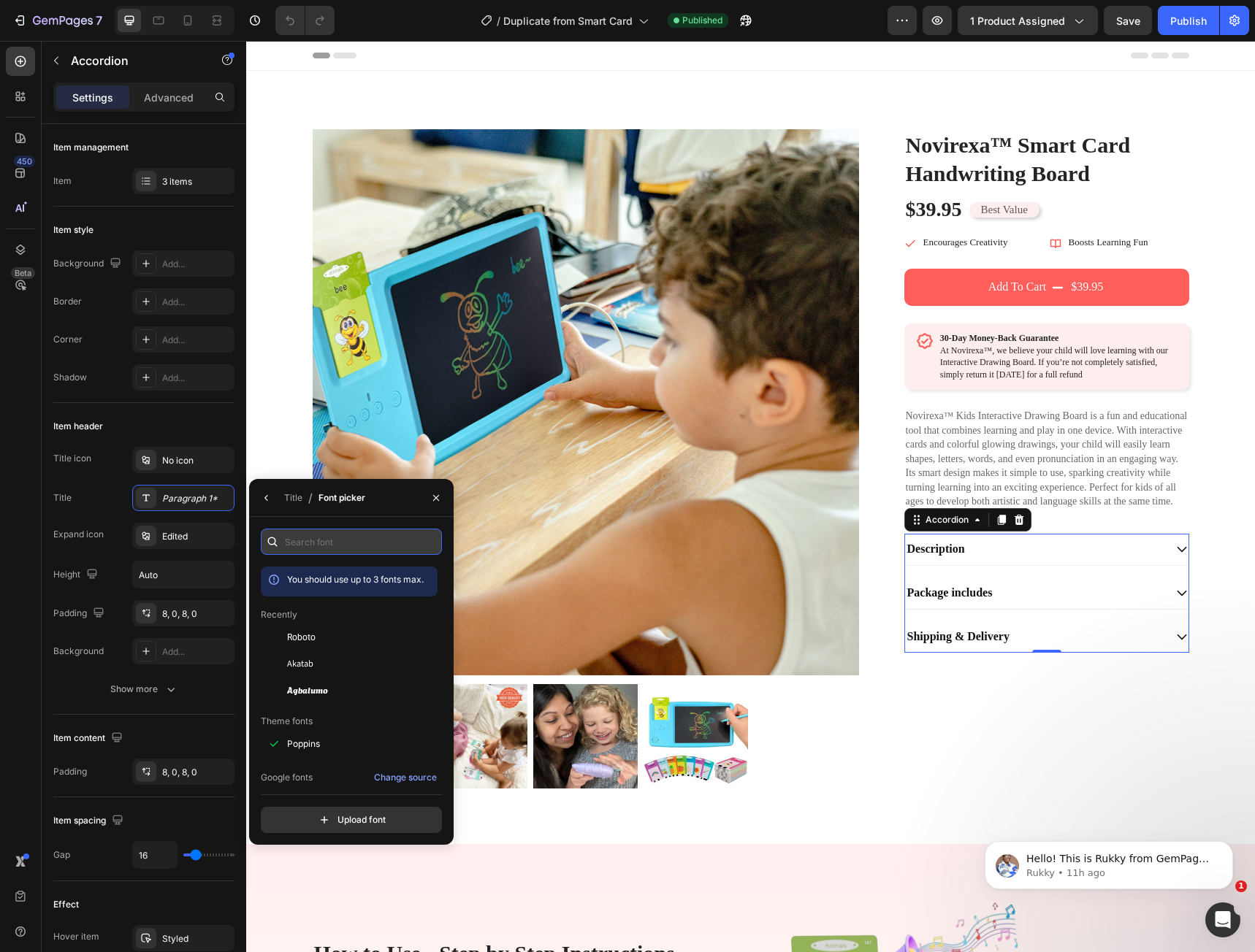
click at [324, 543] on input "text" at bounding box center [351, 542] width 181 height 26
click at [937, 168] on h1 "Novirexa™ Smart Card Handwriting Board" at bounding box center [1047, 158] width 285 height 60
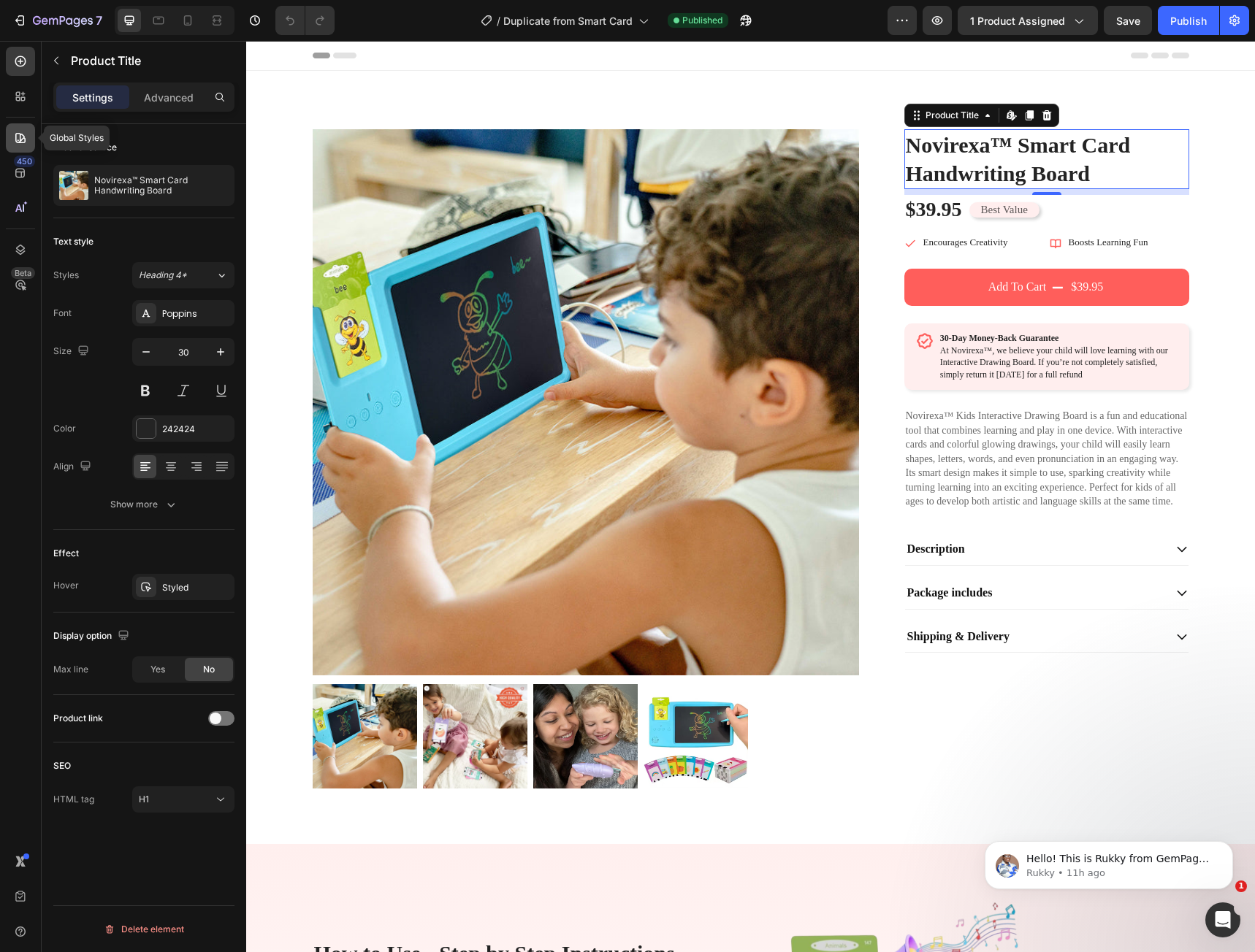
click at [18, 151] on div at bounding box center [20, 138] width 29 height 29
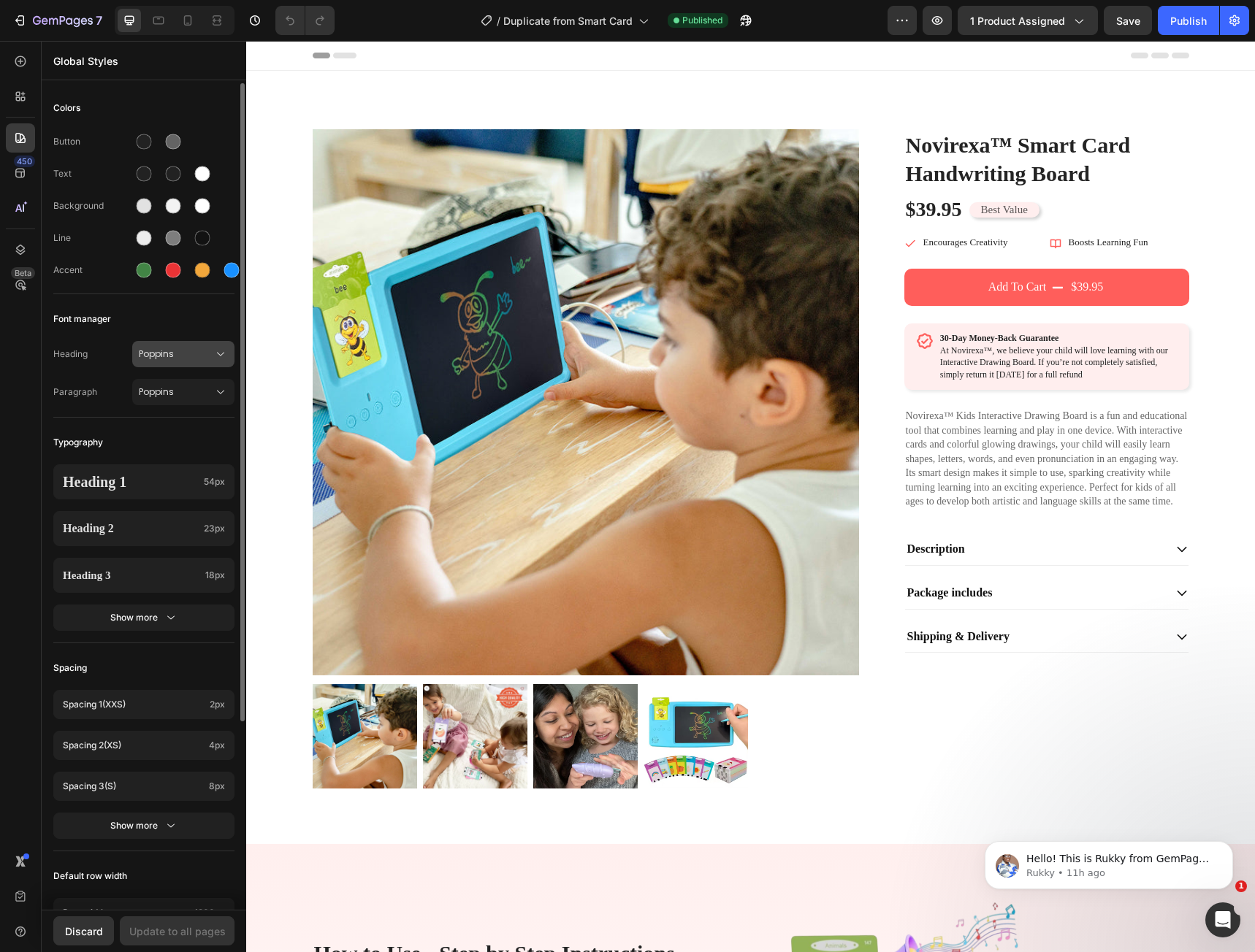
click at [167, 363] on button "Poppins" at bounding box center [183, 354] width 102 height 26
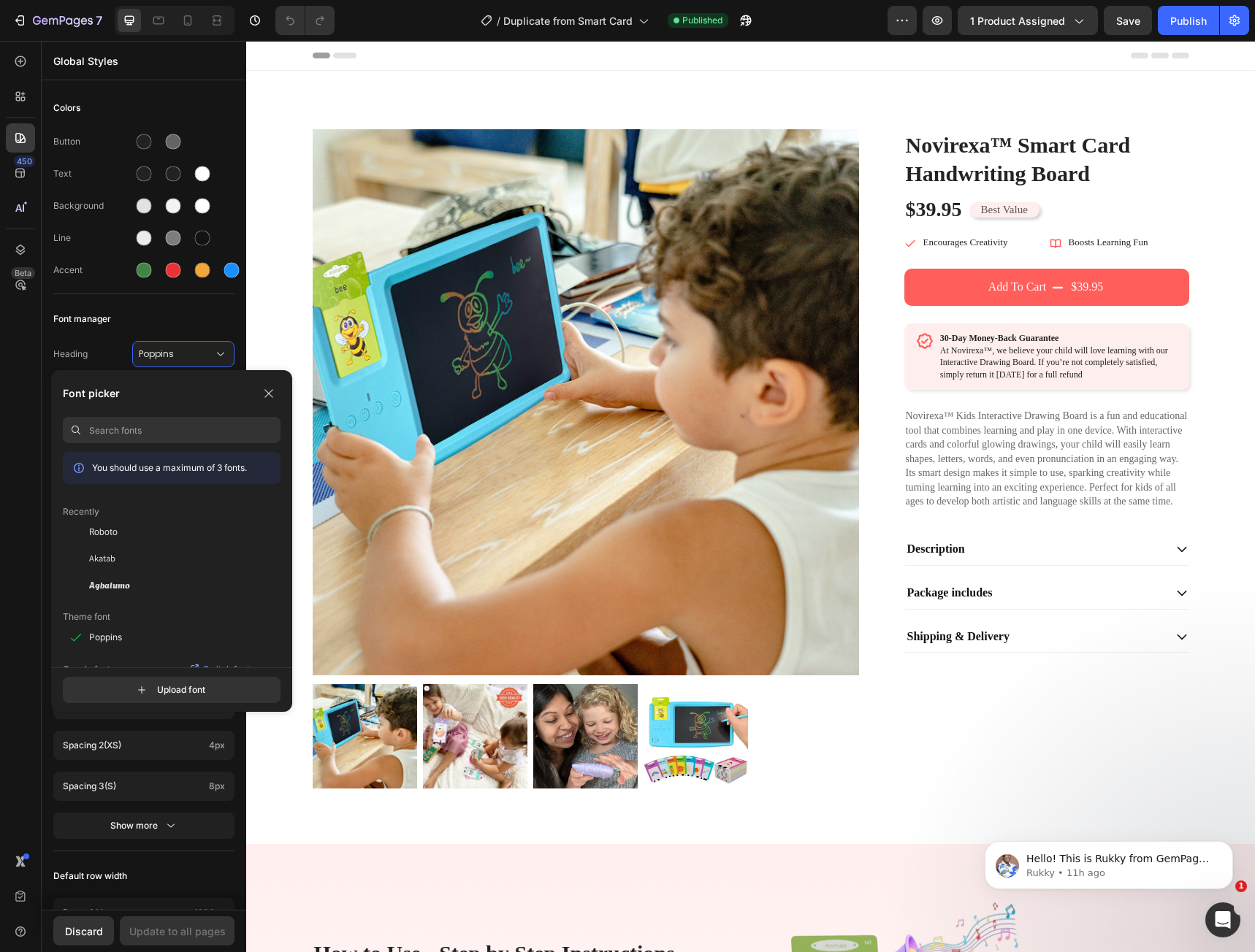
paste input "Roboto"
type input "Roboto"
click at [139, 537] on div "Roboto" at bounding box center [185, 532] width 191 height 13
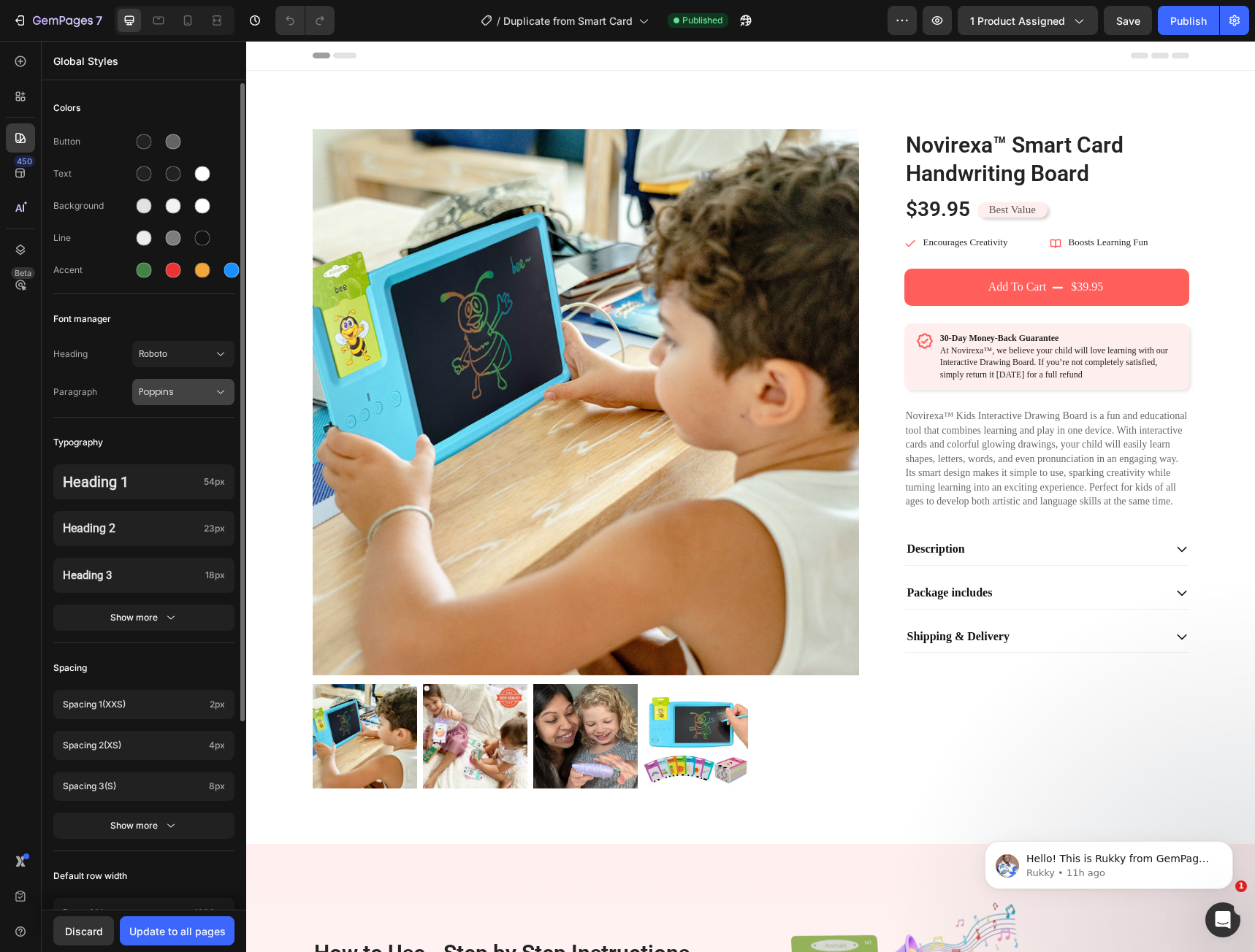
click at [164, 400] on button "Poppins" at bounding box center [183, 392] width 102 height 26
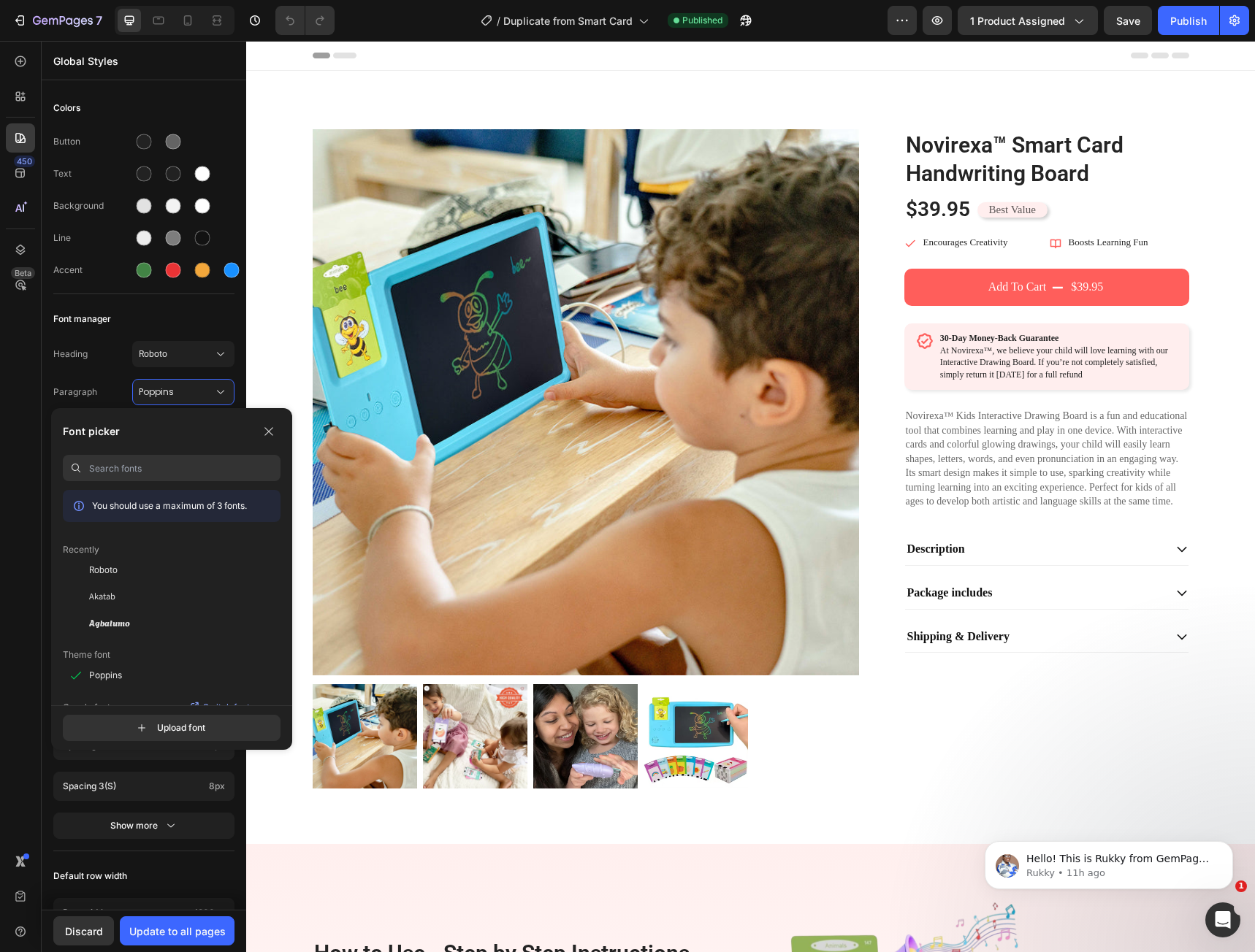
paste input "Roboto"
type input "Roboto"
click at [145, 571] on div "Roboto" at bounding box center [185, 570] width 191 height 13
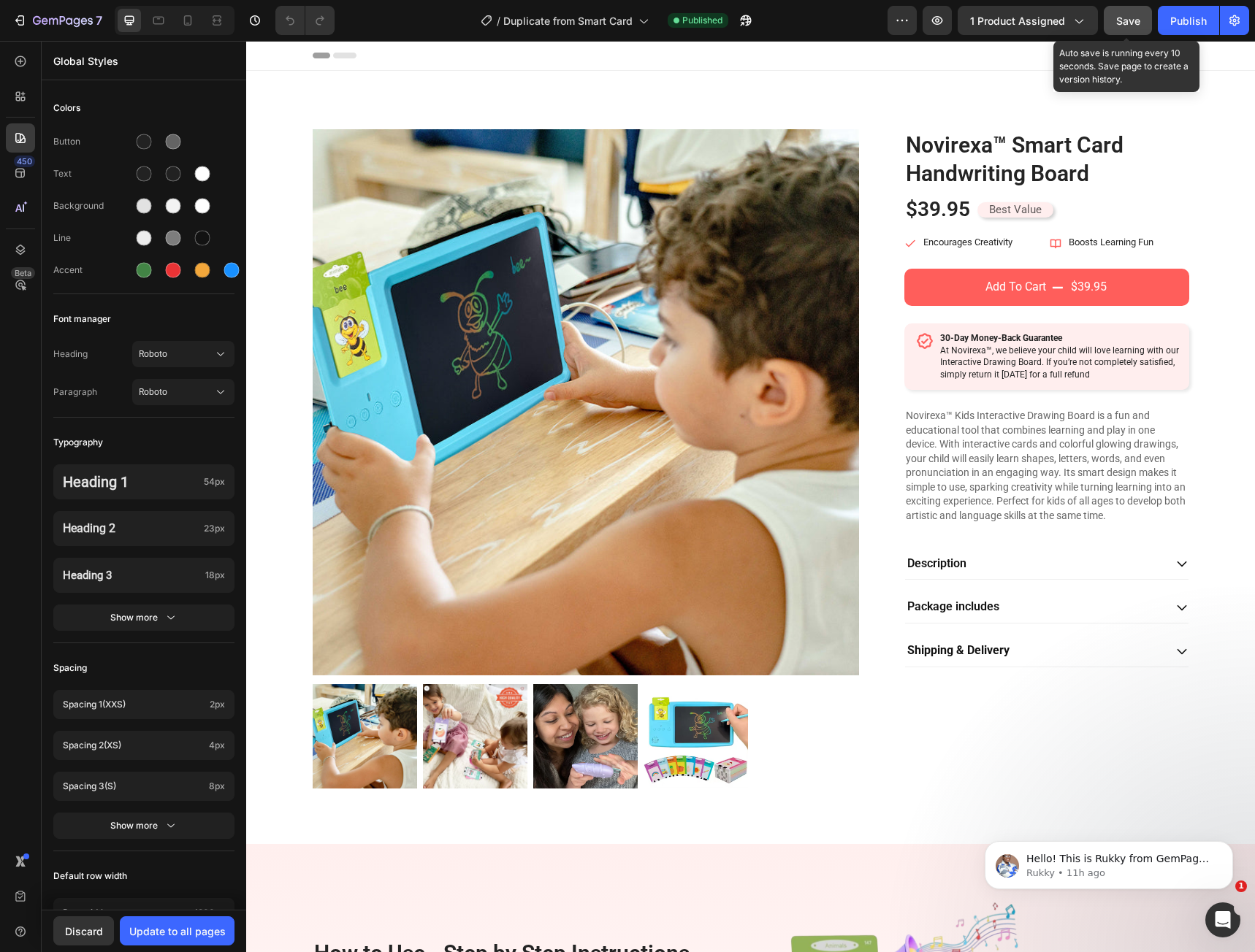
click at [1130, 29] on button "Save" at bounding box center [1128, 20] width 48 height 29
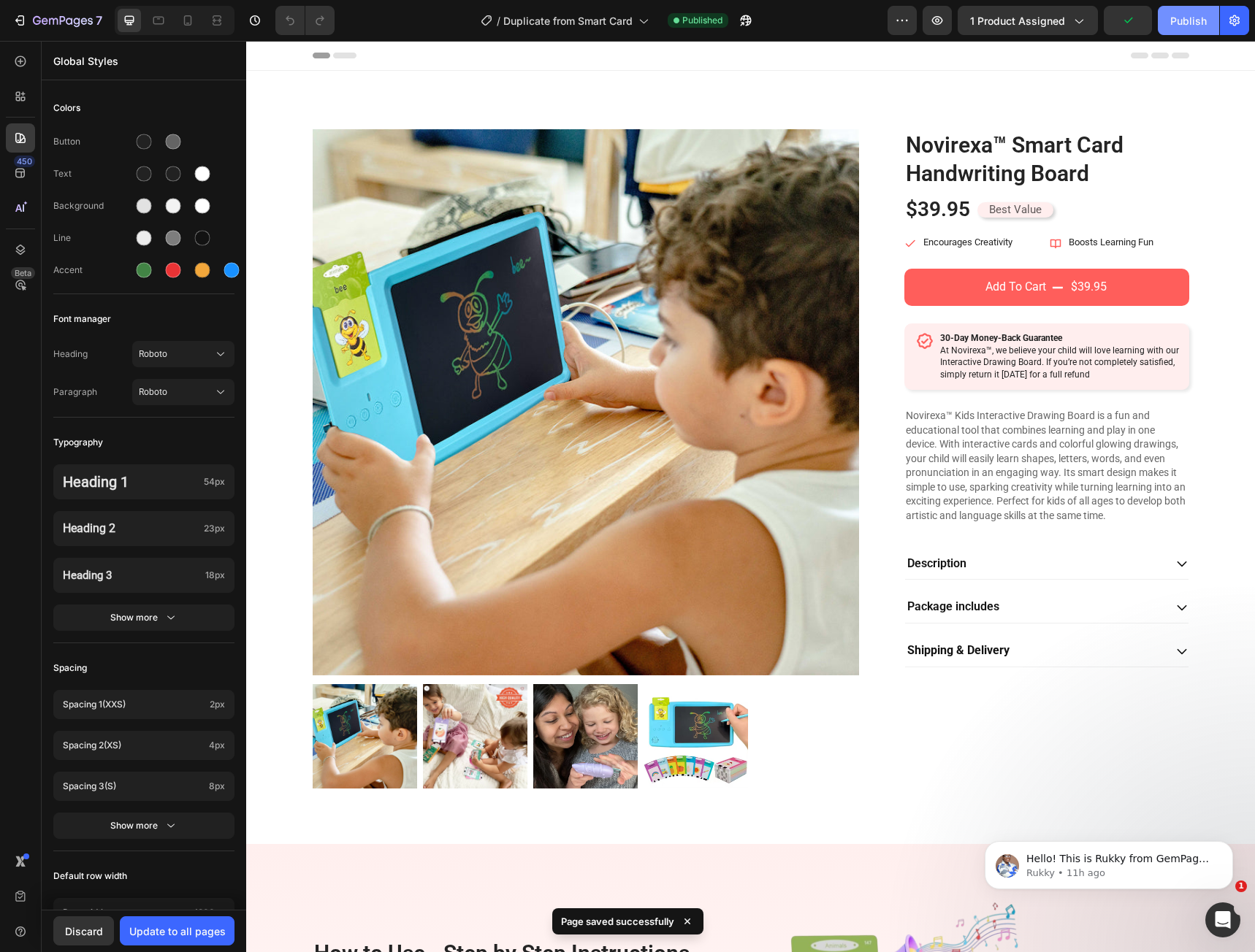
click at [1172, 25] on div "Publish" at bounding box center [1188, 21] width 36 height 15
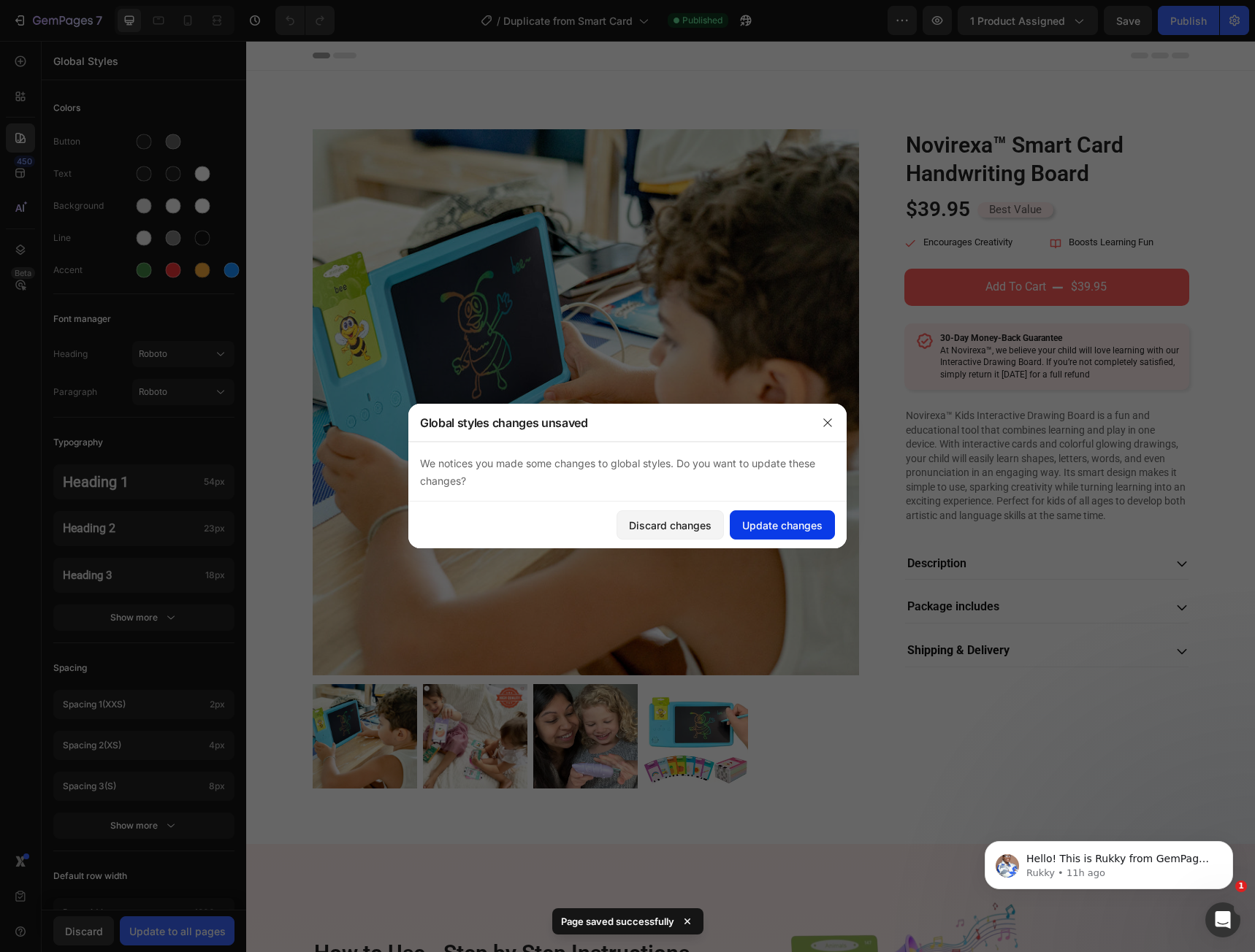
click at [749, 522] on div "Update changes" at bounding box center [782, 526] width 80 height 15
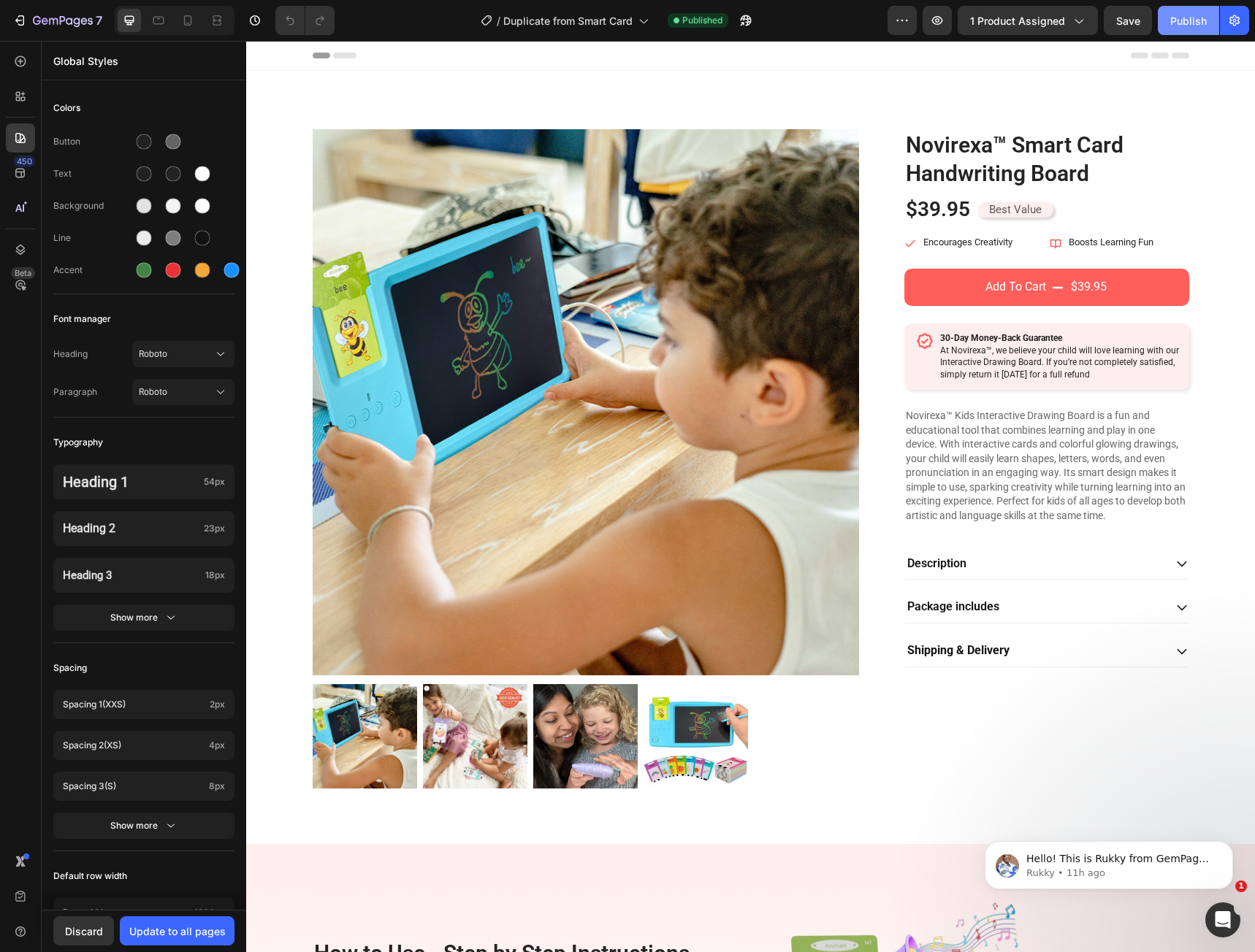
click at [1169, 20] on button "Publish" at bounding box center [1188, 20] width 62 height 29
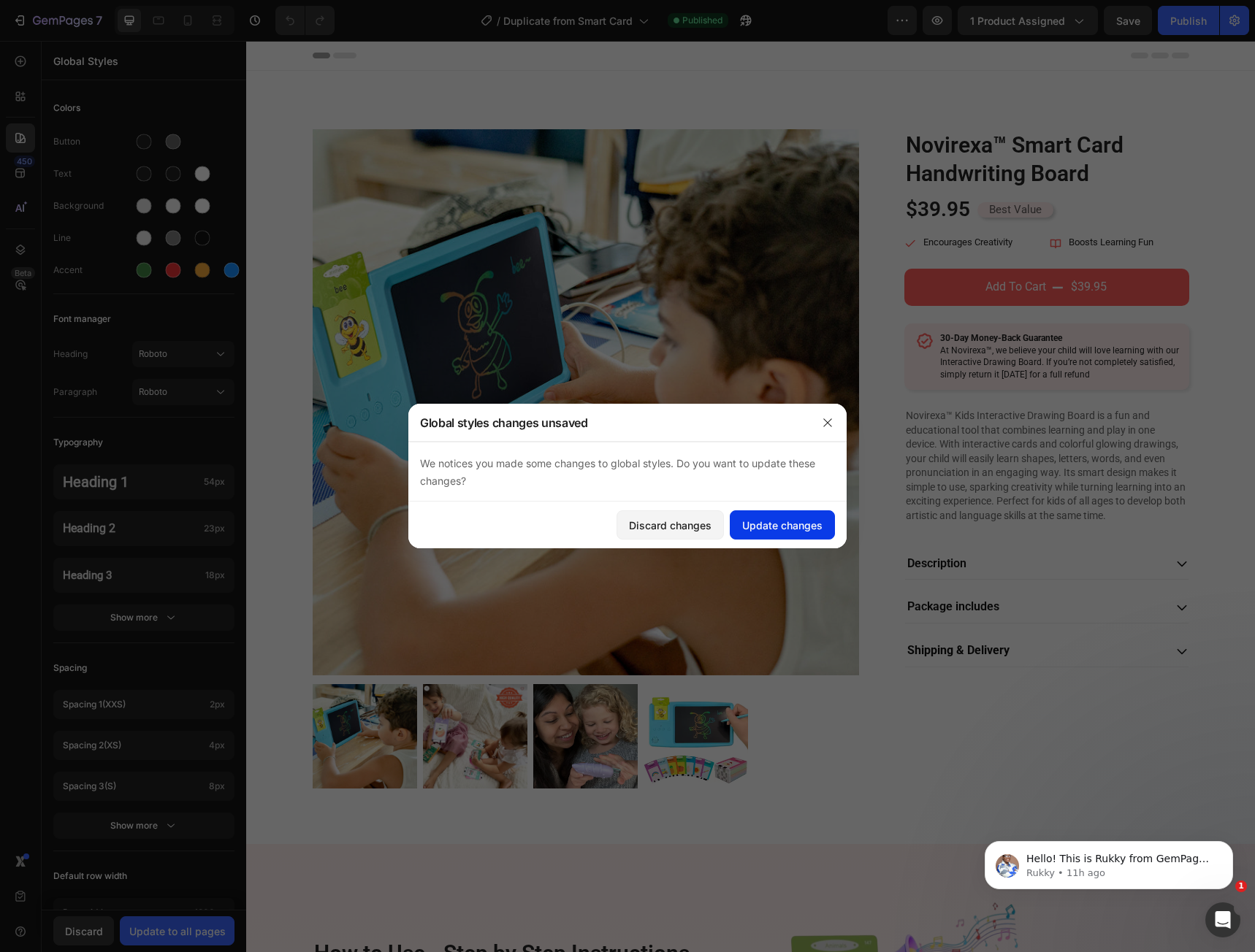
click at [792, 532] on div "Update changes" at bounding box center [782, 526] width 80 height 15
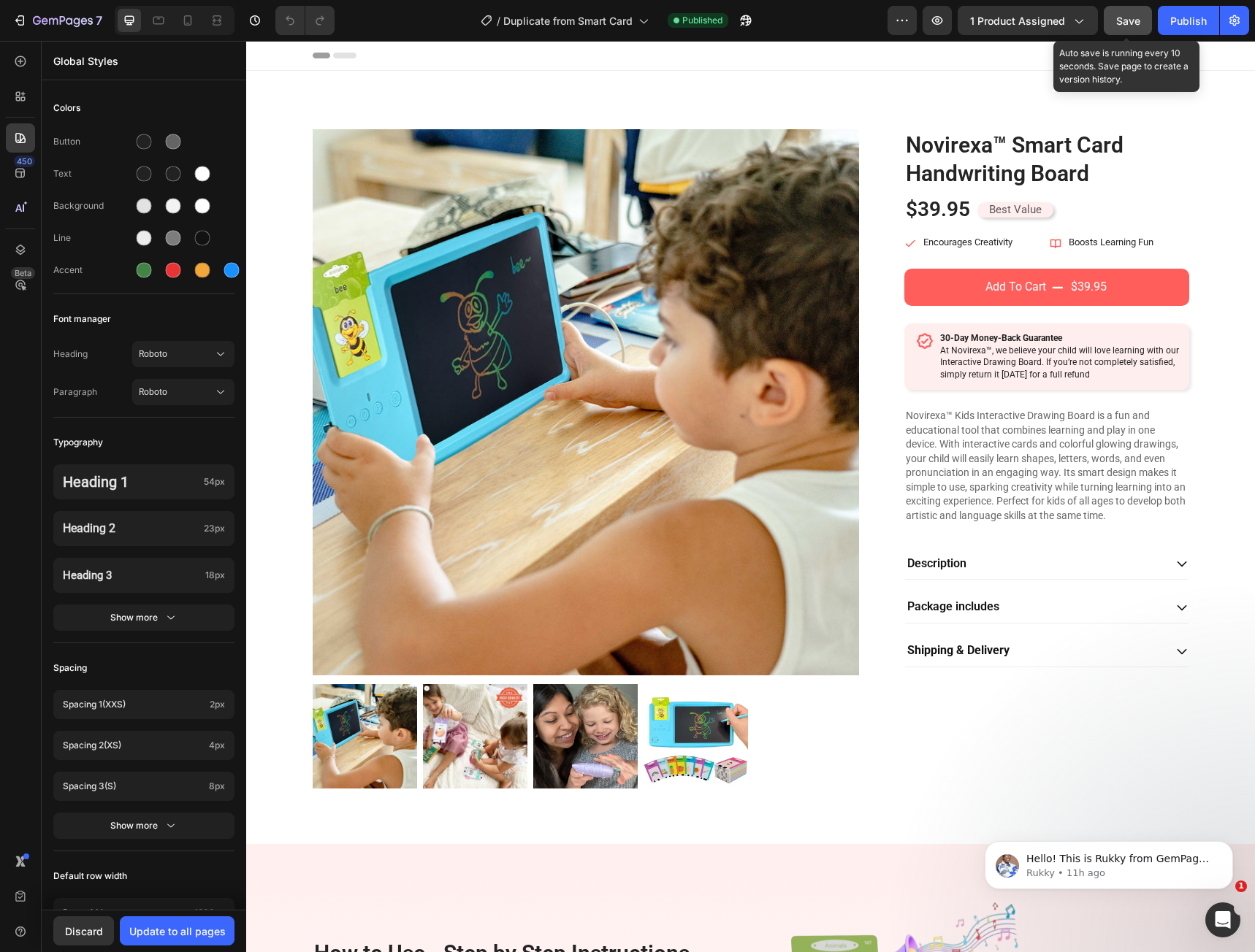
click at [1113, 24] on button "Save" at bounding box center [1128, 20] width 48 height 29
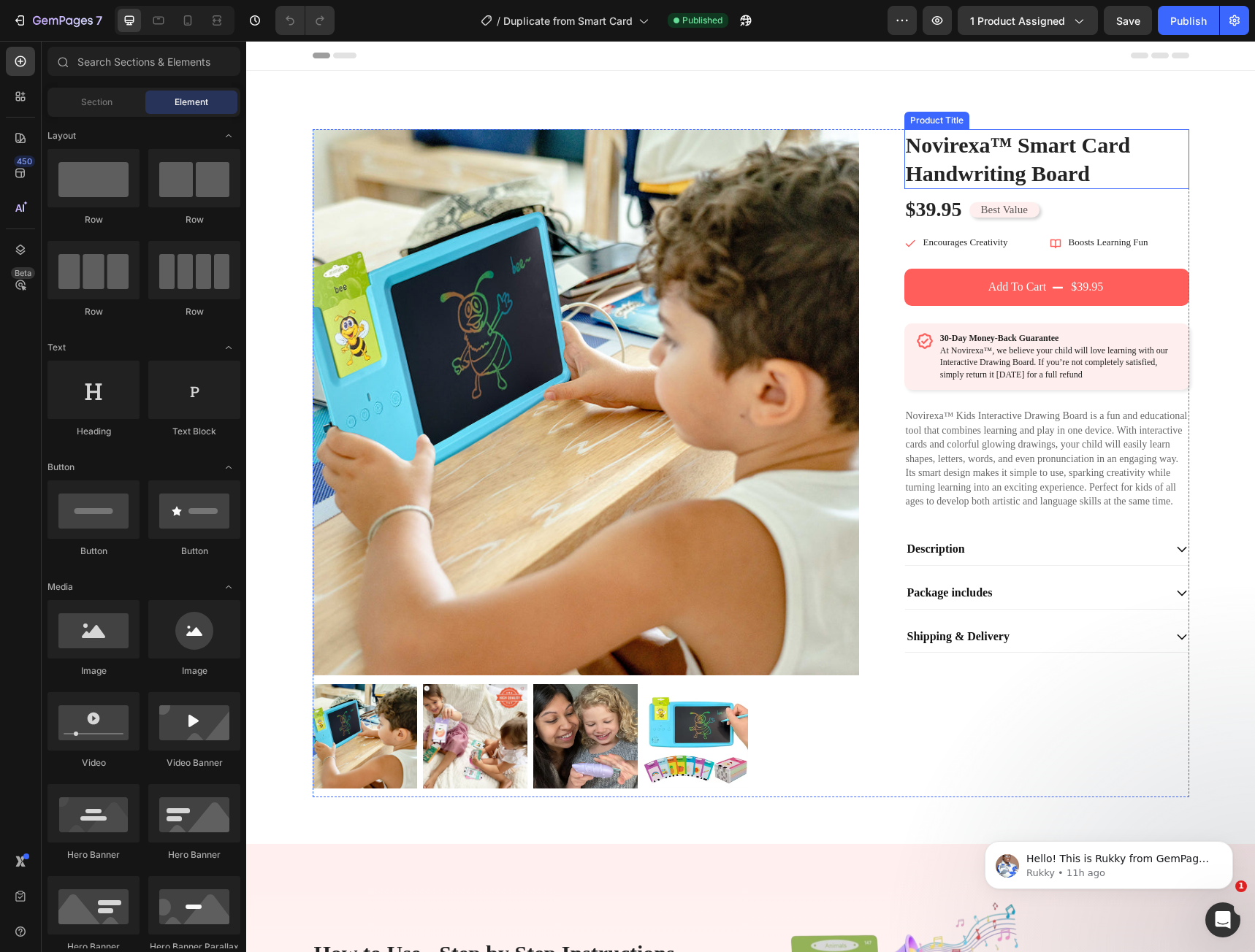
click at [977, 168] on h1 "Novirexa™ Smart Card Handwriting Board" at bounding box center [1047, 158] width 285 height 60
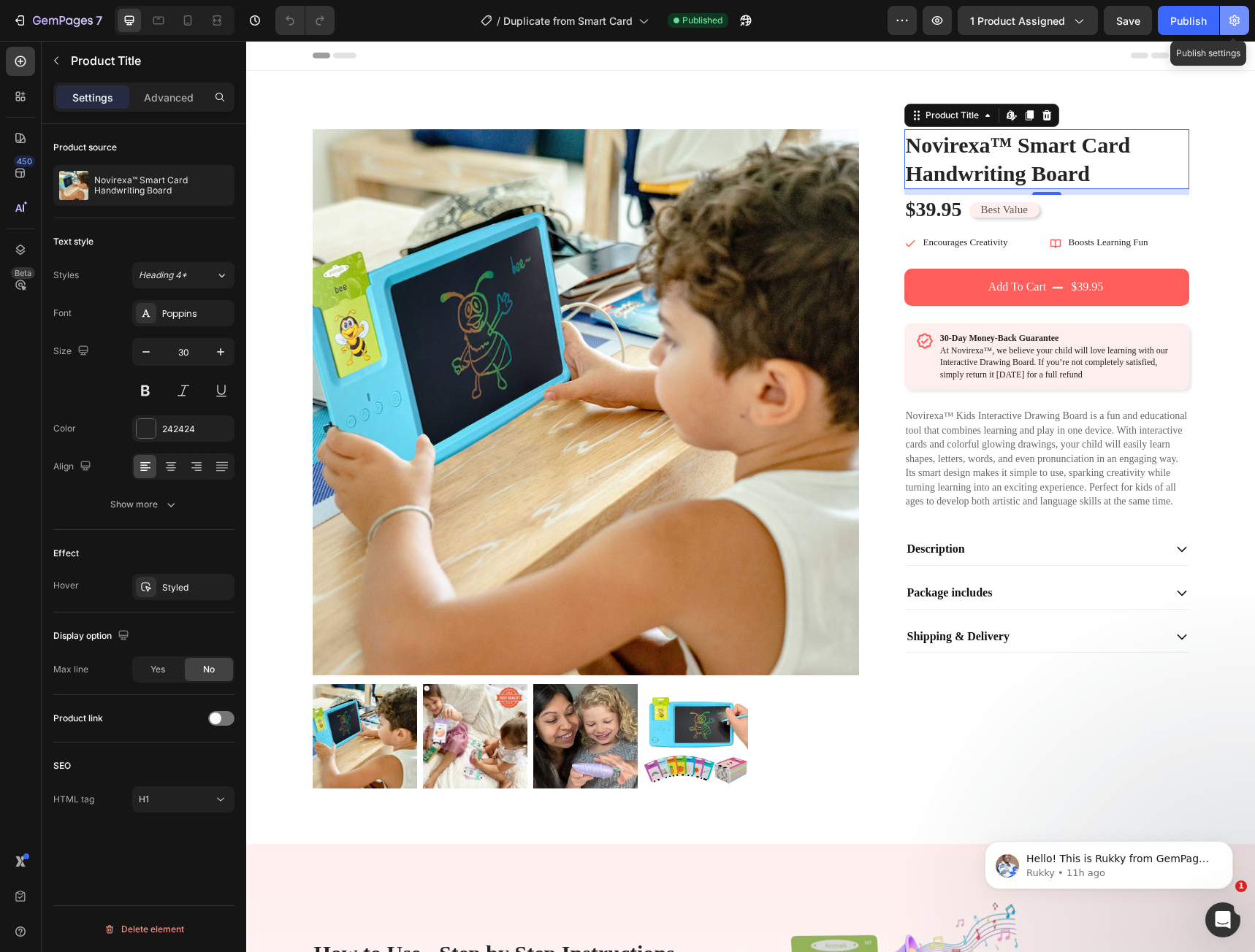
click at [1234, 23] on icon "button" at bounding box center [1234, 20] width 14 height 14
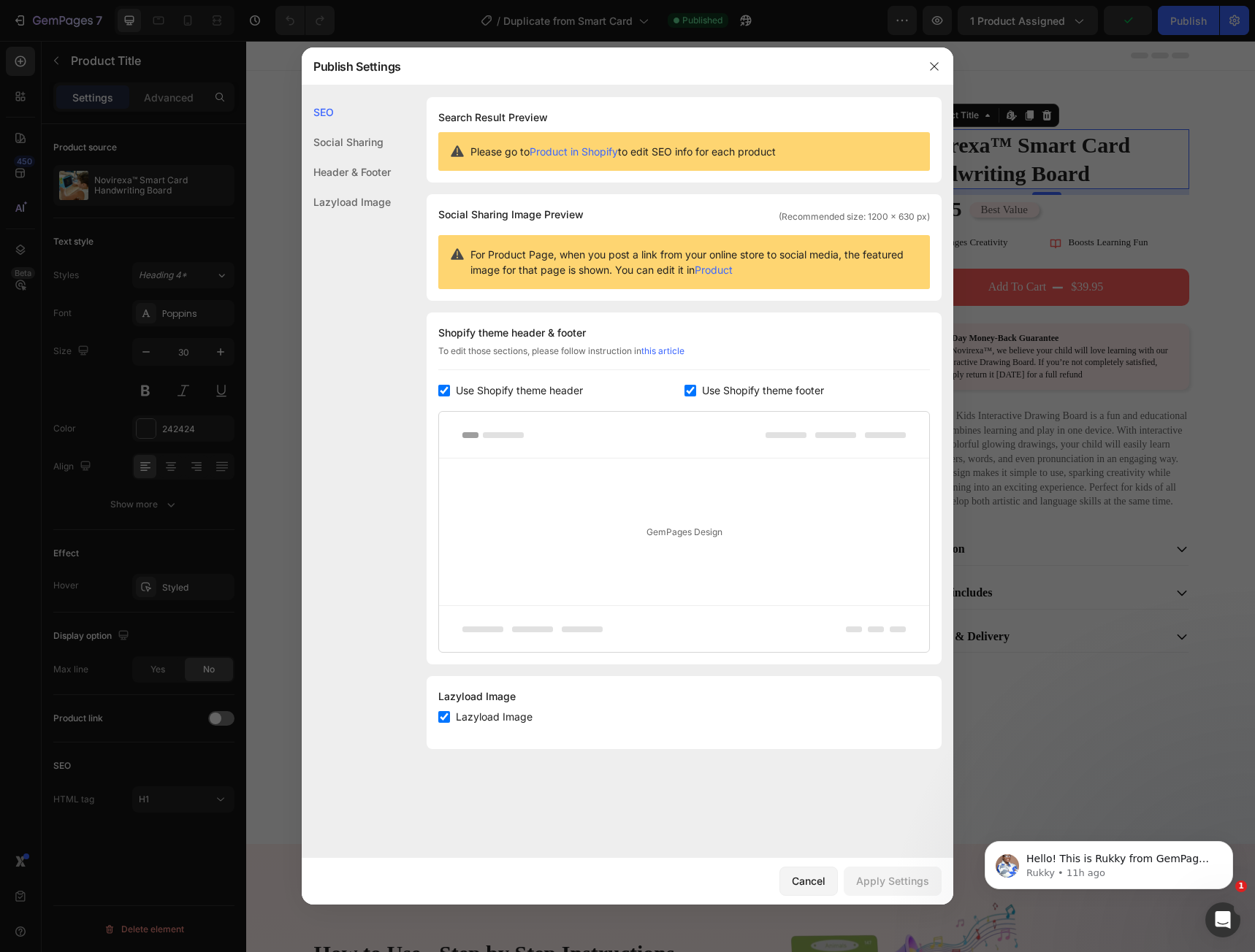
click at [361, 157] on div "Social Sharing" at bounding box center [346, 172] width 89 height 30
click at [346, 187] on div "Header & Footer" at bounding box center [346, 202] width 89 height 30
click at [346, 212] on div "Lazyload Image" at bounding box center [346, 202] width 89 height 30
click at [821, 871] on button "Cancel" at bounding box center [808, 881] width 58 height 29
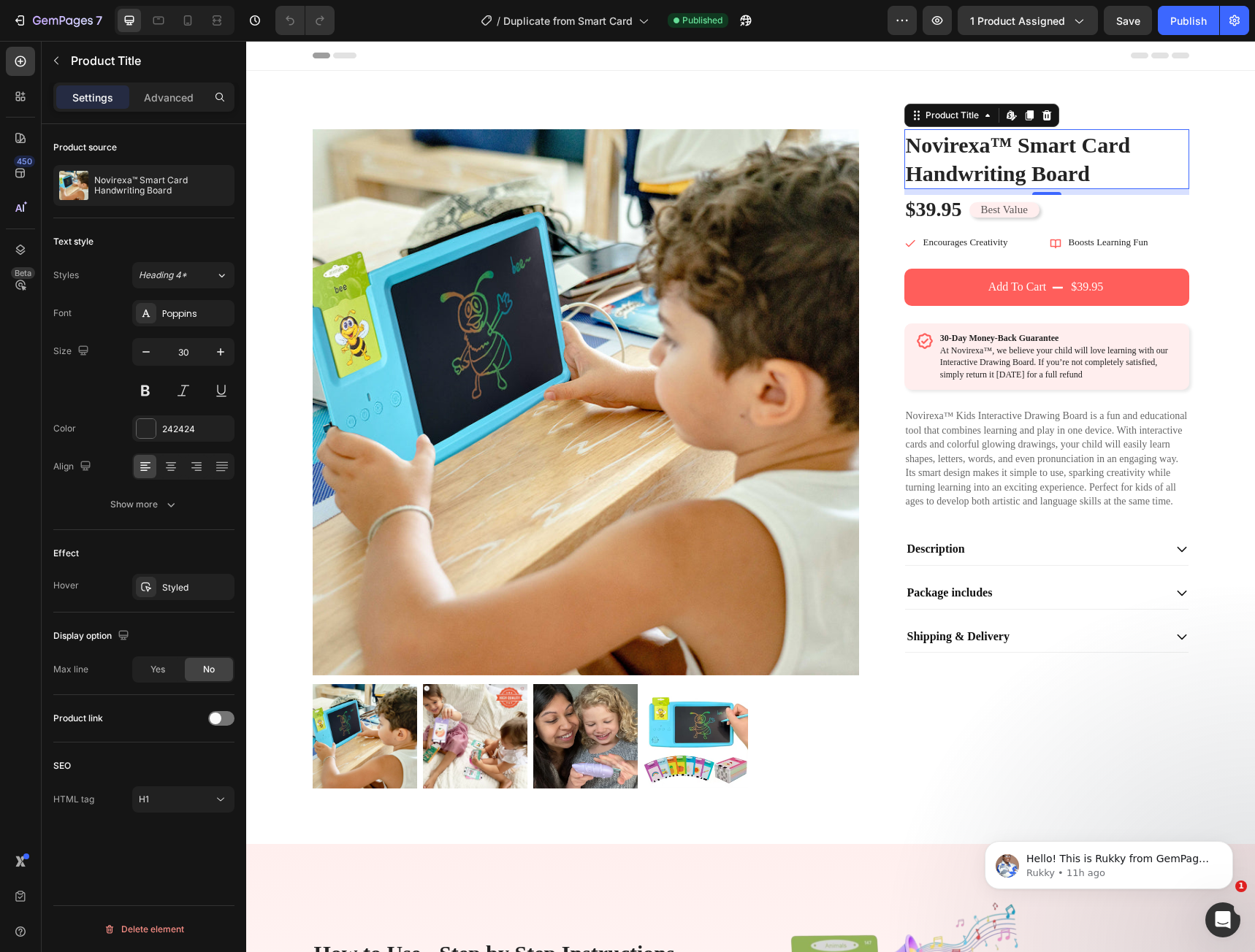
click at [949, 165] on h1 "Novirexa™ Smart Card Handwriting Board" at bounding box center [1047, 158] width 285 height 60
click at [175, 316] on div "Poppins" at bounding box center [196, 314] width 68 height 13
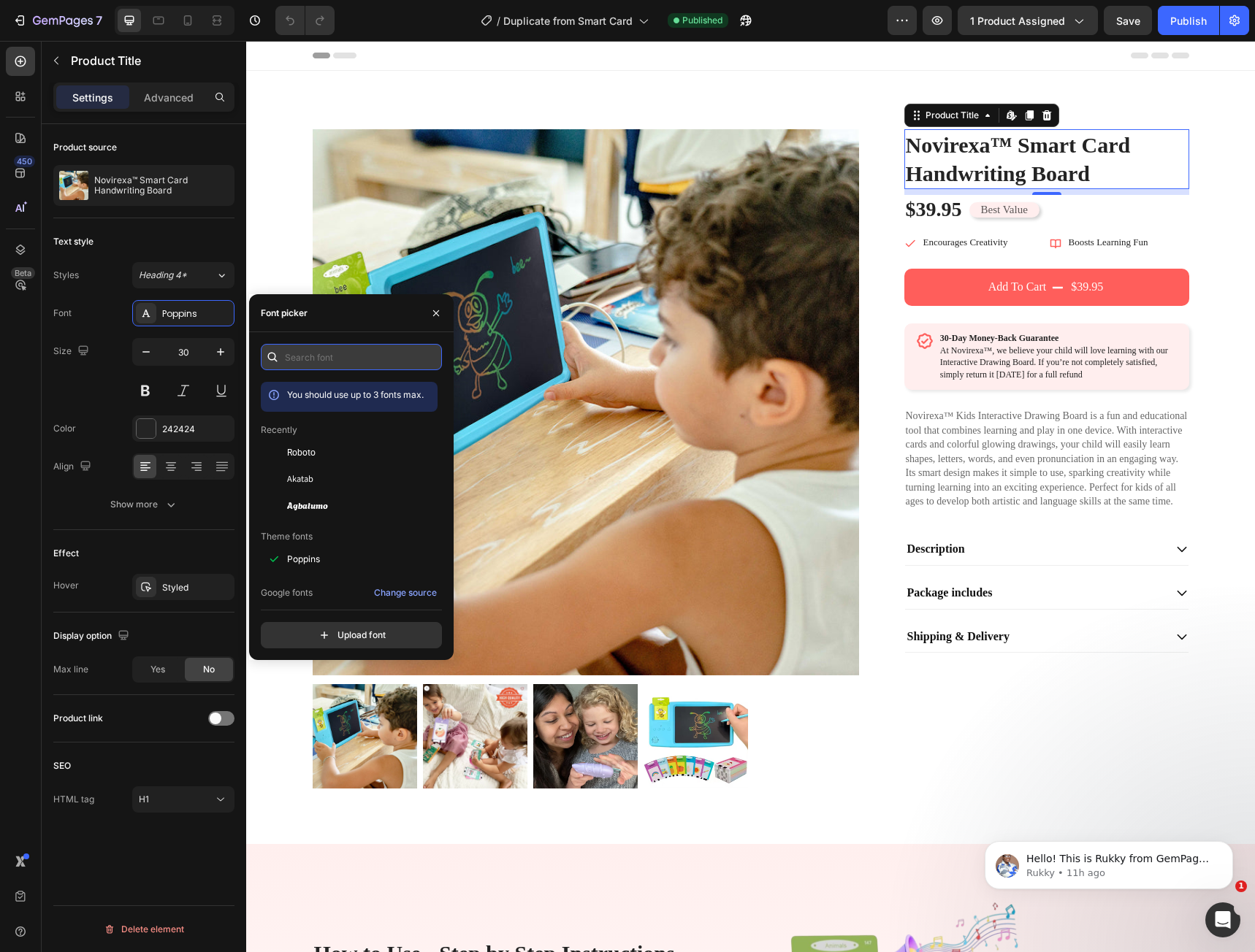
click at [303, 362] on input "text" at bounding box center [351, 356] width 181 height 26
paste input "roboto"
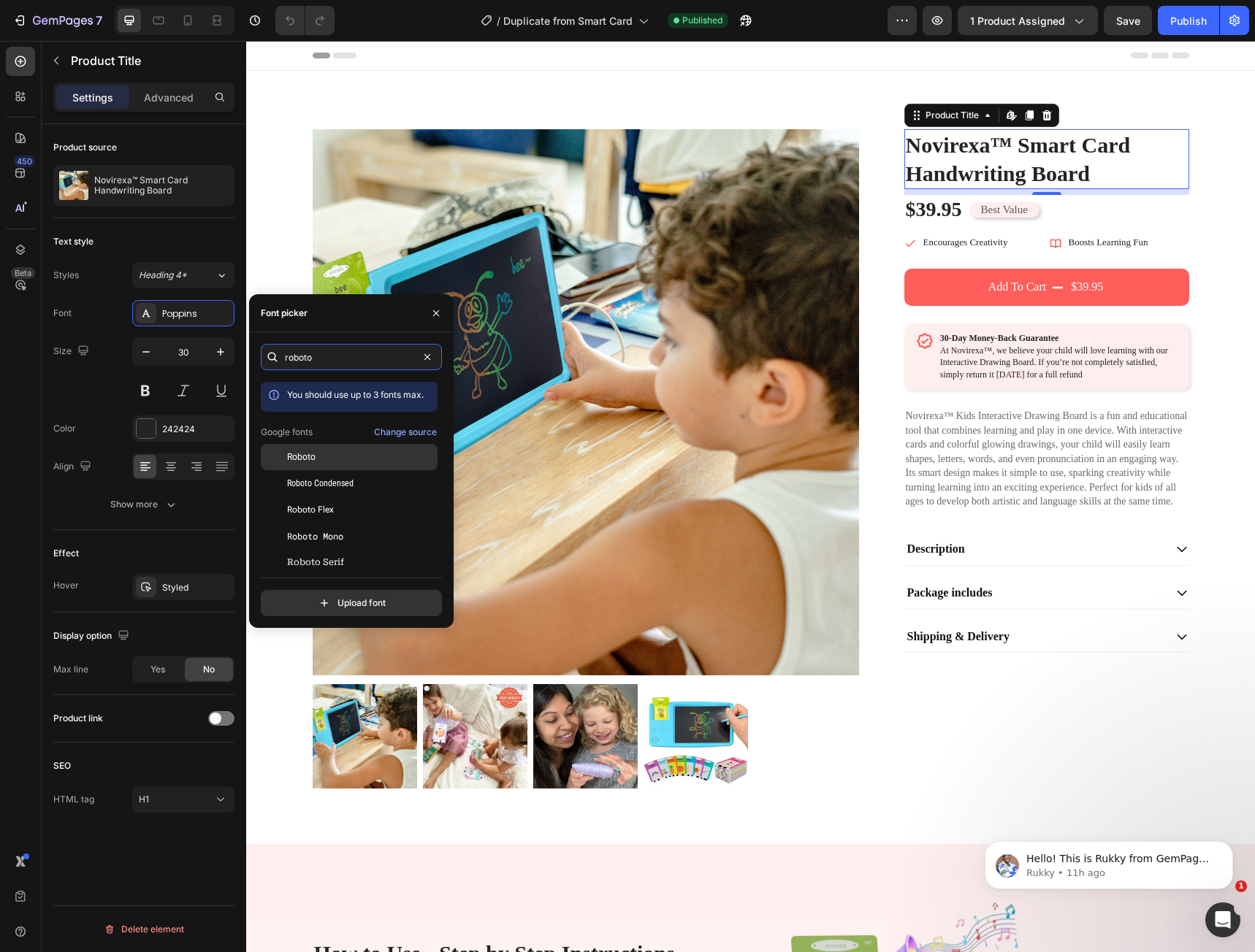
type input "roboto"
click at [317, 463] on div "Roboto" at bounding box center [361, 457] width 147 height 13
click at [428, 314] on button "button" at bounding box center [437, 313] width 24 height 24
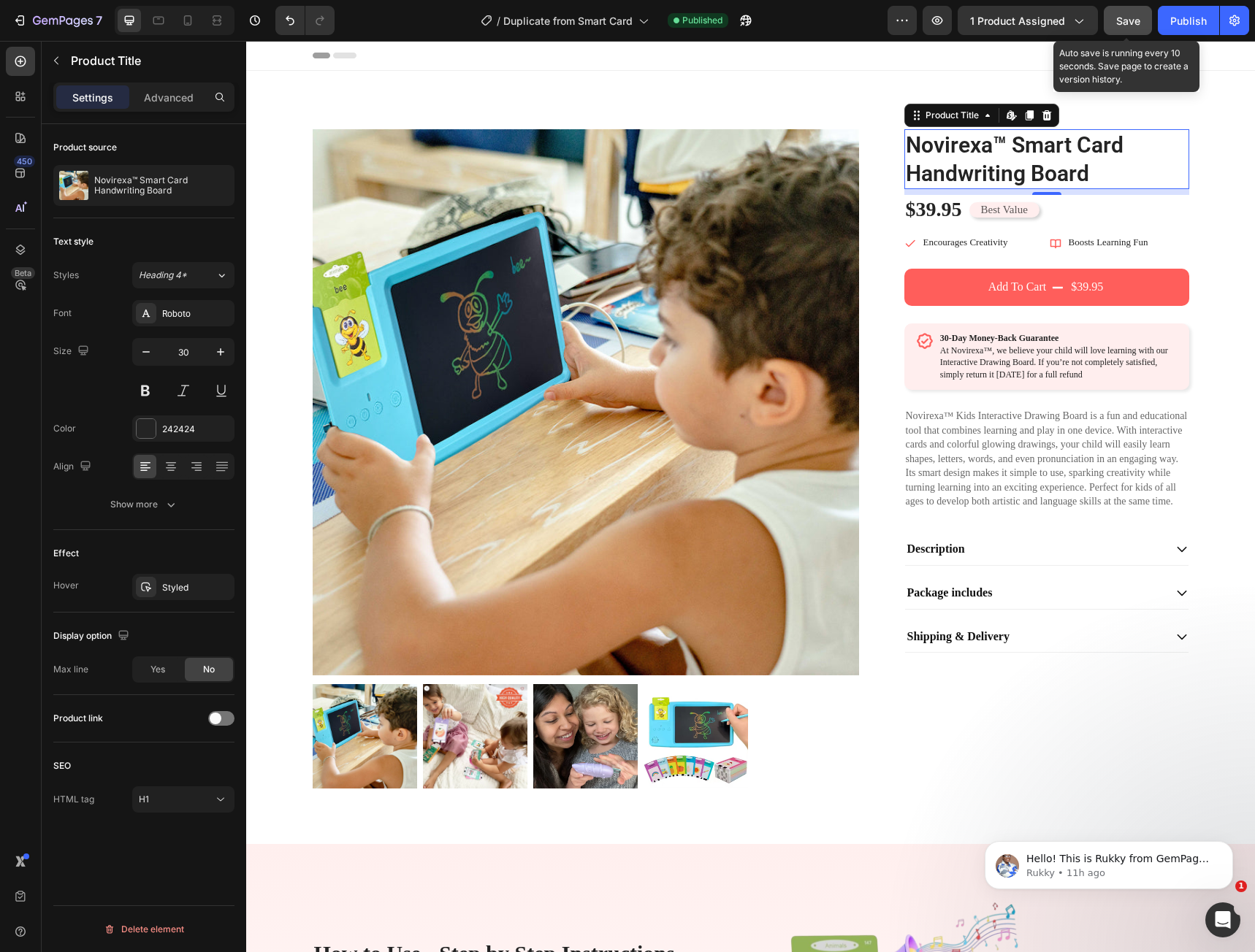
drag, startPoint x: 1122, startPoint y: 27, endPoint x: 852, endPoint y: 13, distance: 270.4
click at [1122, 27] on div "Save" at bounding box center [1129, 21] width 24 height 15
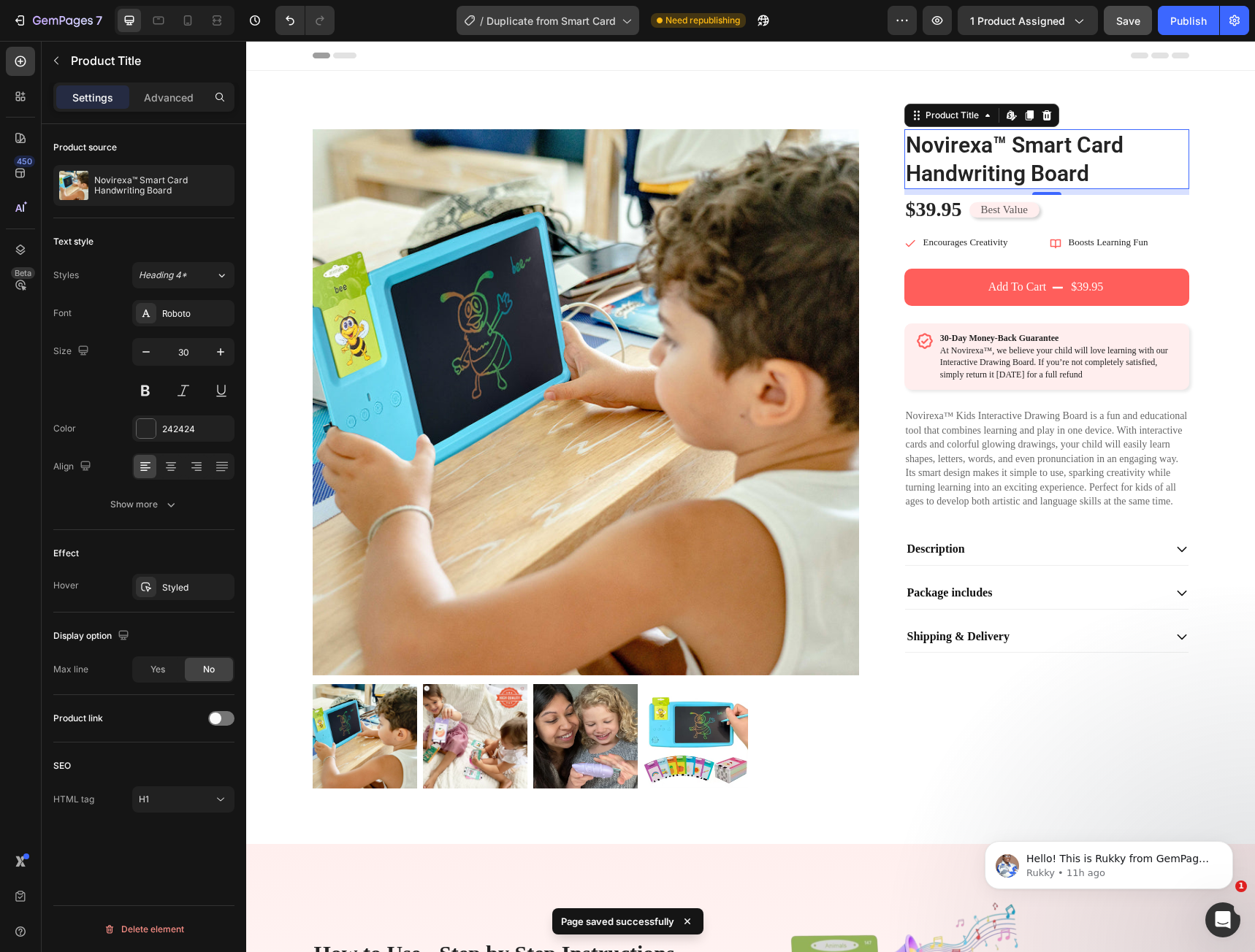
click at [580, 24] on span "Duplicate from Smart Card" at bounding box center [550, 21] width 129 height 15
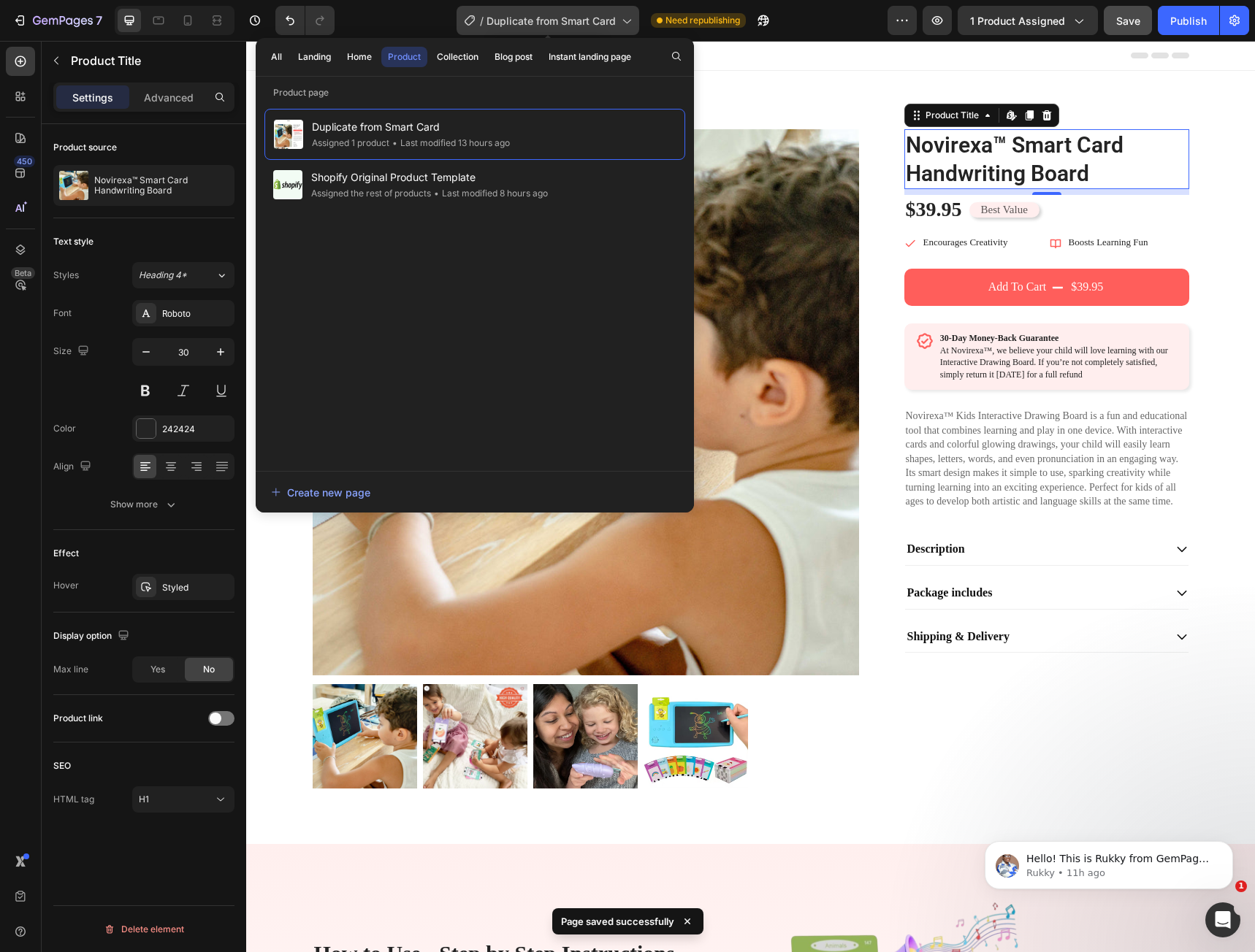
click at [580, 24] on span "Duplicate from Smart Card" at bounding box center [550, 21] width 129 height 15
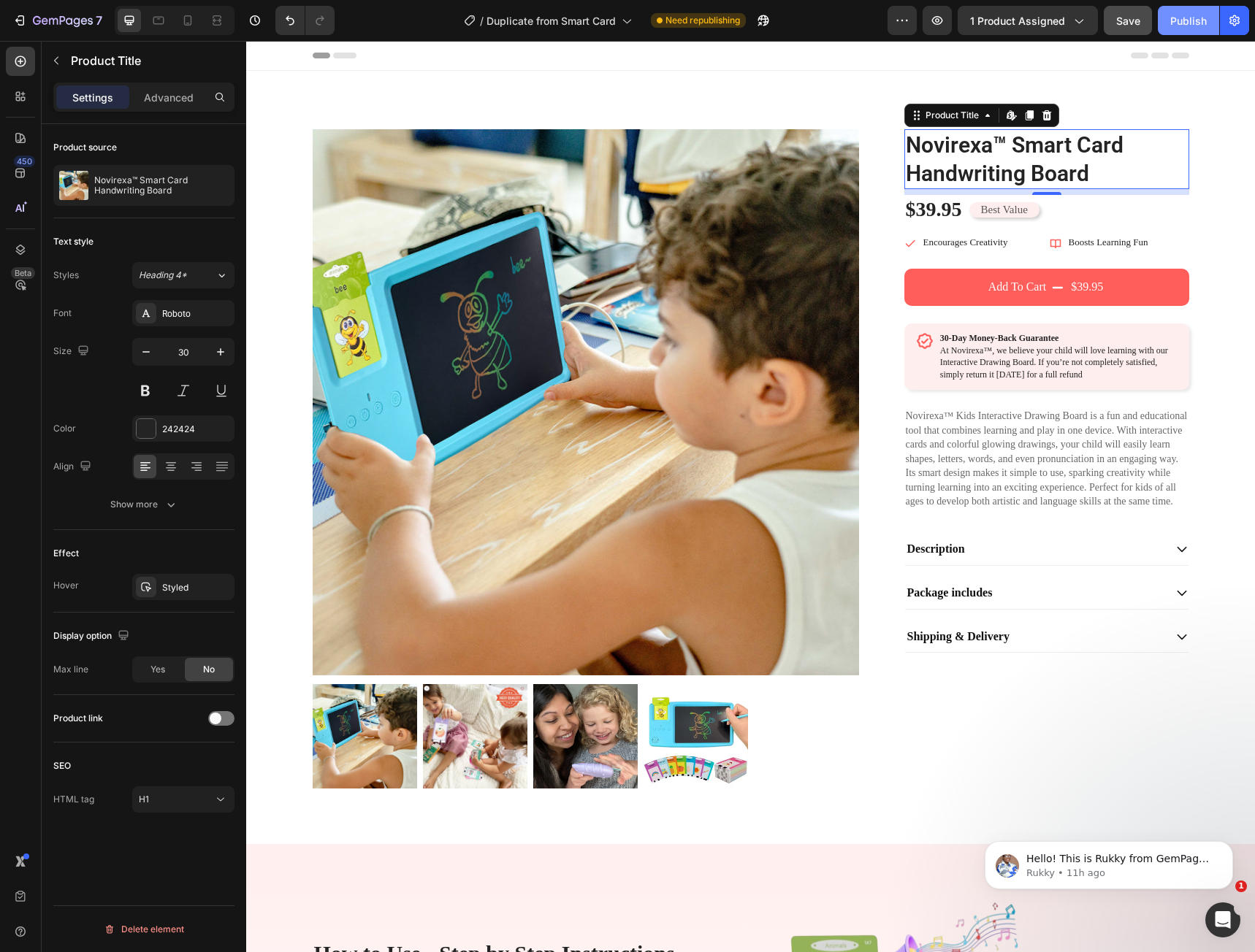
click at [1189, 24] on div "Publish" at bounding box center [1188, 21] width 36 height 15
click at [14, 147] on div at bounding box center [20, 138] width 29 height 29
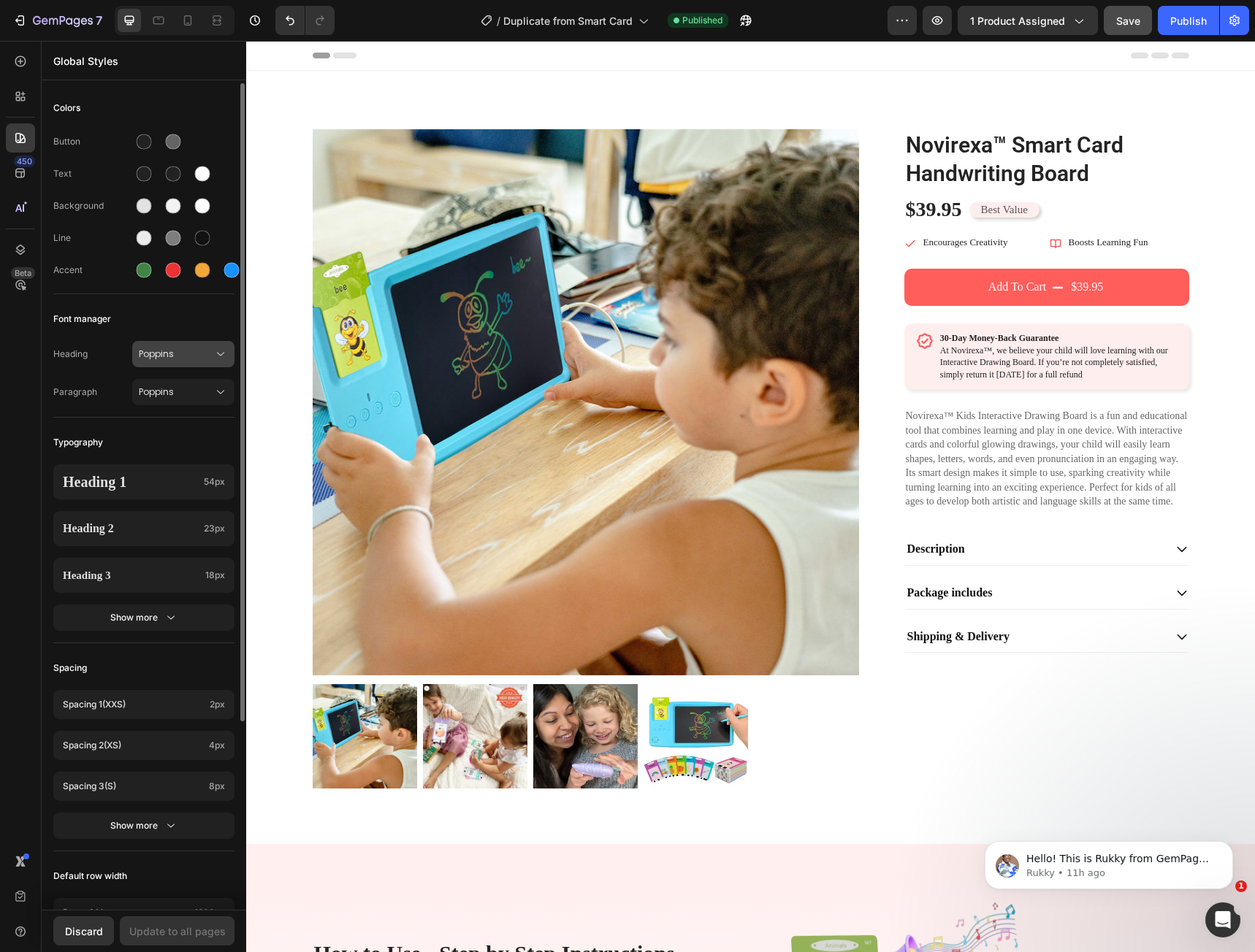
click at [157, 356] on span "Poppins" at bounding box center [176, 355] width 74 height 13
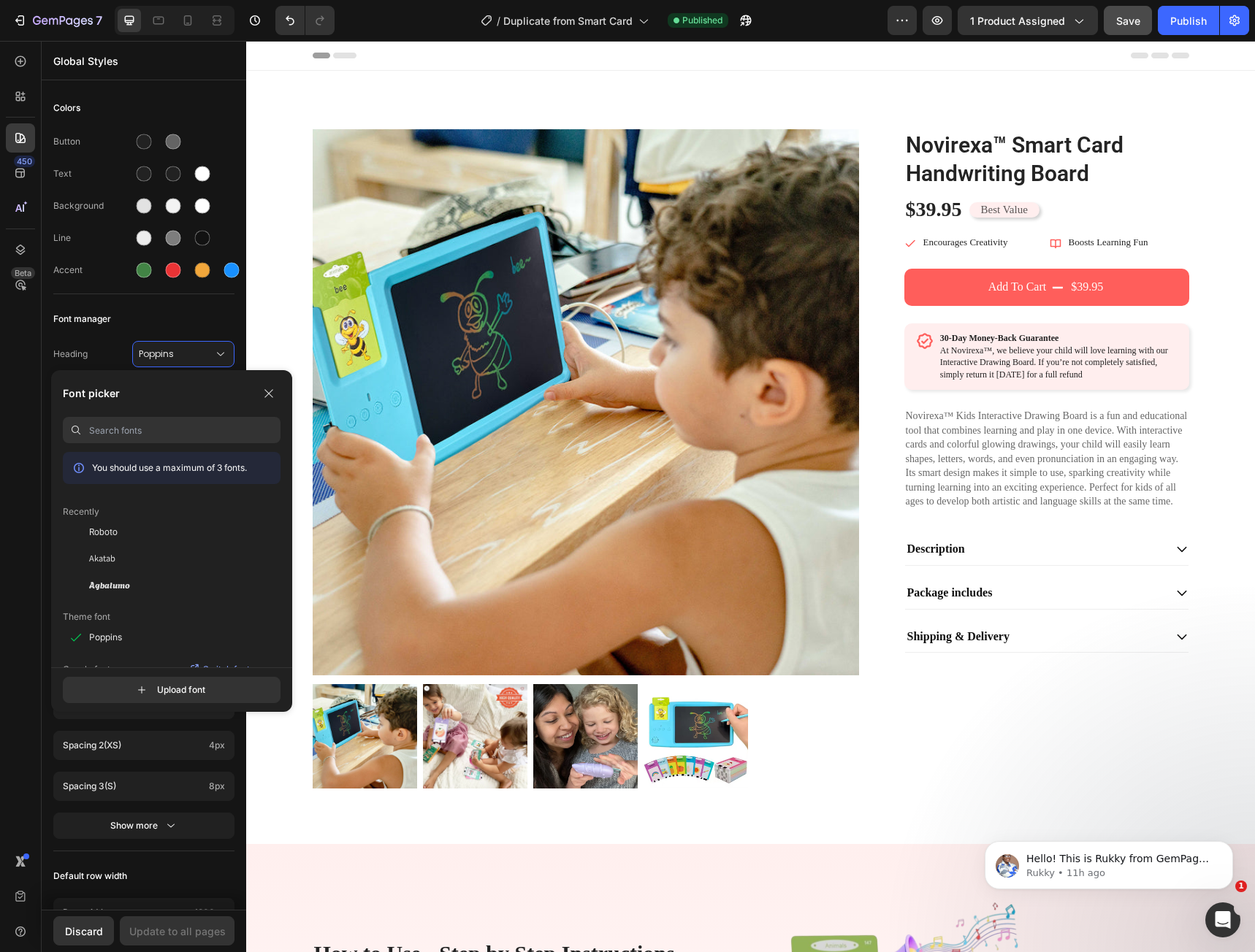
paste input "Roboto"
type input "Roboto"
click at [137, 538] on div "Roboto" at bounding box center [185, 532] width 191 height 13
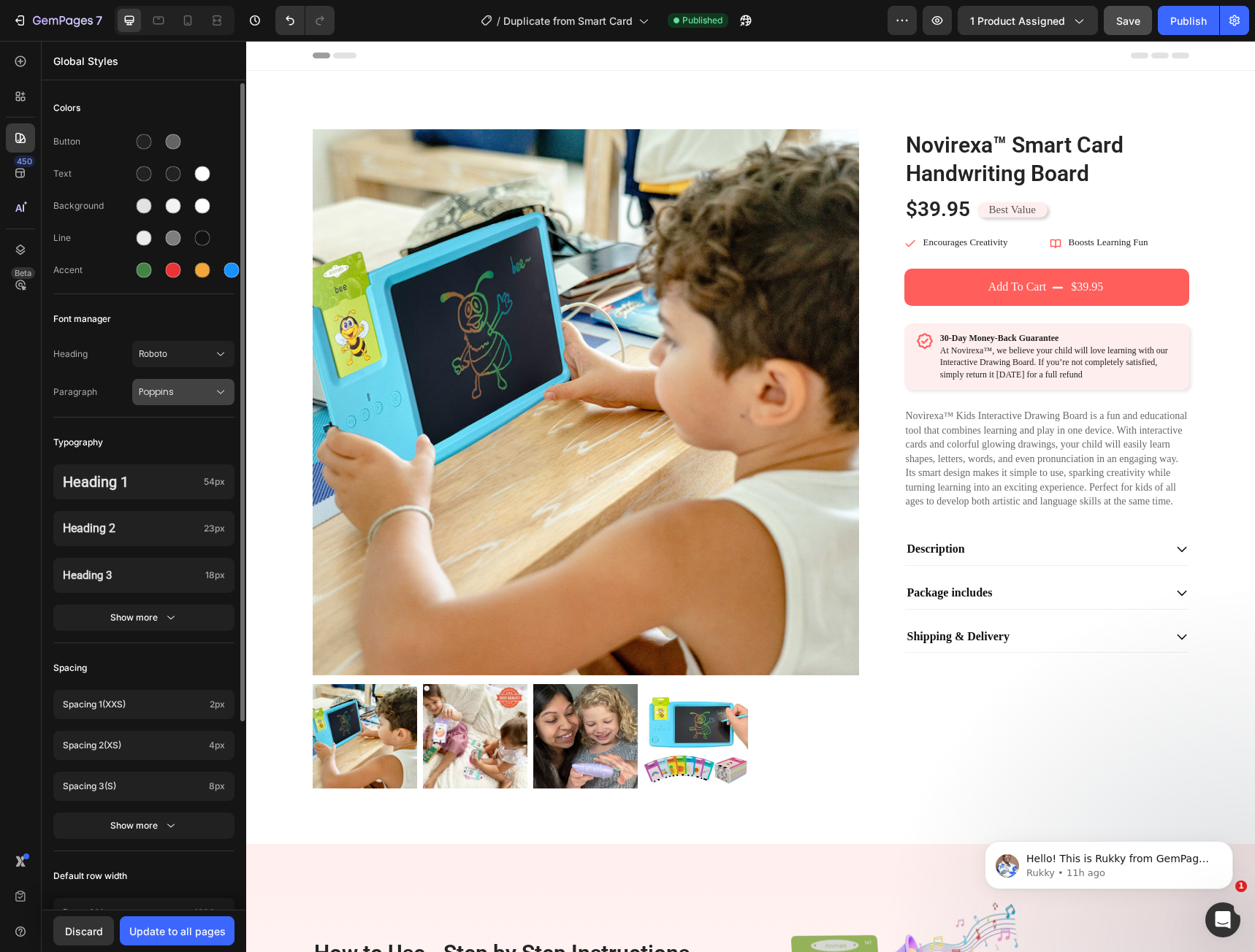
click at [160, 403] on button "Poppins" at bounding box center [183, 392] width 102 height 26
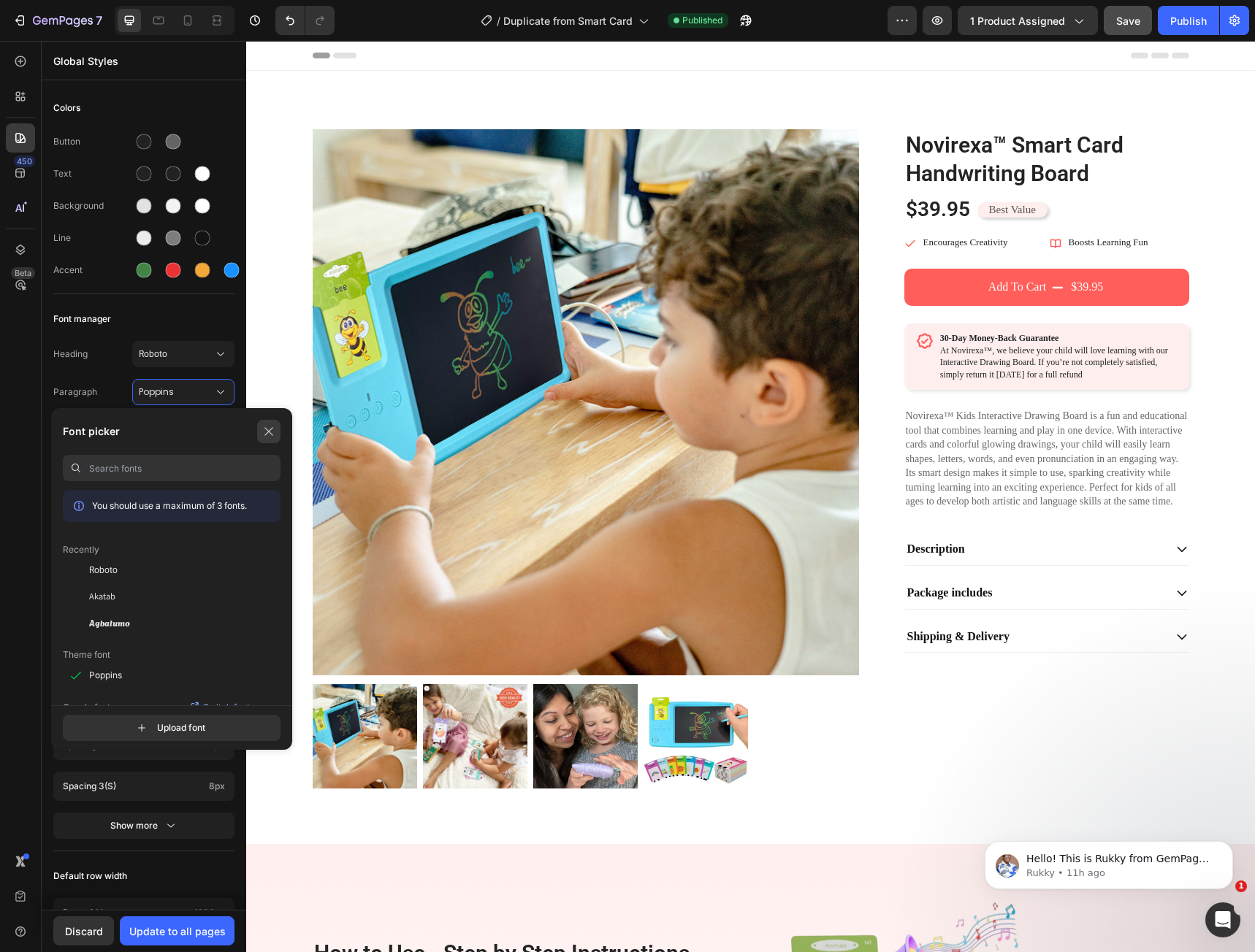
drag, startPoint x: 267, startPoint y: 425, endPoint x: 23, endPoint y: 385, distance: 247.3
click at [267, 425] on icon "button" at bounding box center [269, 431] width 12 height 12
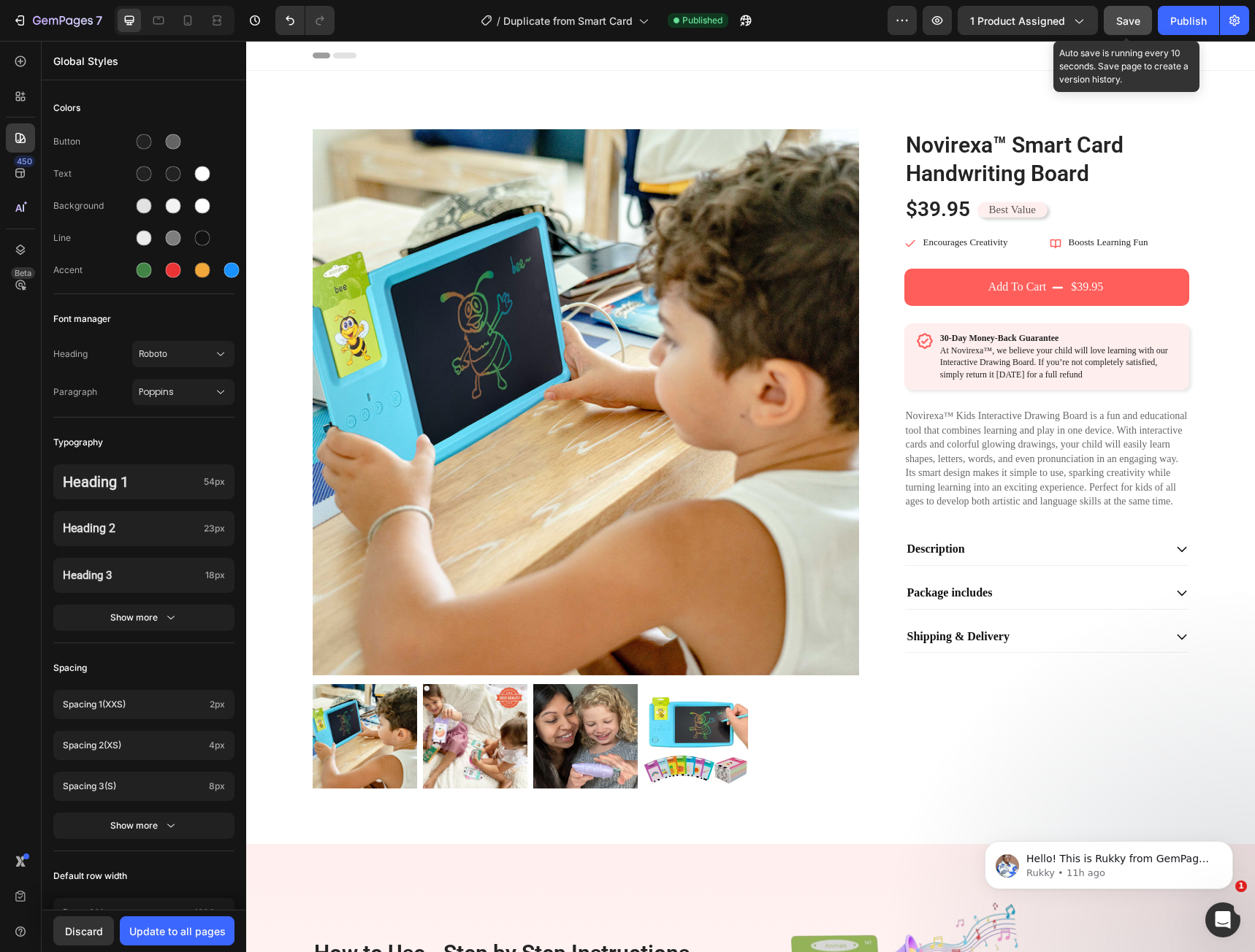
click at [1112, 29] on button "Save" at bounding box center [1128, 20] width 48 height 29
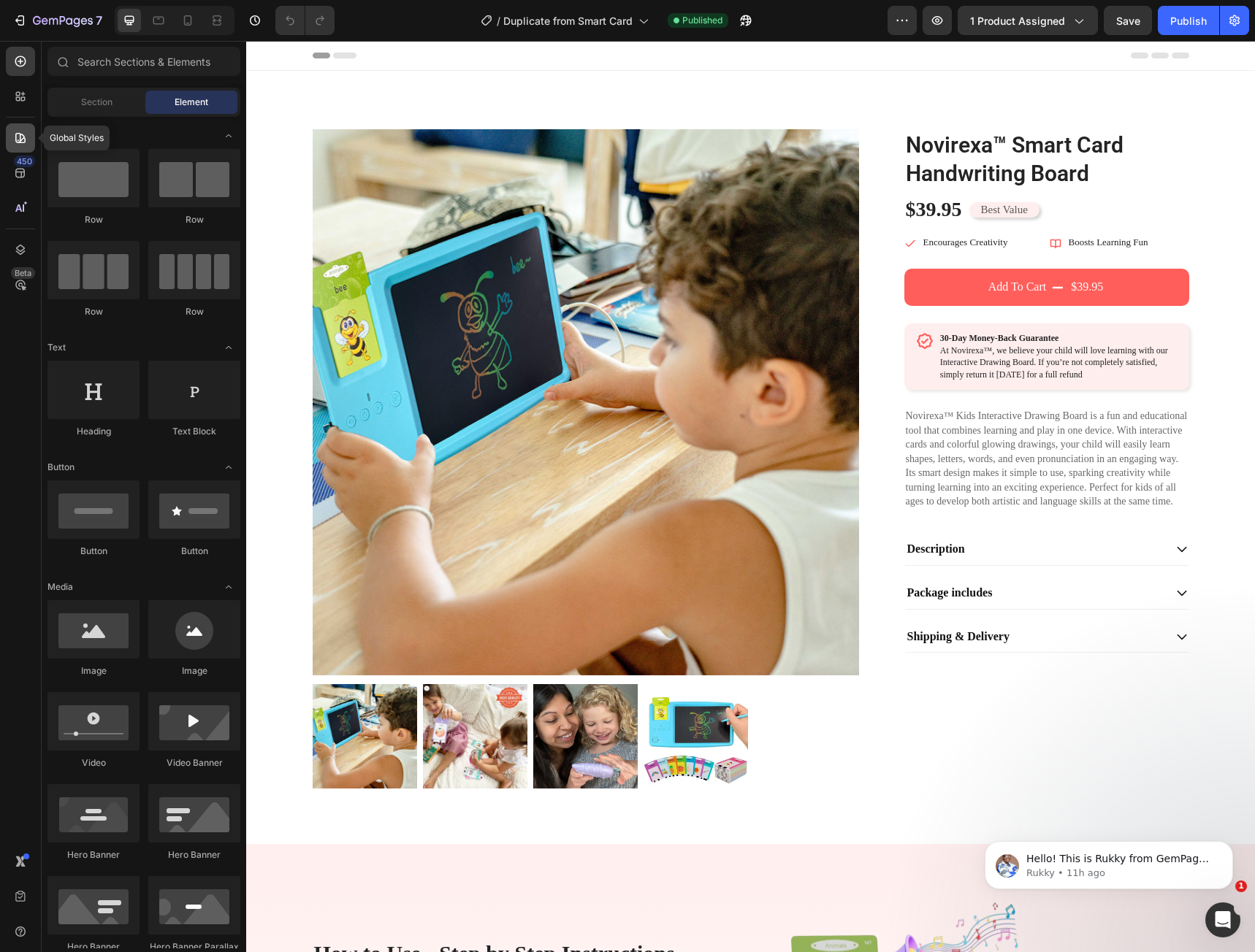
click at [23, 140] on icon at bounding box center [20, 138] width 10 height 10
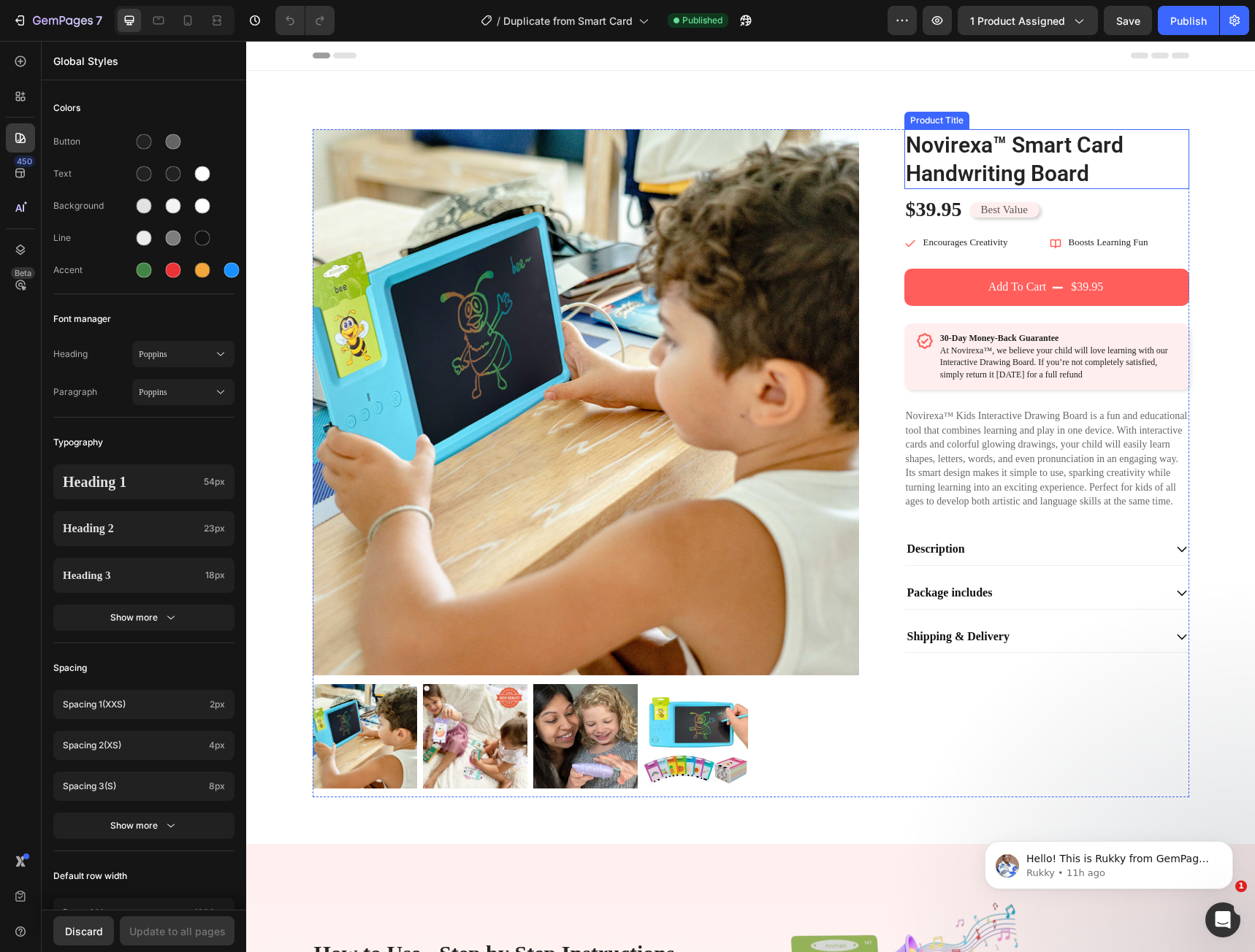
click at [942, 172] on h1 "Novirexa™ Smart Card Handwriting Board" at bounding box center [1047, 158] width 285 height 60
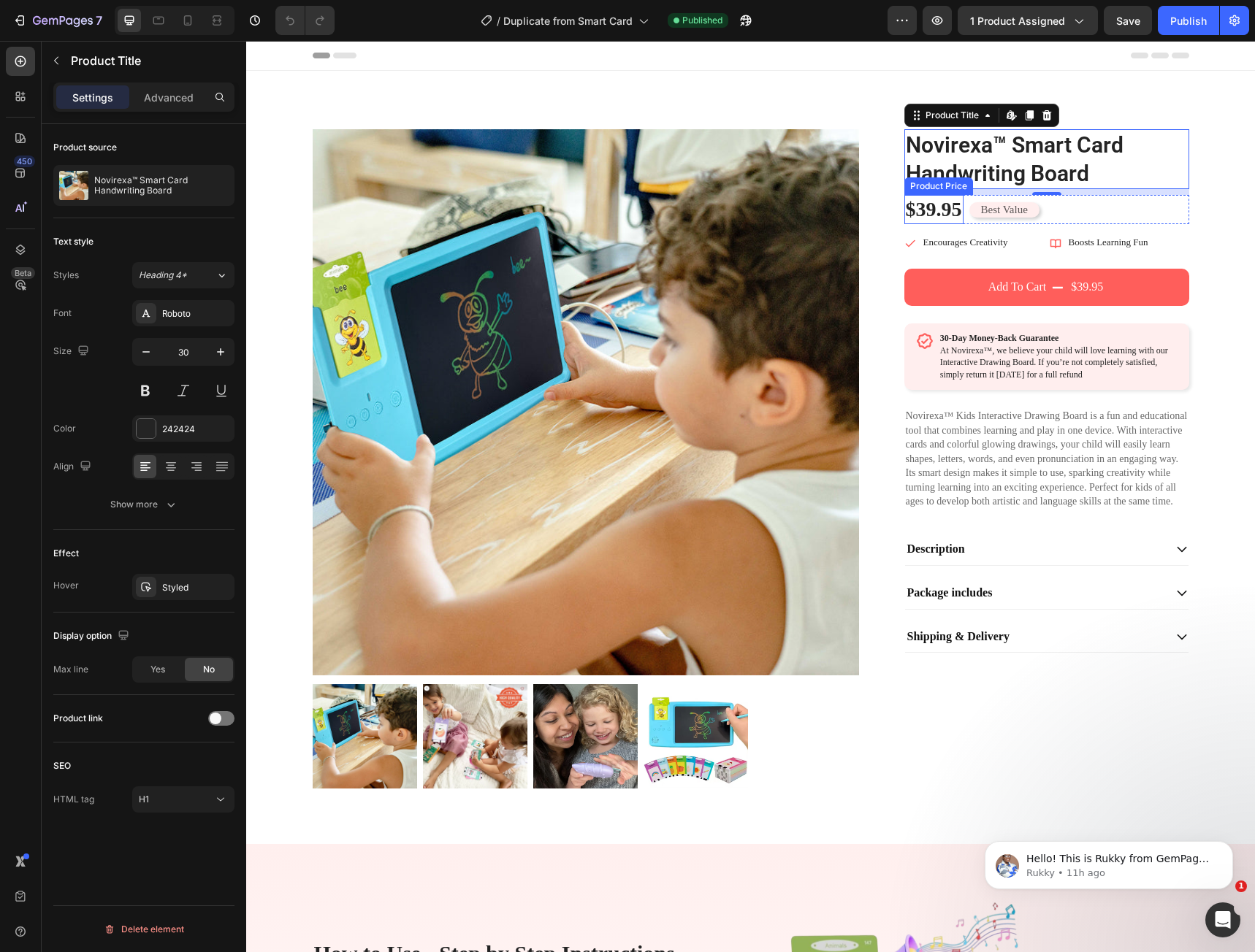
click at [925, 214] on div "$39.95" at bounding box center [934, 209] width 59 height 29
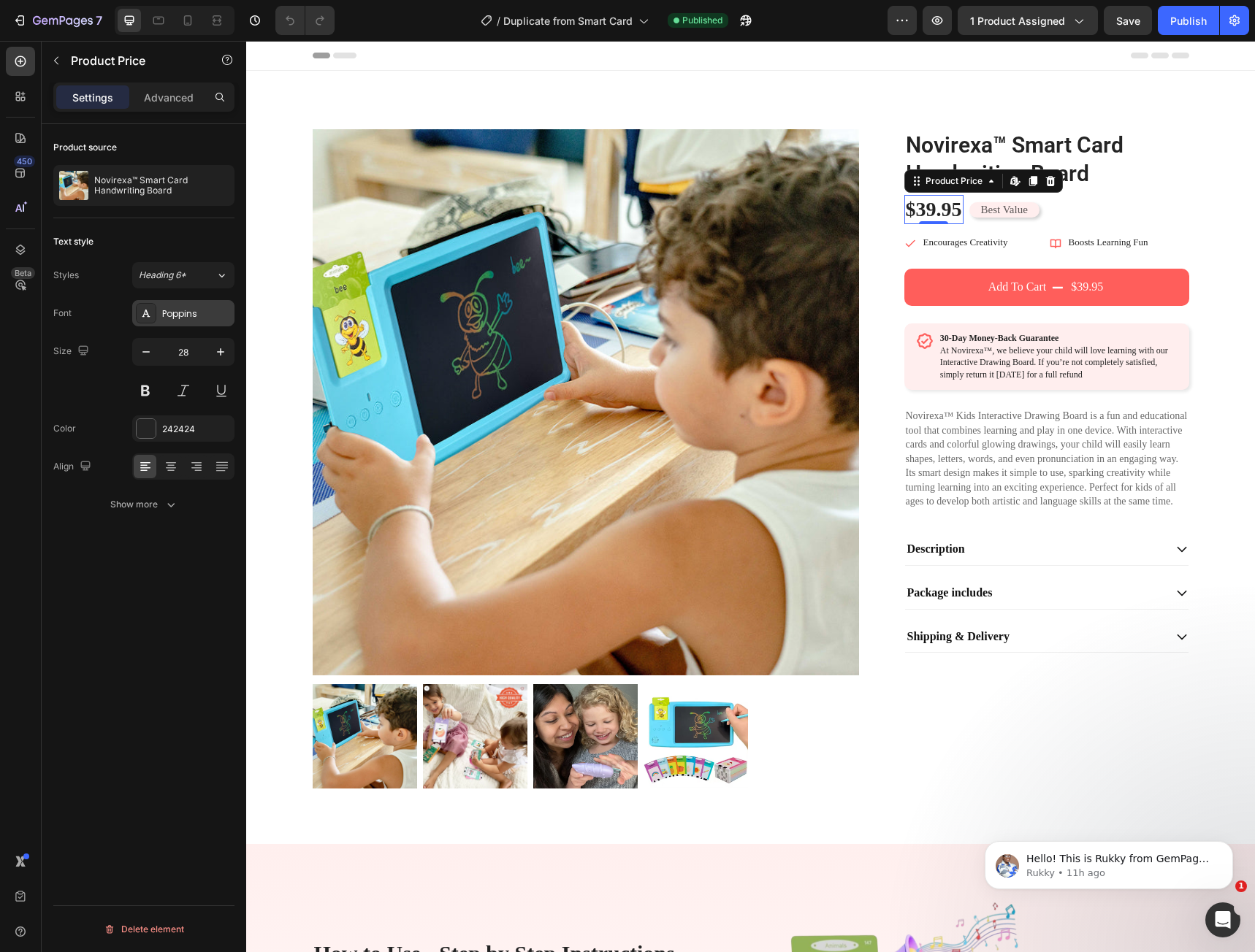
click at [192, 318] on div "Poppins" at bounding box center [196, 314] width 68 height 13
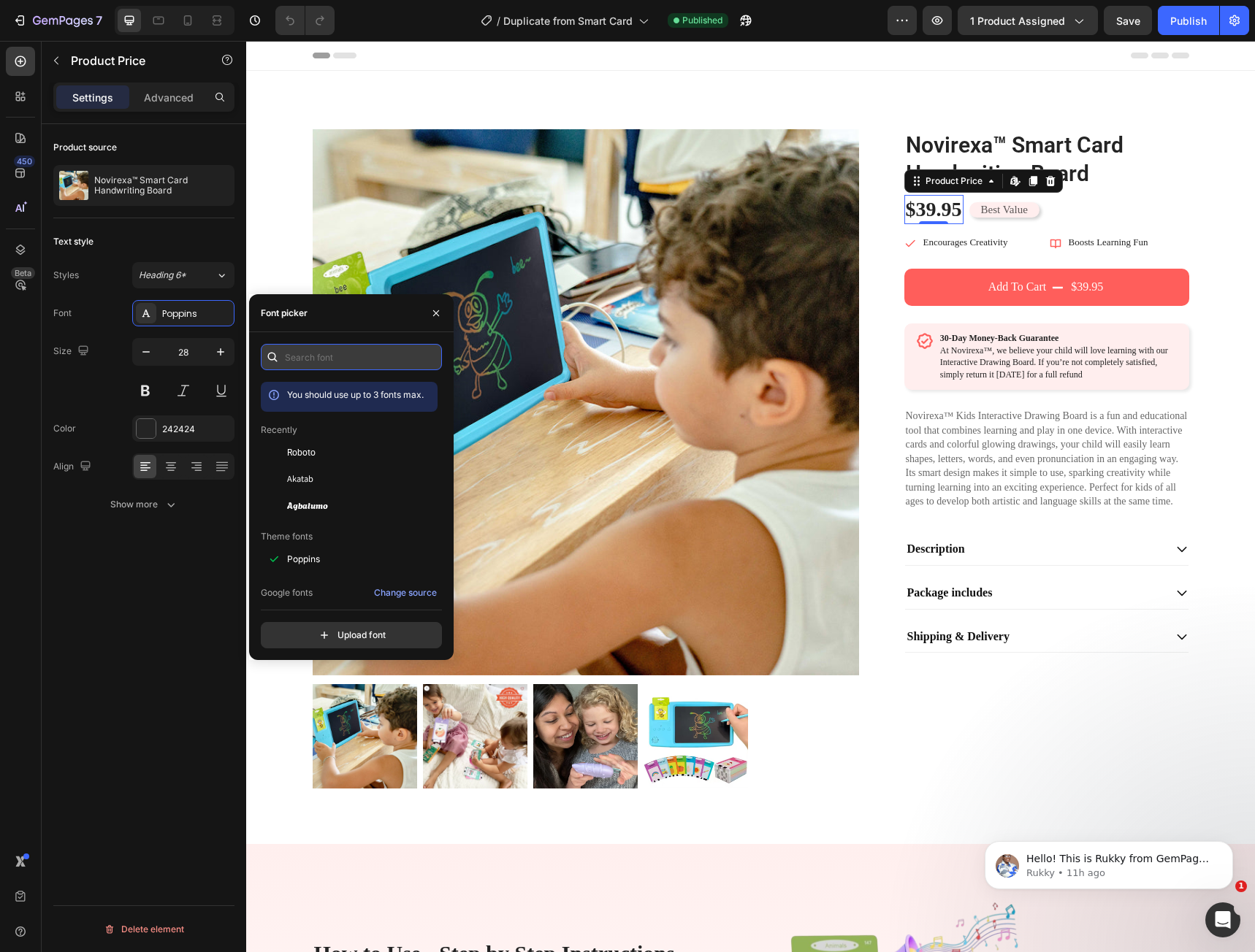
click at [329, 364] on input "text" at bounding box center [351, 356] width 181 height 26
paste input "roboto"
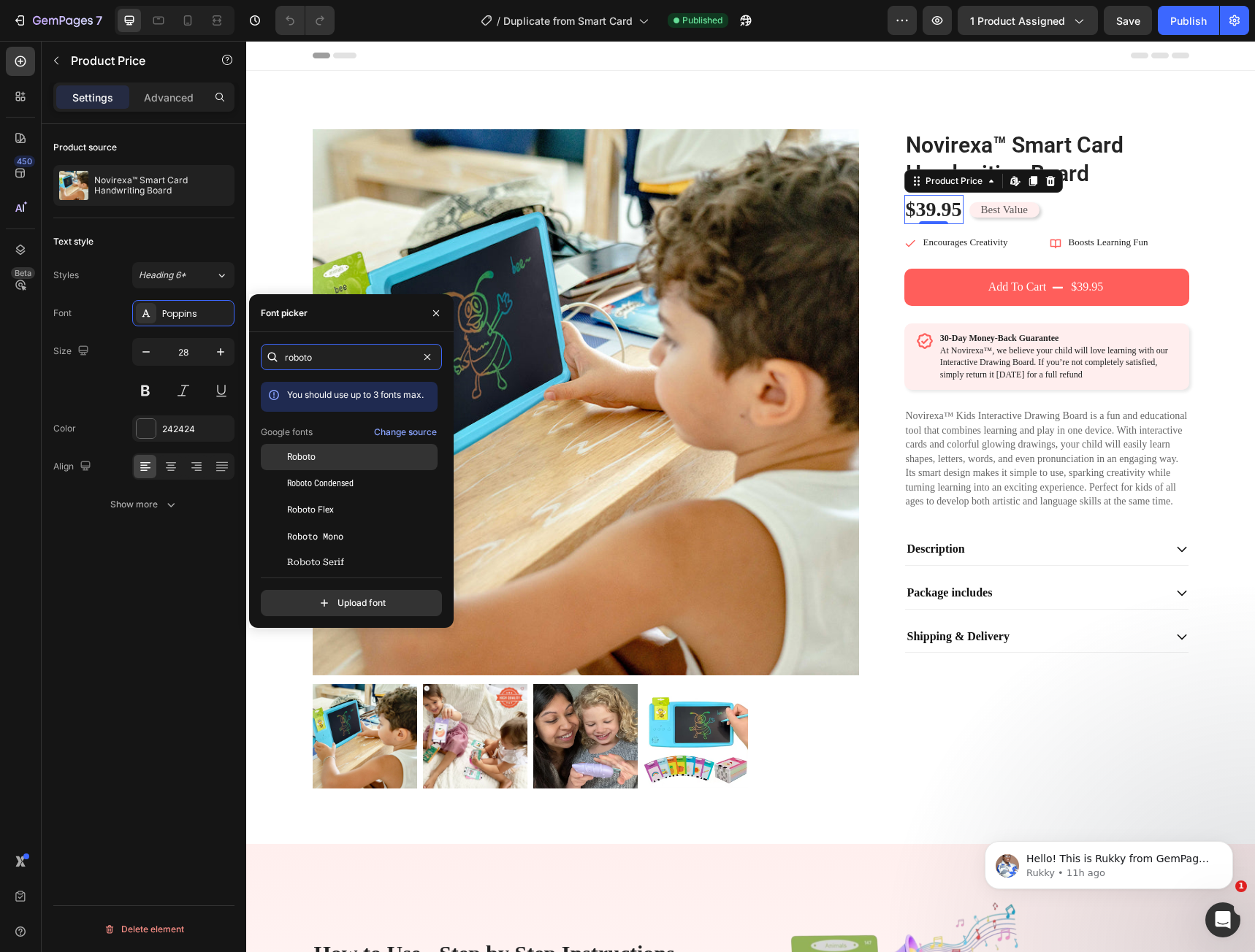
type input "roboto"
click at [311, 460] on span "Roboto" at bounding box center [302, 457] width 29 height 13
click at [435, 321] on button "button" at bounding box center [437, 313] width 24 height 24
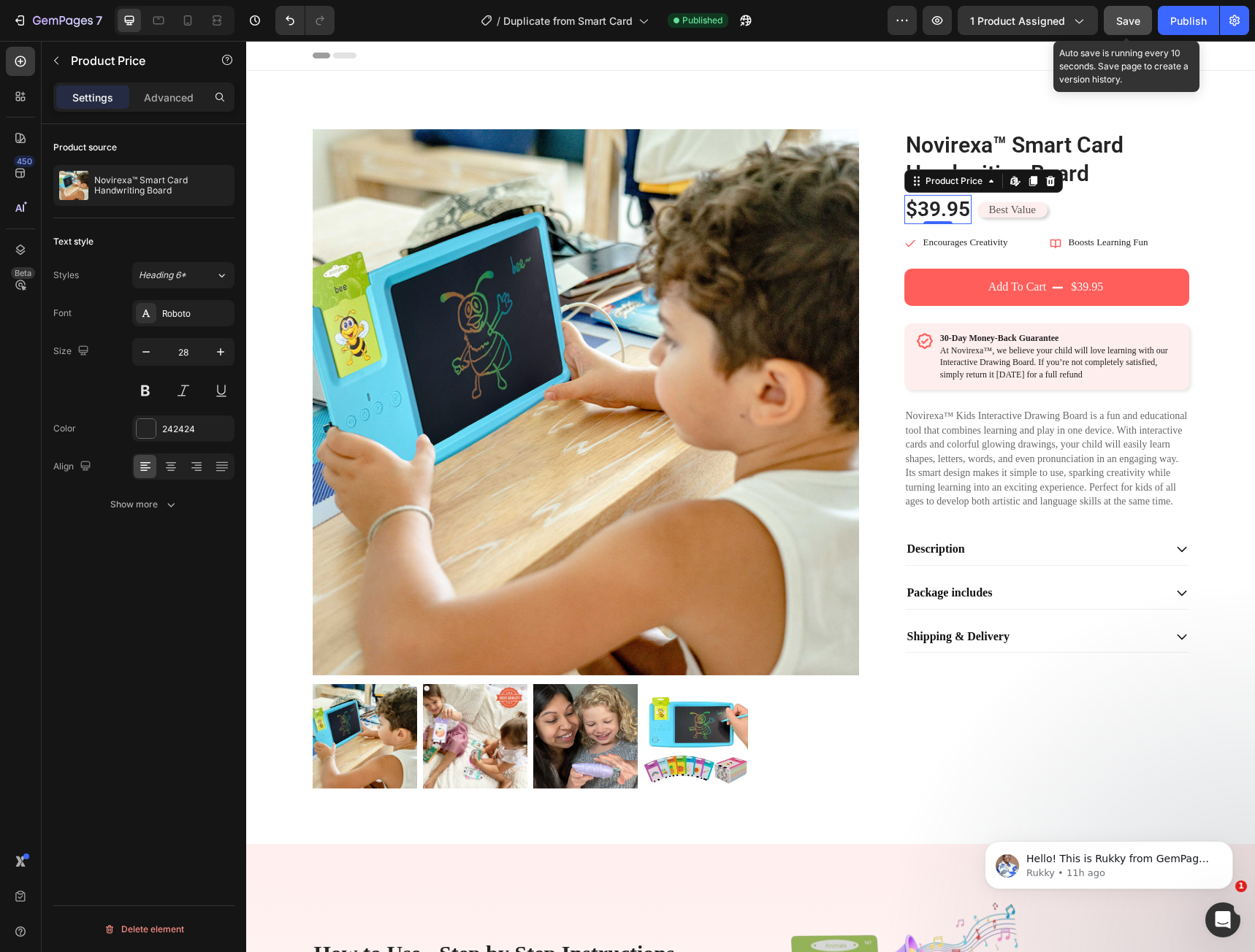
click at [1112, 28] on button "Save" at bounding box center [1128, 20] width 48 height 29
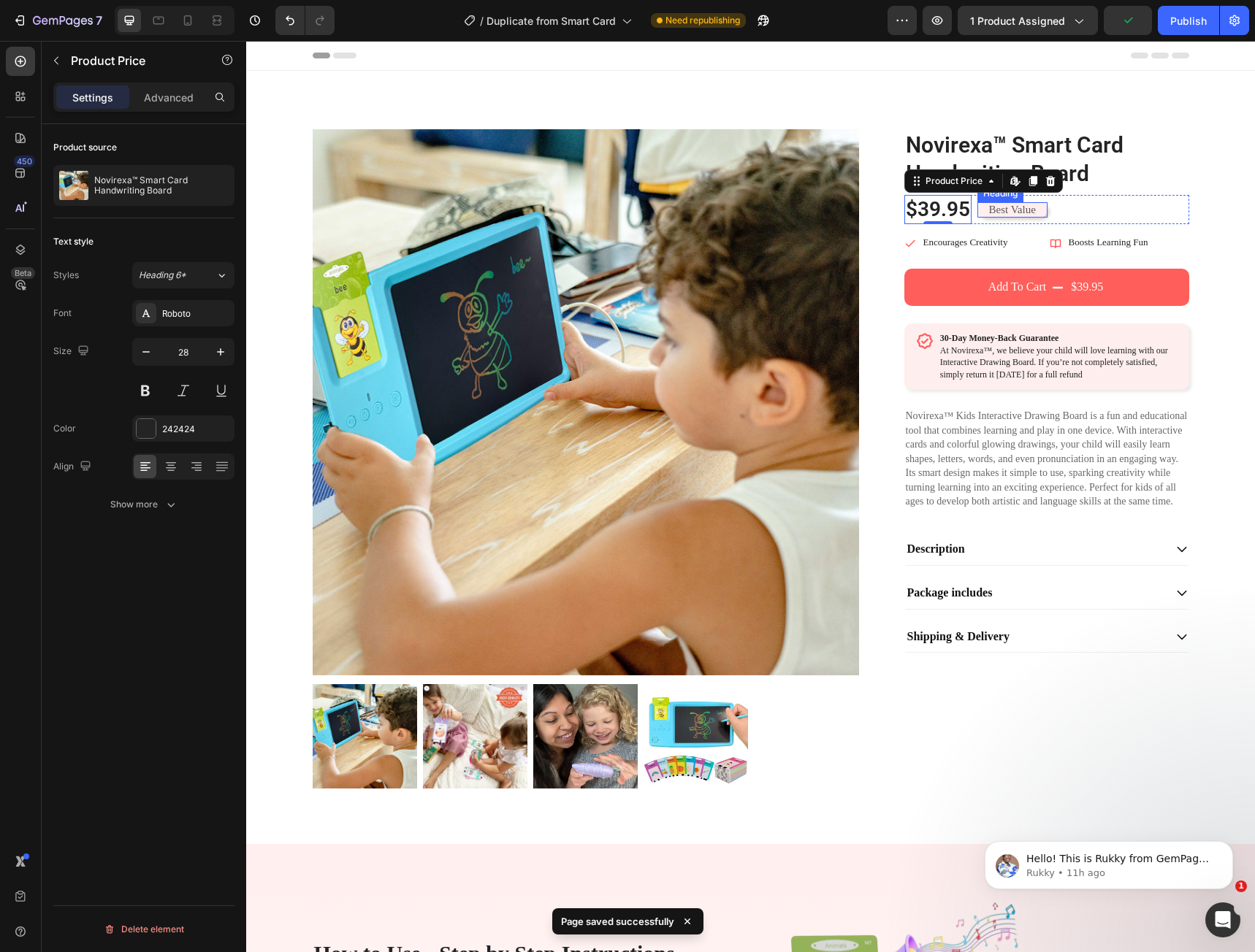
click at [1004, 211] on h2 "Best Value" at bounding box center [1012, 210] width 70 height 15
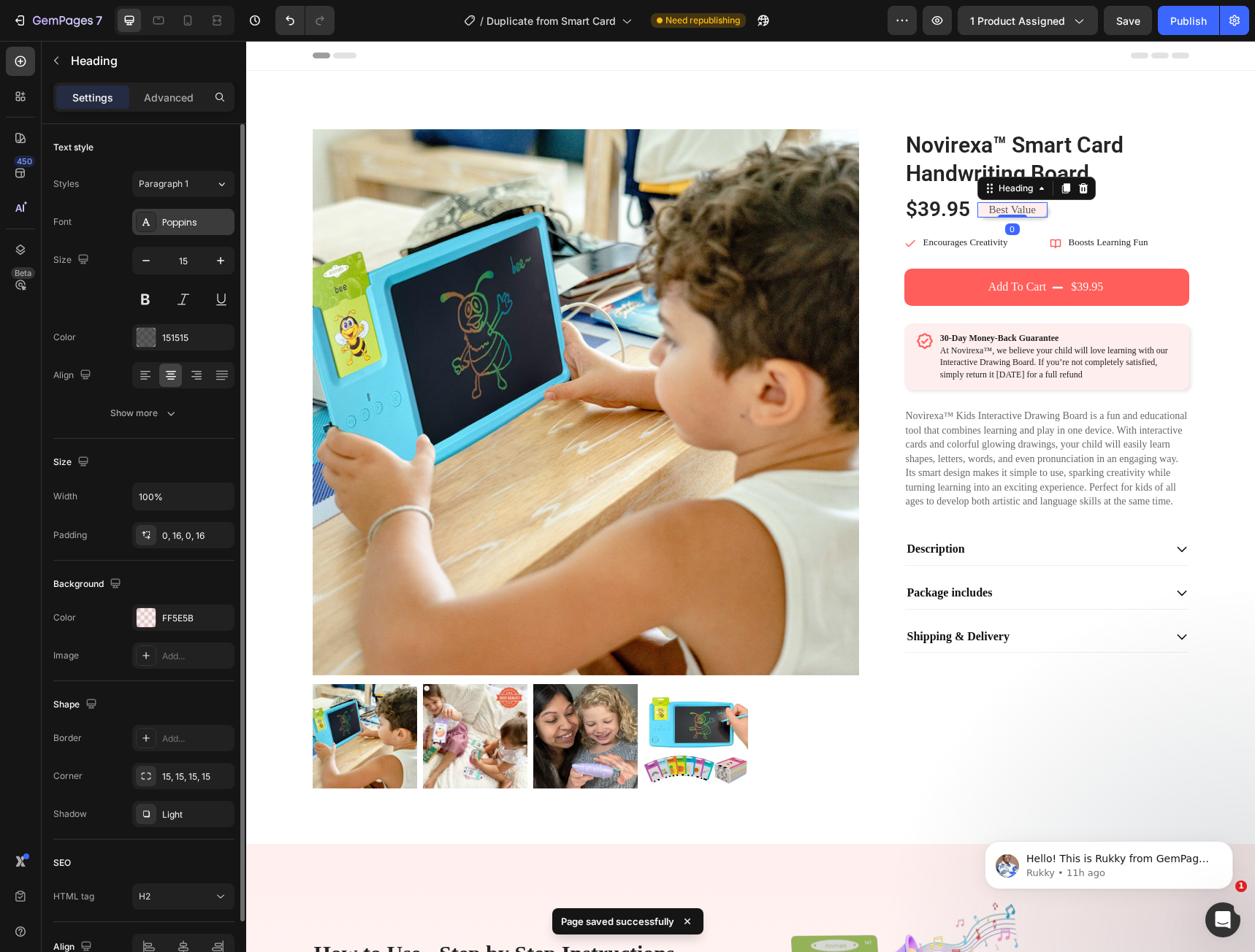
click at [201, 227] on div "Poppins" at bounding box center [196, 223] width 68 height 13
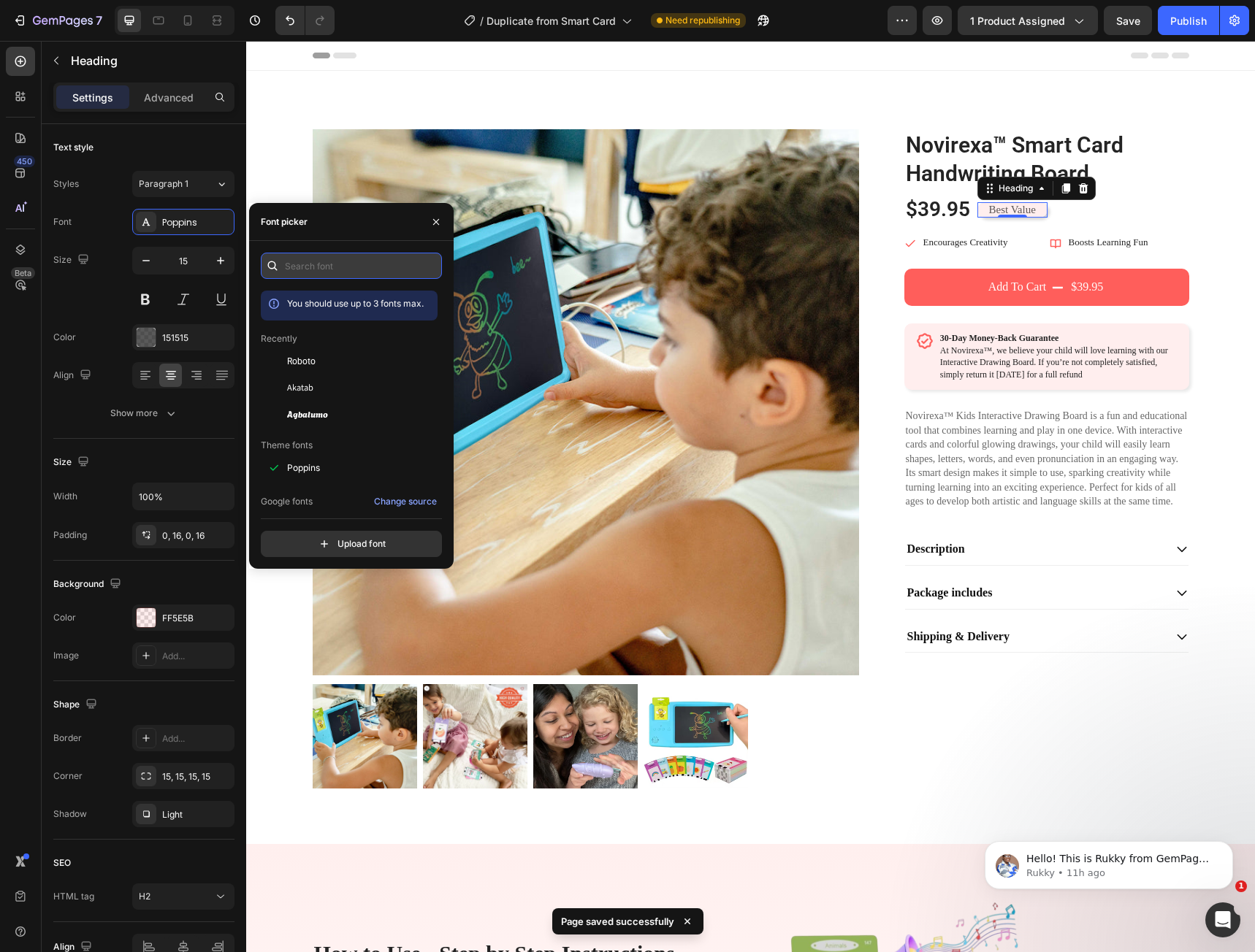
click at [310, 271] on input "text" at bounding box center [351, 265] width 181 height 26
paste input "roboto"
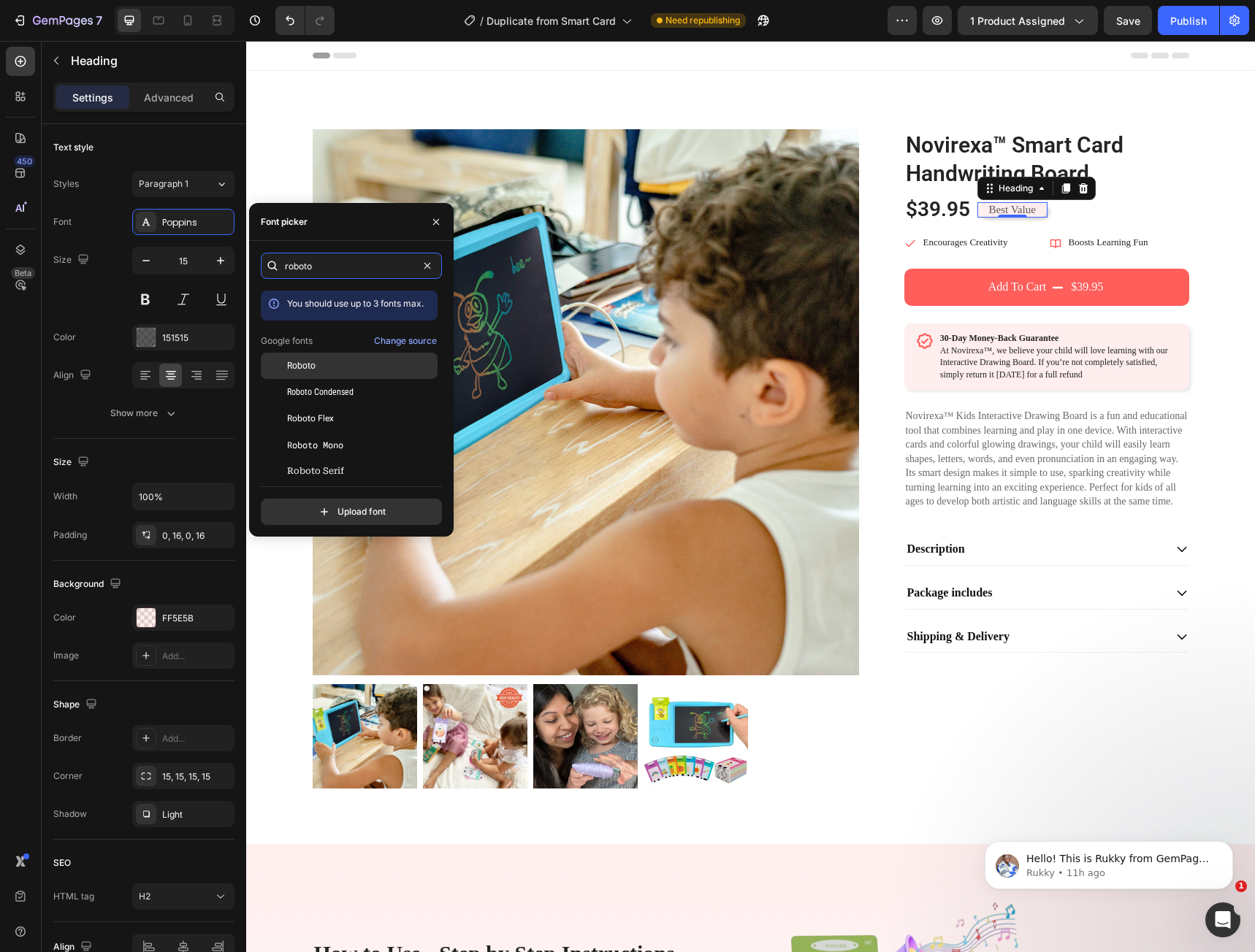
type input "roboto"
click at [313, 371] on span "Roboto" at bounding box center [302, 366] width 29 height 13
click at [445, 223] on button "button" at bounding box center [437, 222] width 24 height 24
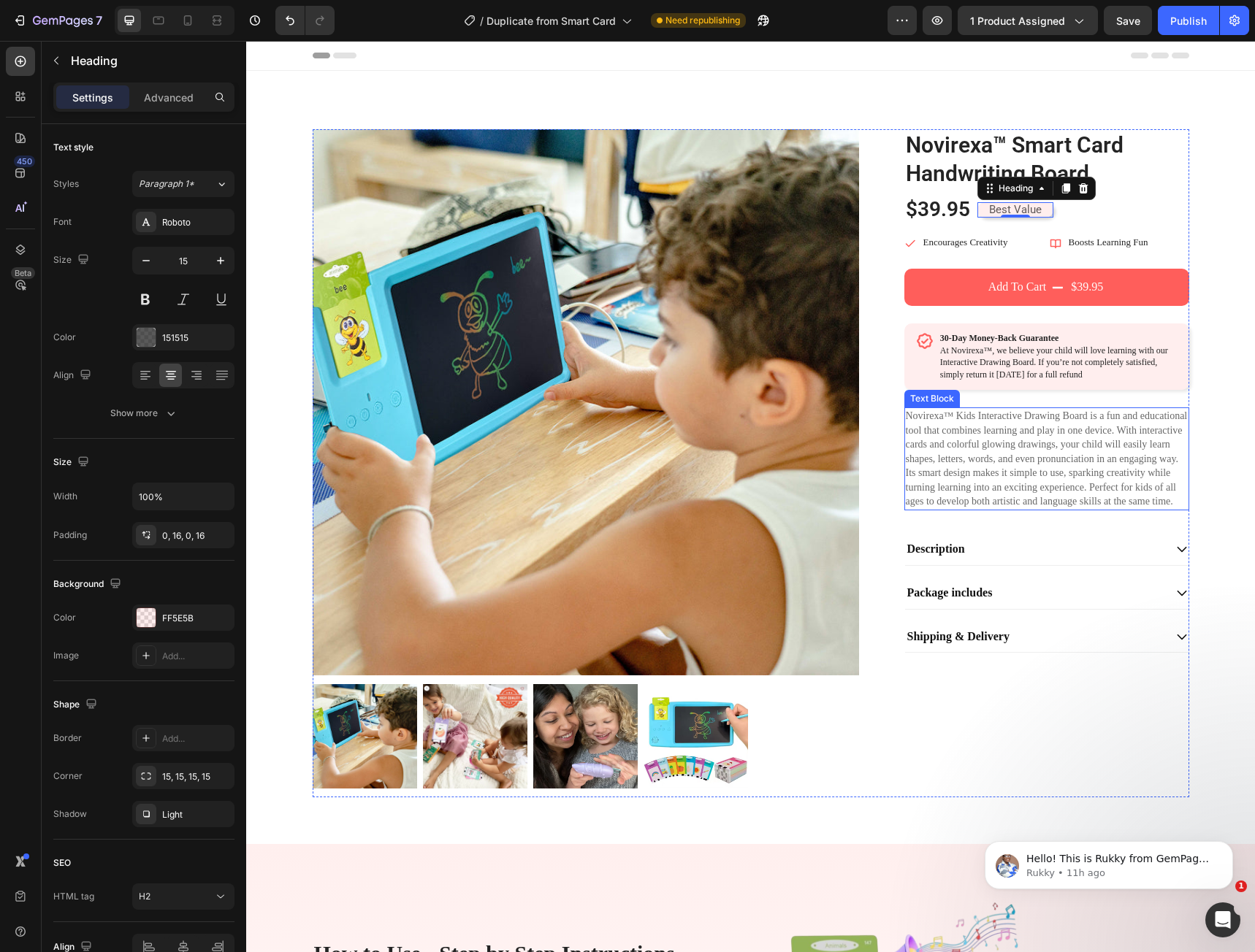
click at [1092, 409] on p "Novirexa™ Kids Interactive Drawing Board is a fun and educational tool that com…" at bounding box center [1047, 458] width 282 height 100
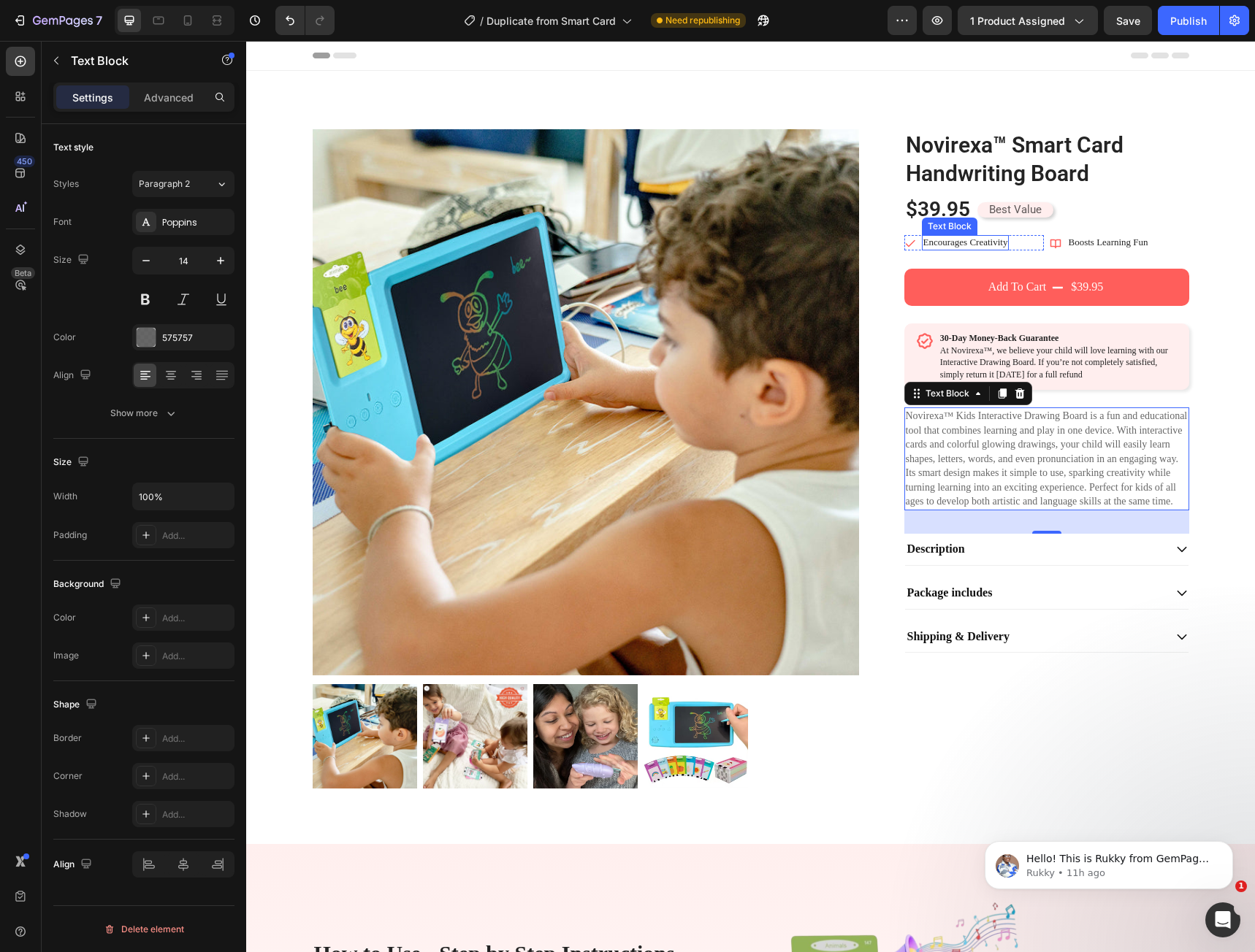
click at [936, 245] on p "Encourages Creativity" at bounding box center [966, 243] width 85 height 13
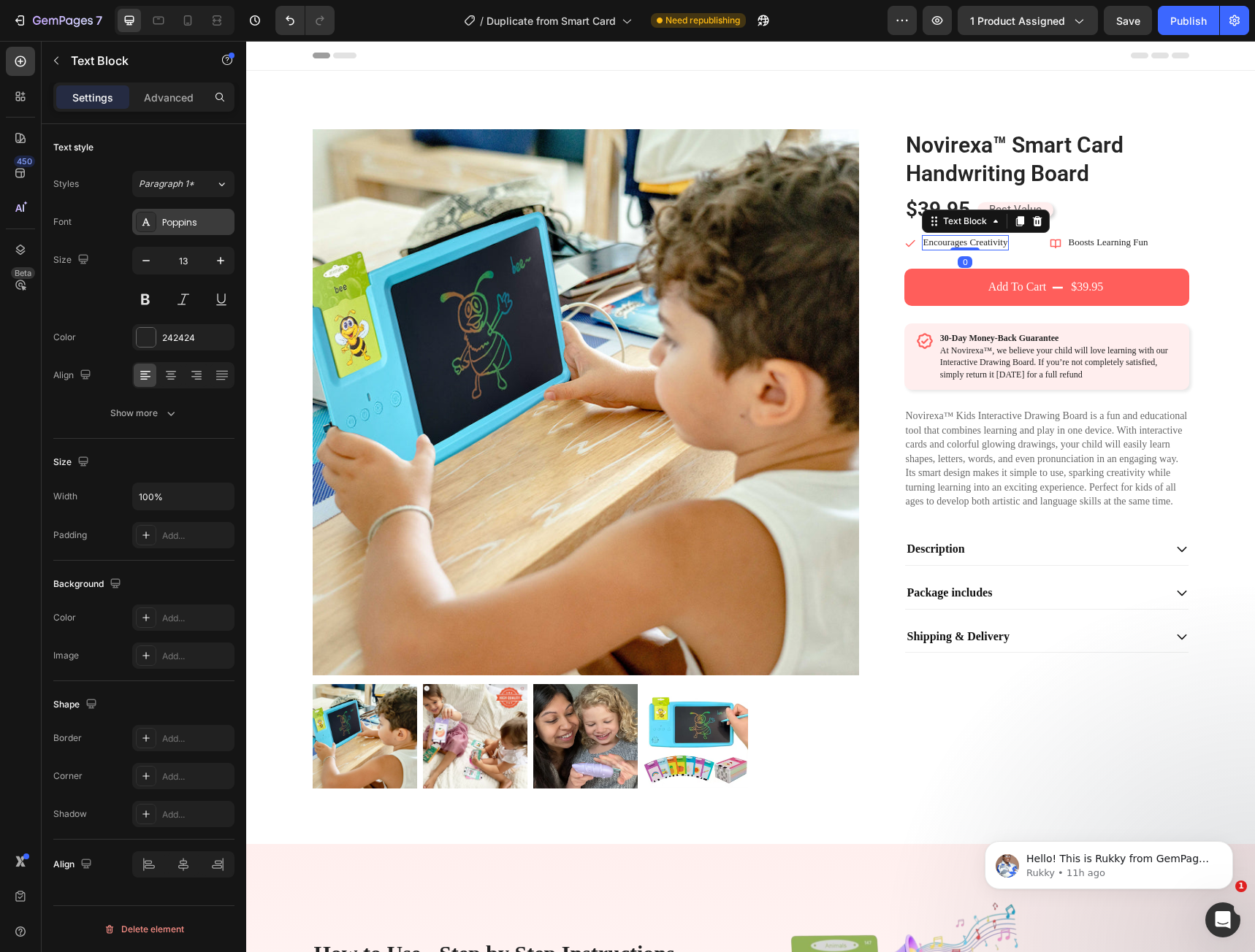
click at [189, 224] on div "Poppins" at bounding box center [196, 223] width 68 height 13
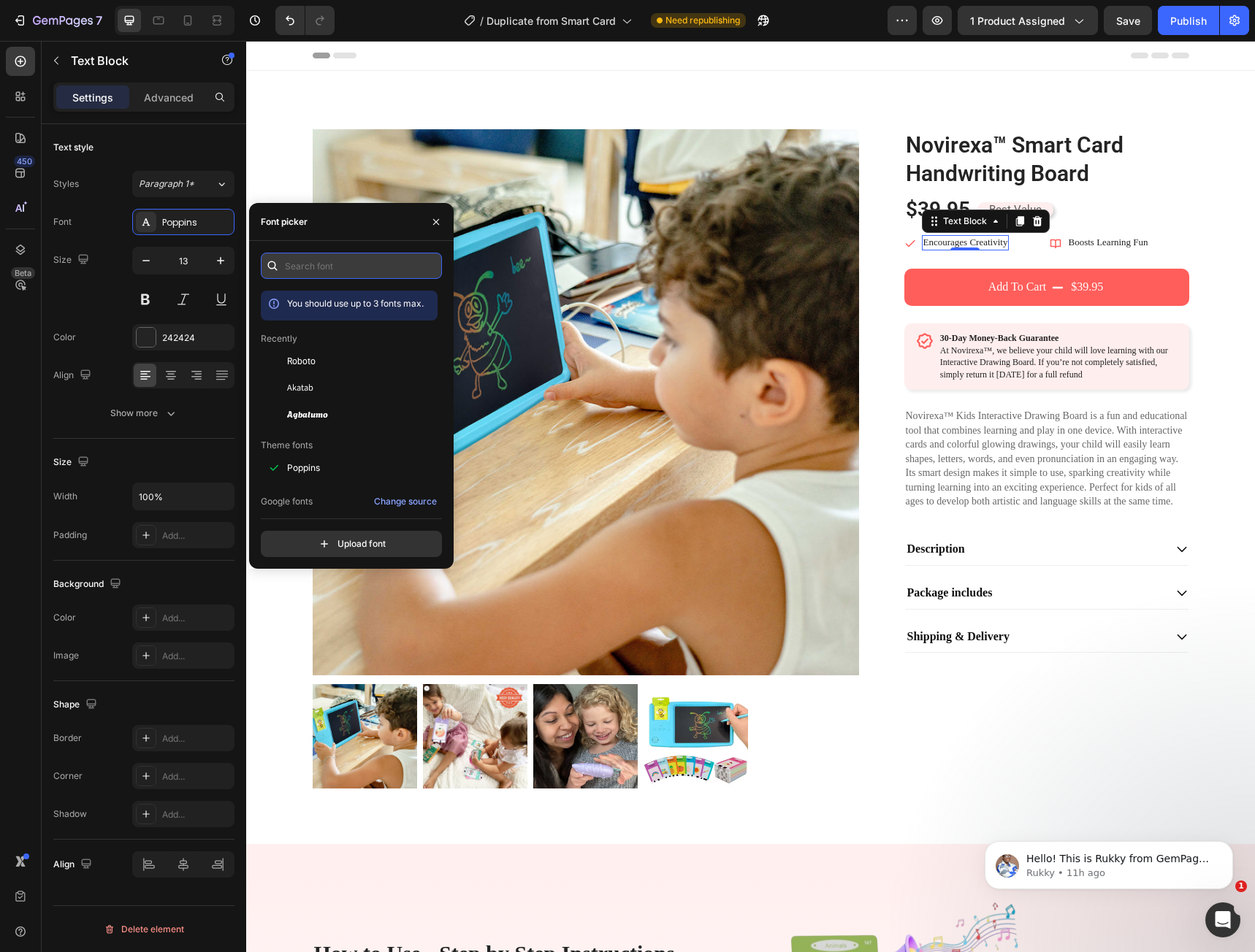
click at [315, 270] on input "text" at bounding box center [351, 265] width 181 height 26
paste input "roboto"
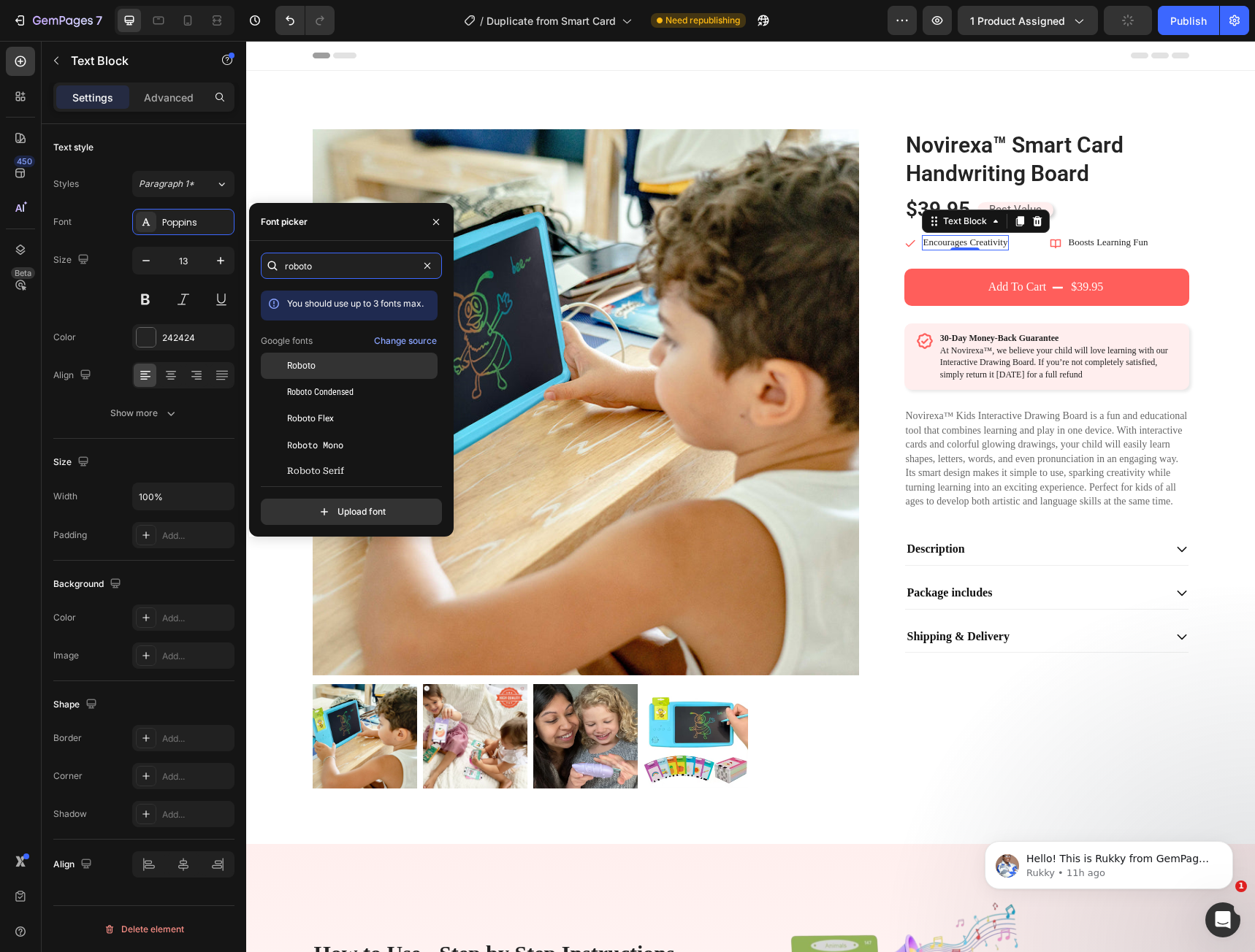
type input "roboto"
click at [324, 458] on div "Roboto" at bounding box center [349, 471] width 177 height 26
click at [431, 228] on button "button" at bounding box center [437, 222] width 24 height 24
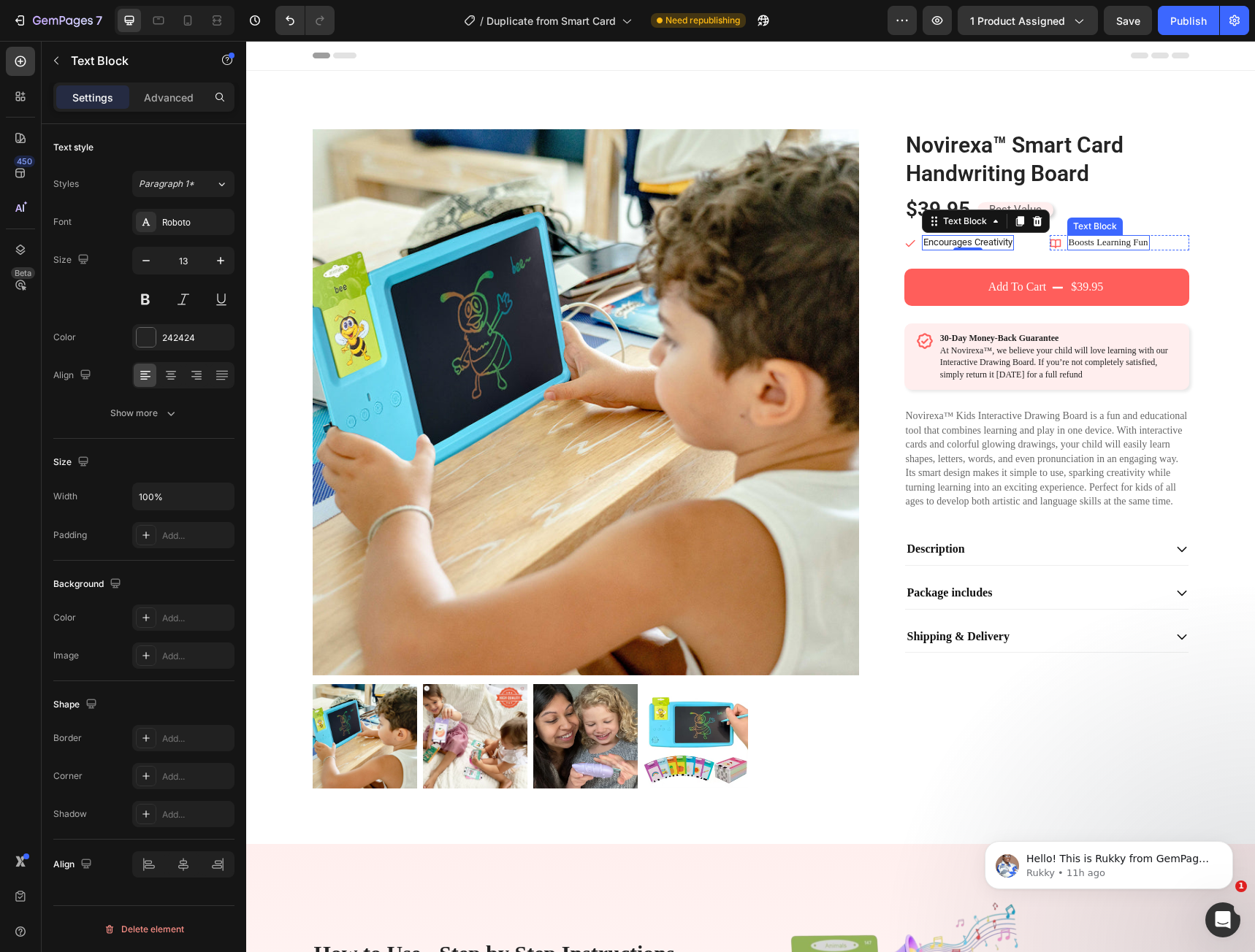
click at [1073, 241] on p "Boosts Learning Fun" at bounding box center [1108, 243] width 79 height 13
click at [201, 228] on div "Poppins" at bounding box center [196, 223] width 68 height 13
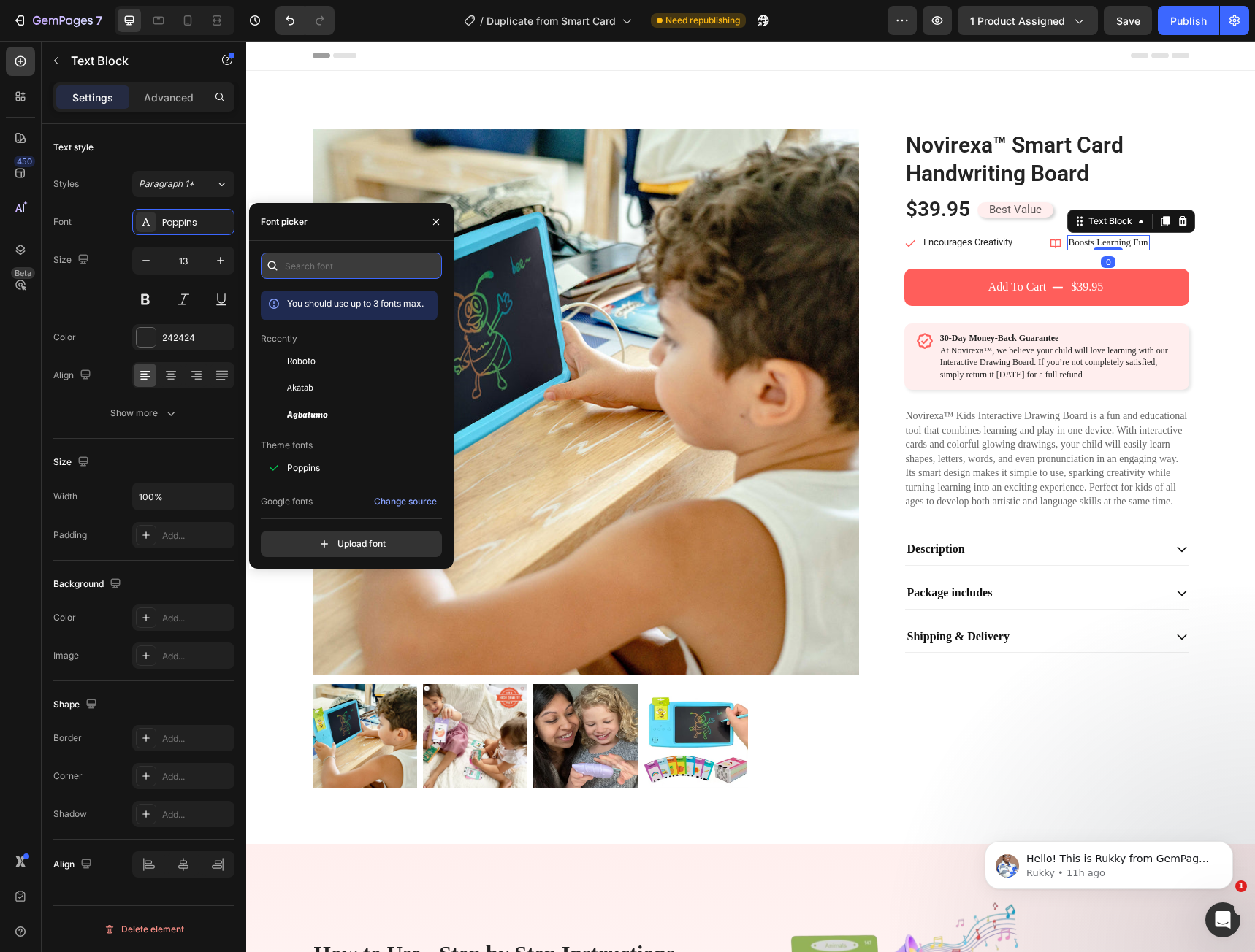
click at [295, 276] on input "text" at bounding box center [351, 265] width 181 height 26
paste input "roboto"
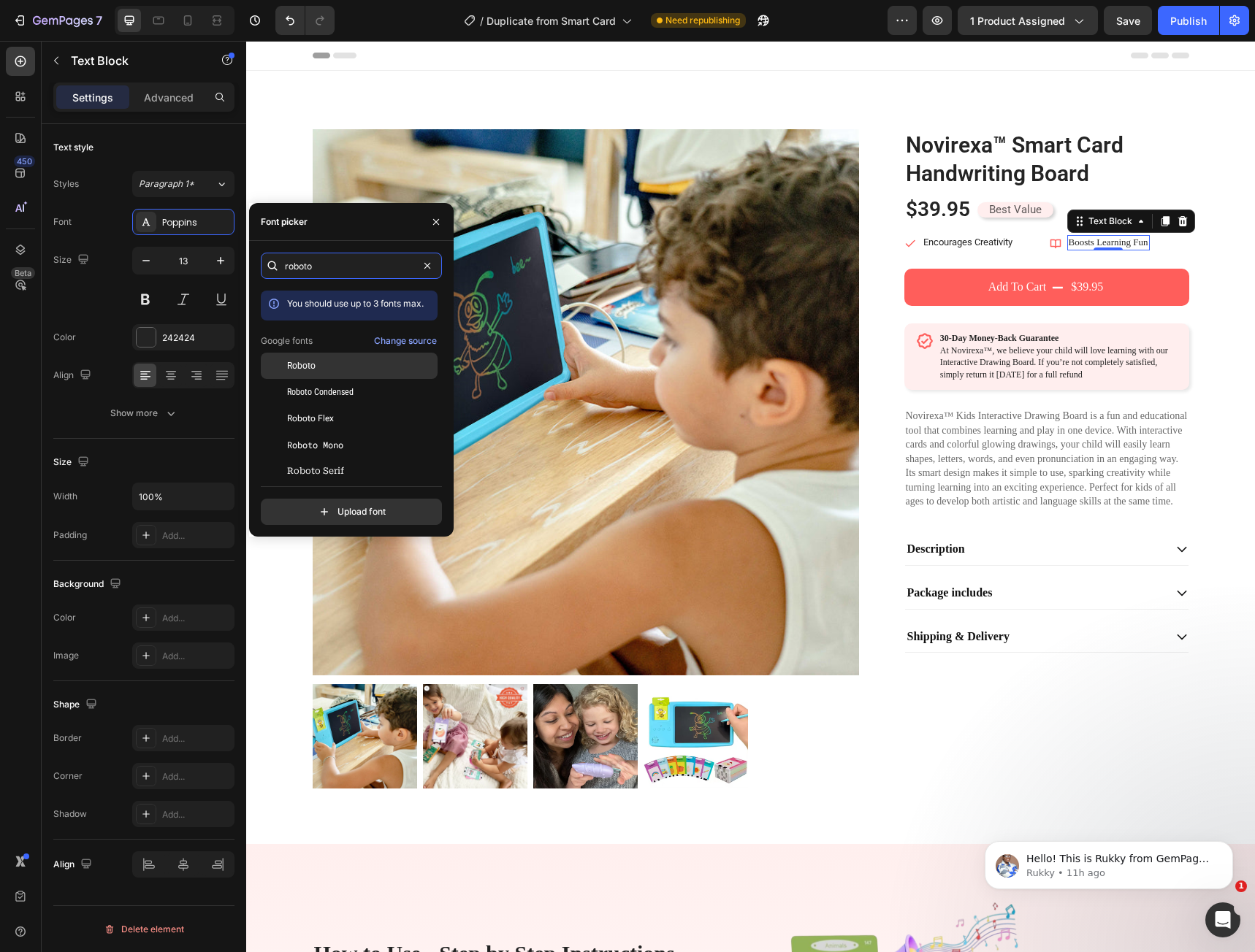
type input "roboto"
click at [321, 458] on div "Roboto" at bounding box center [349, 471] width 177 height 26
click at [431, 232] on button "button" at bounding box center [437, 222] width 24 height 24
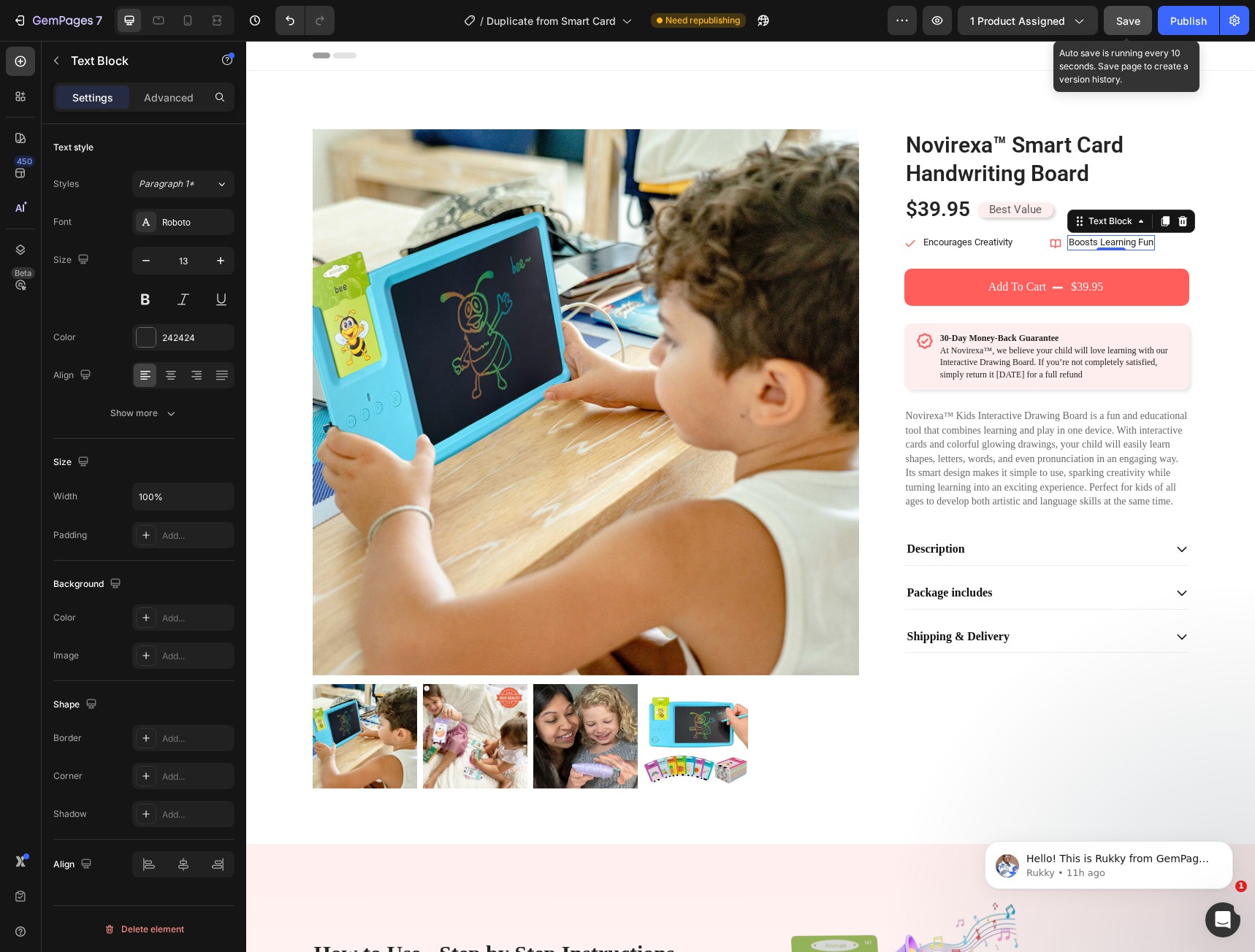
click at [1117, 23] on span "Save" at bounding box center [1129, 20] width 24 height 13
click at [1123, 13] on div "Save" at bounding box center [1129, 21] width 24 height 15
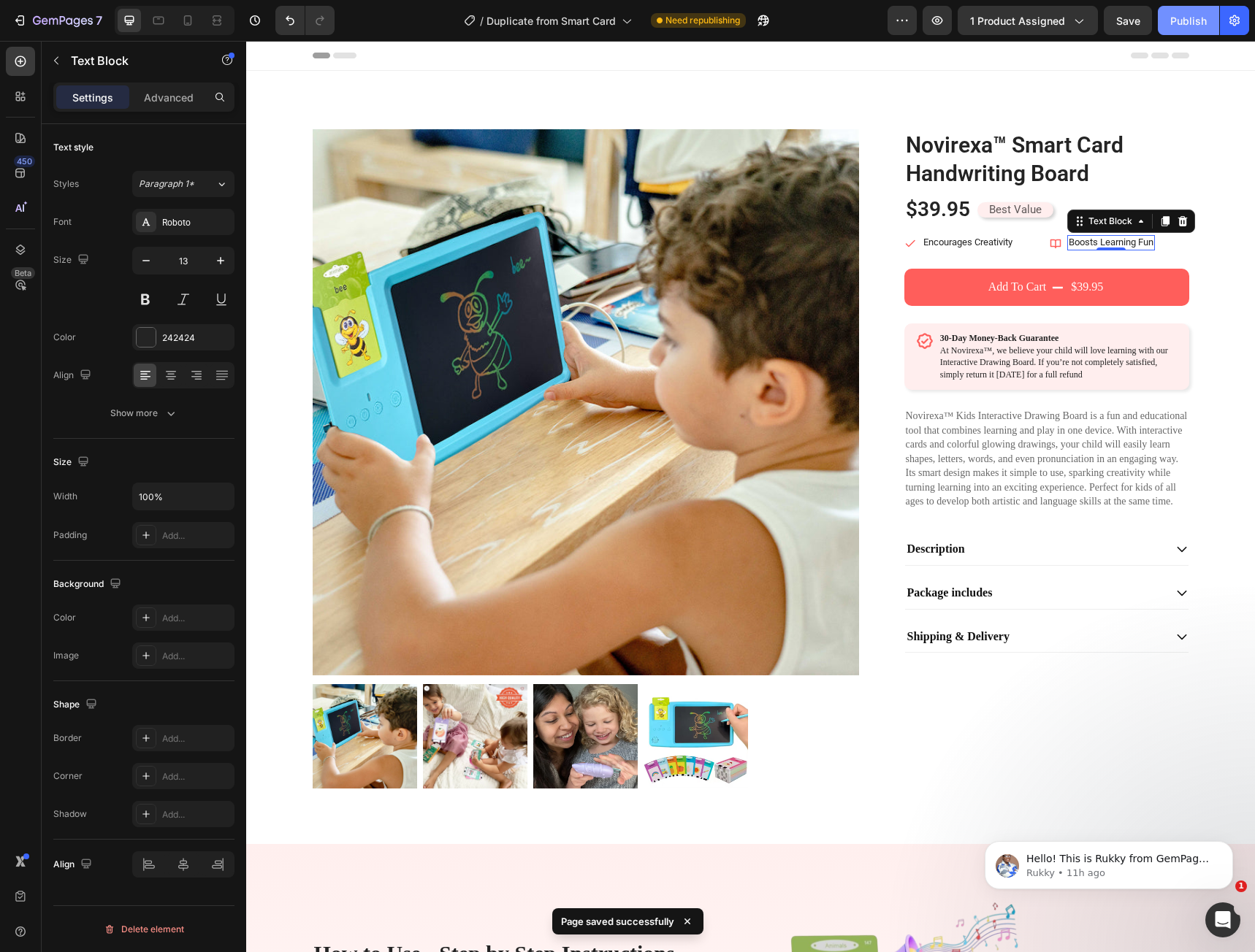
click at [1170, 24] on button "Publish" at bounding box center [1188, 20] width 62 height 29
click at [195, 22] on icon at bounding box center [187, 20] width 14 height 14
type input "12"
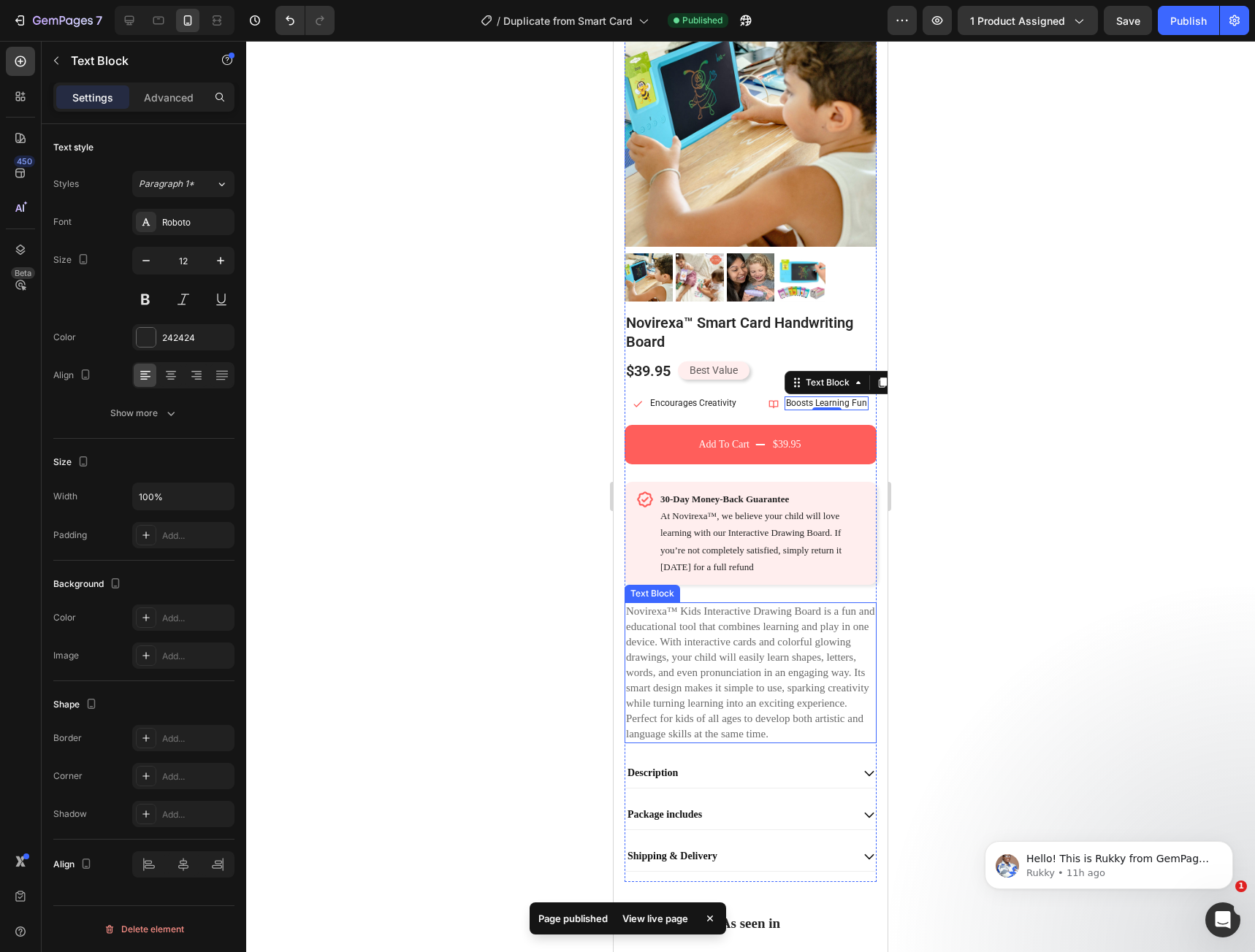
scroll to position [90, 0]
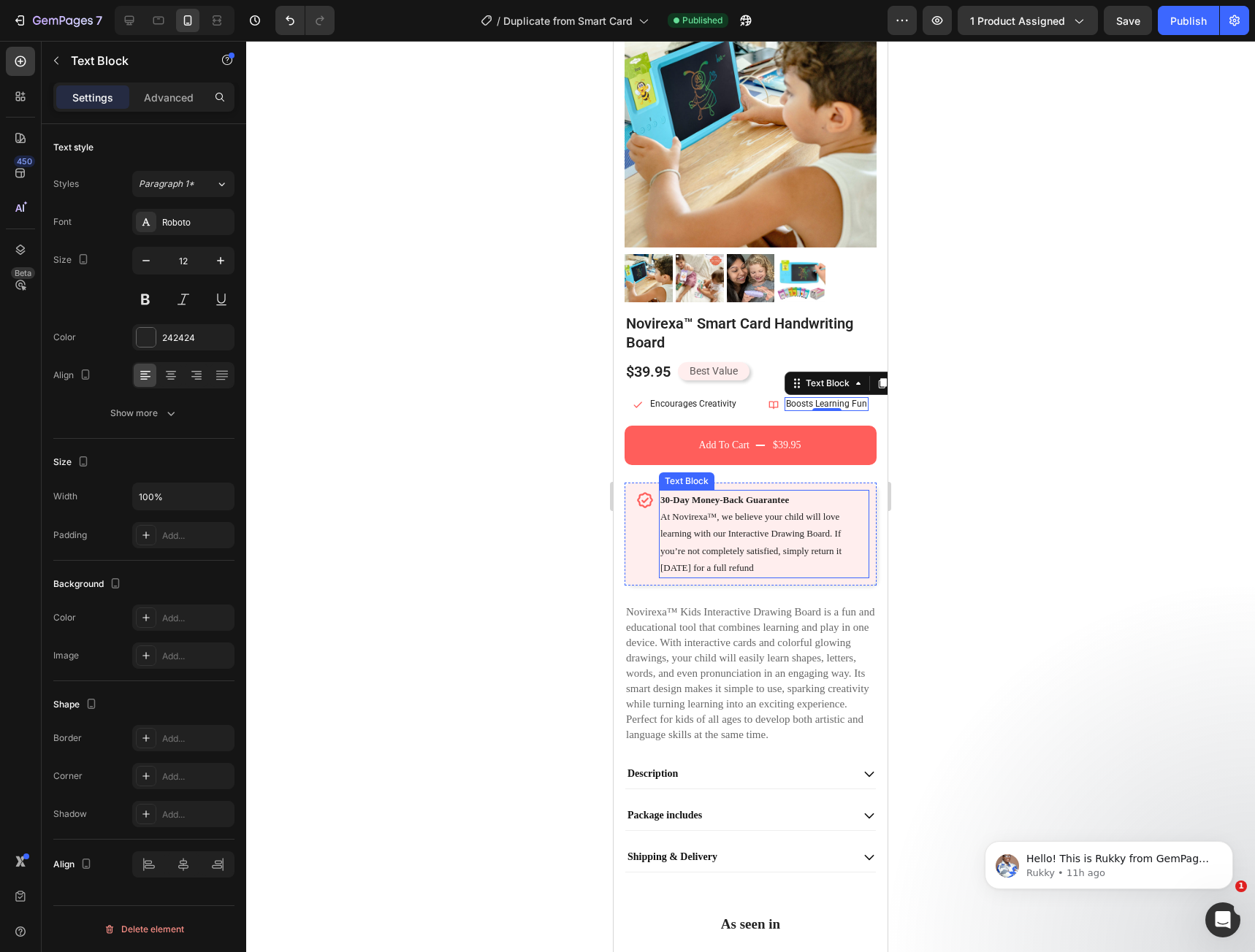
click at [705, 564] on div "30-Day Money-Back Guarantee At Novirexa™, we believe your child will love learn…" at bounding box center [764, 534] width 211 height 88
